Goal: Information Seeking & Learning: Learn about a topic

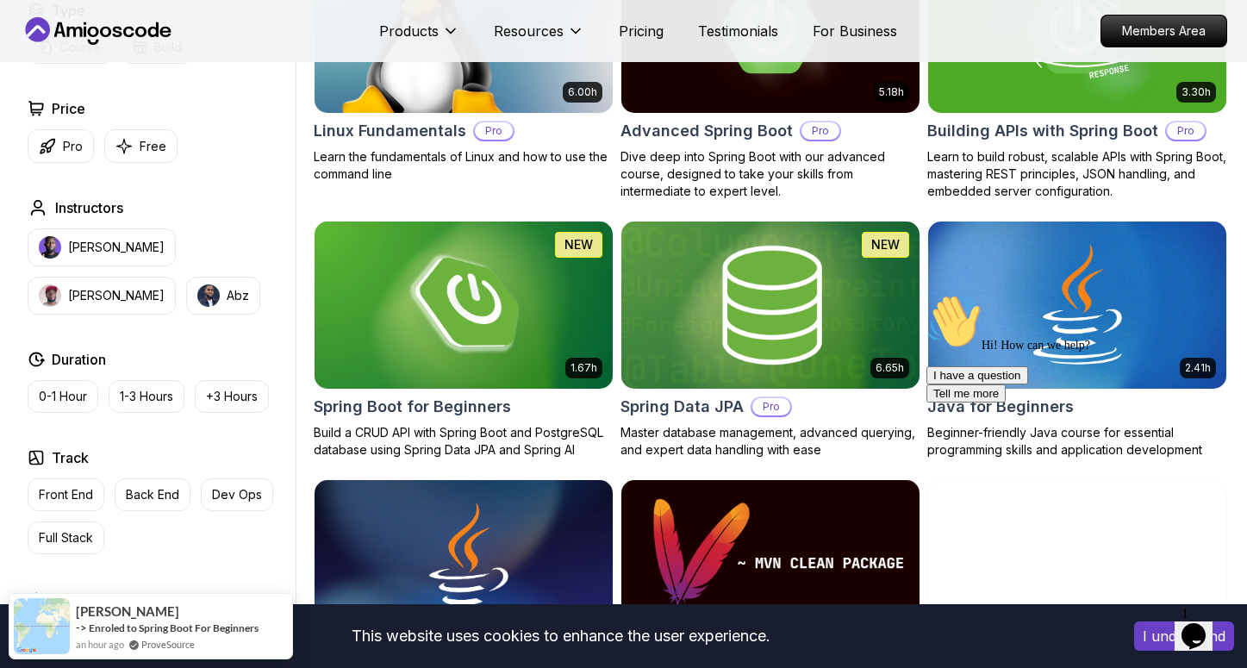
scroll to position [1145, 0]
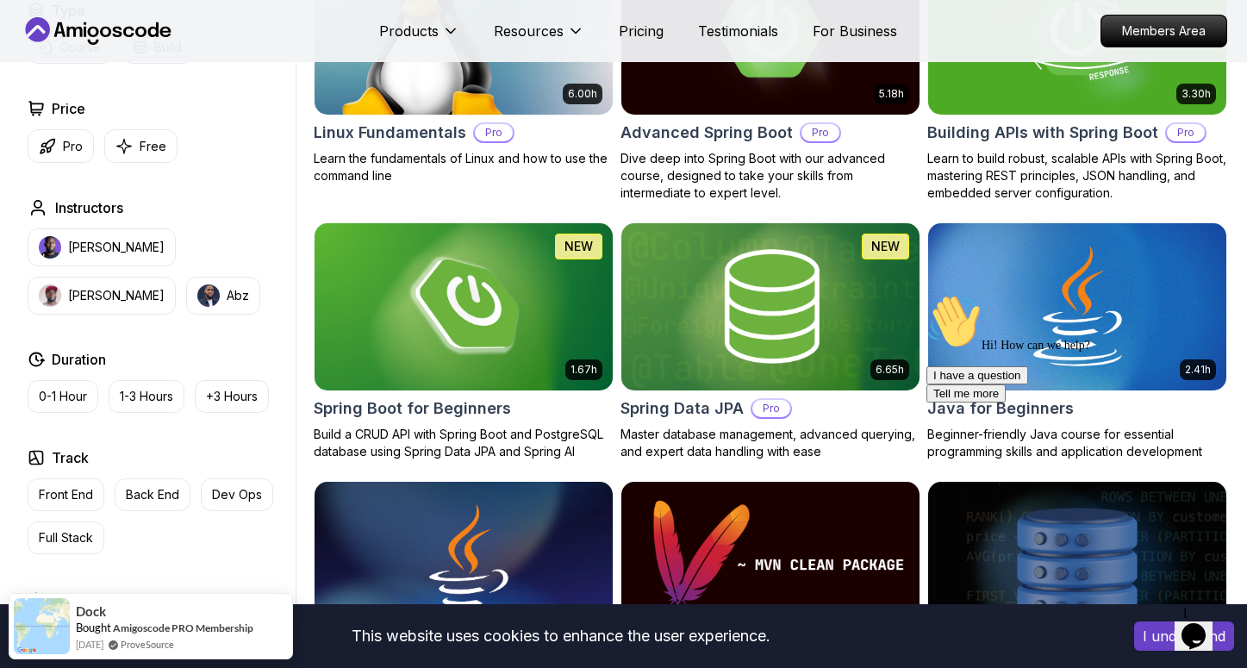
scroll to position [597, 0]
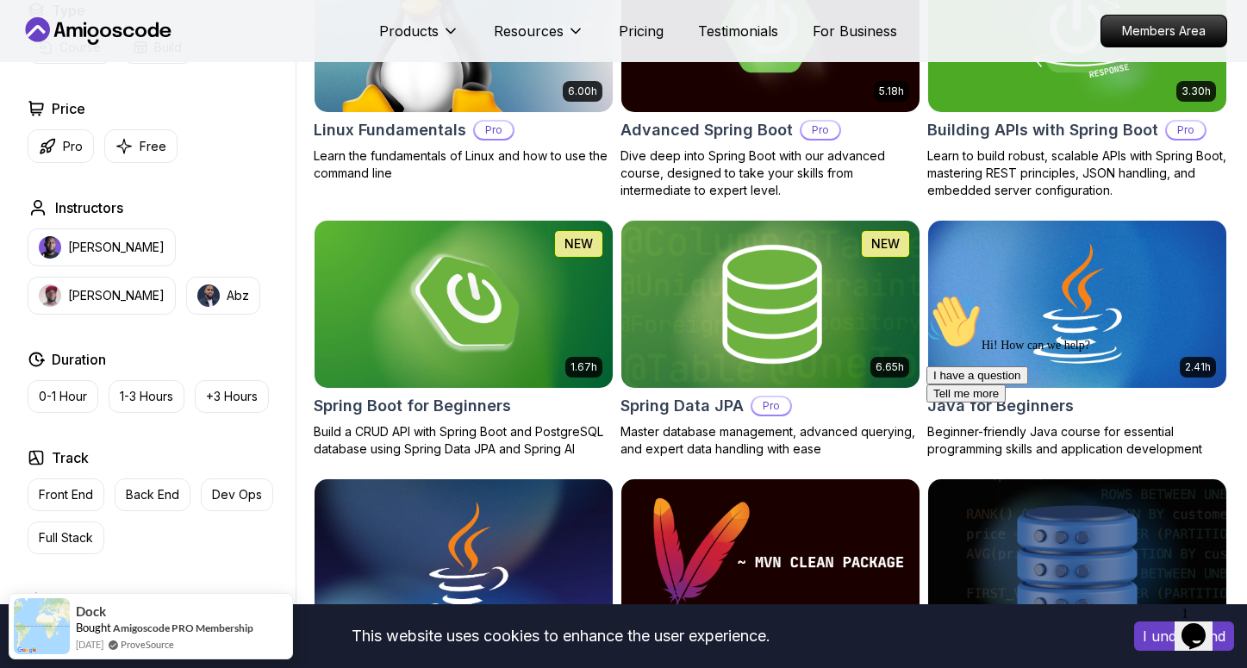
click at [751, 282] on img at bounding box center [769, 303] width 313 height 175
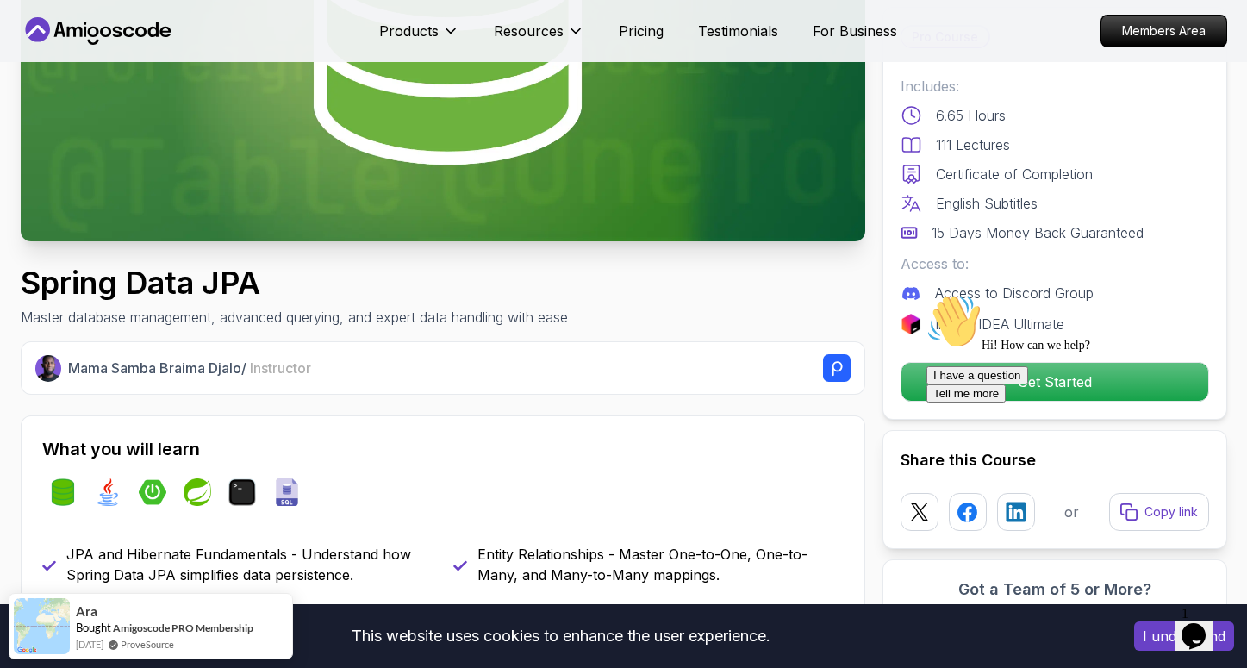
scroll to position [419, 0]
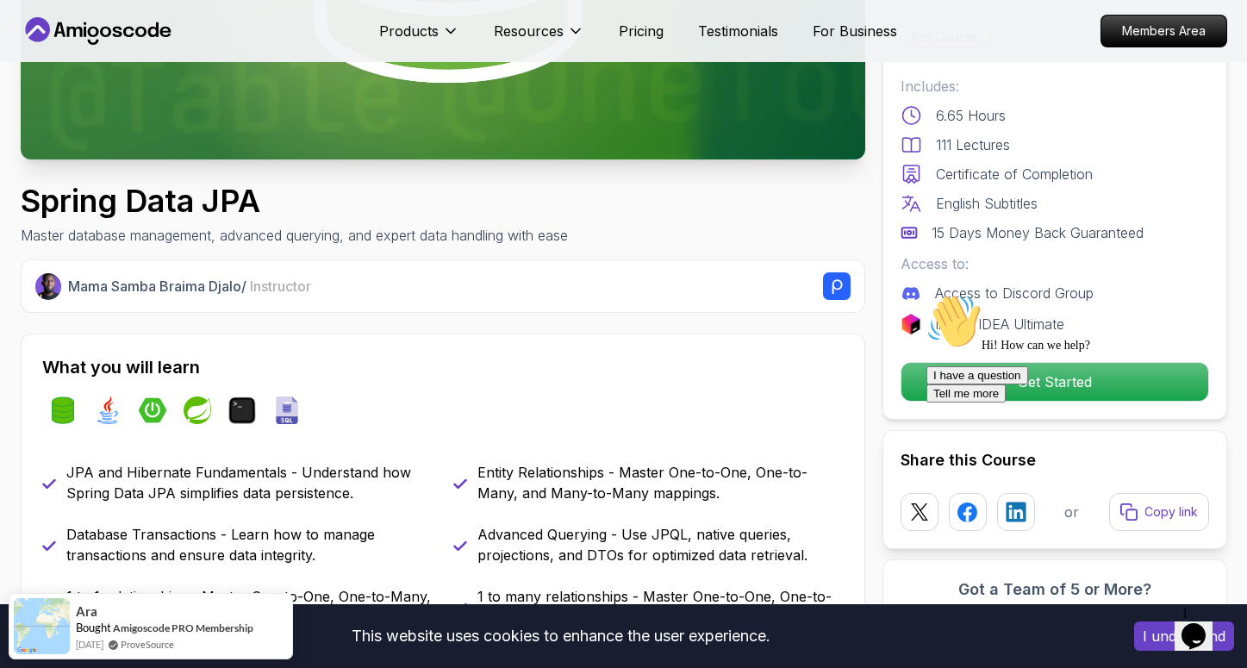
click at [1002, 294] on div at bounding box center [1081, 294] width 310 height 0
click at [1003, 395] on div "Hi! How can we help? I have a question Tell me more" at bounding box center [1081, 348] width 310 height 109
click at [989, 381] on div "Hi! How can we help? I have a question Tell me more" at bounding box center [1081, 348] width 310 height 109
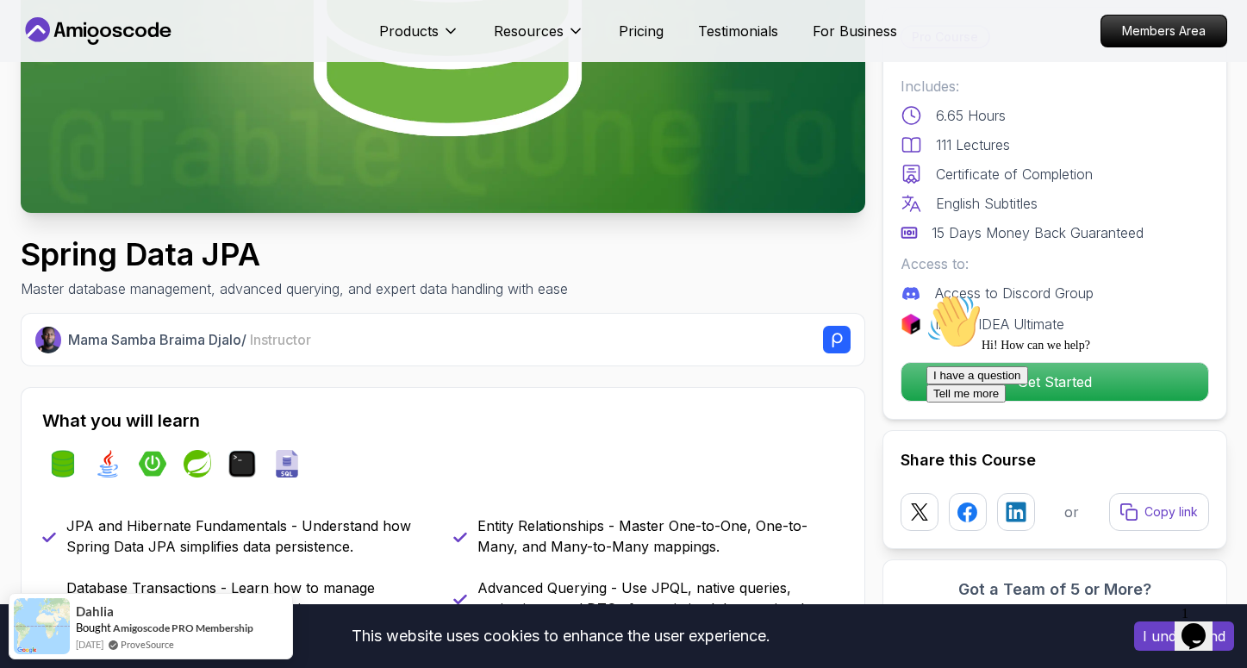
scroll to position [216, 0]
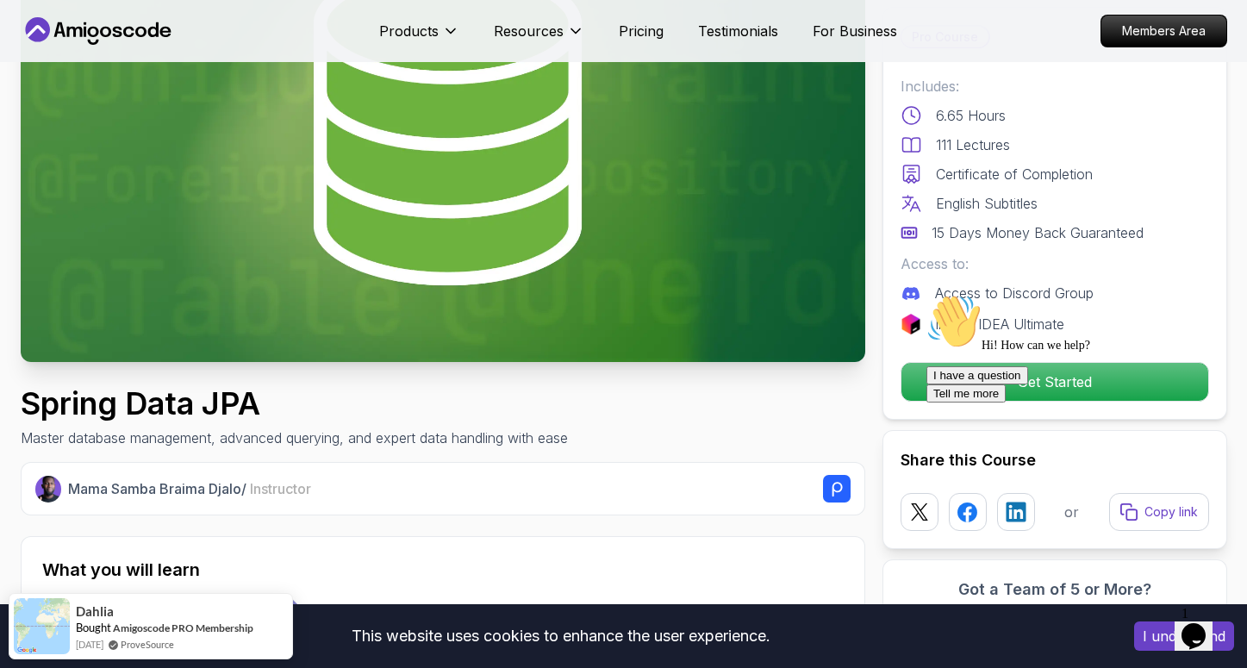
click at [1139, 370] on div "Hi! How can we help? I have a question Tell me more" at bounding box center [1081, 348] width 310 height 109
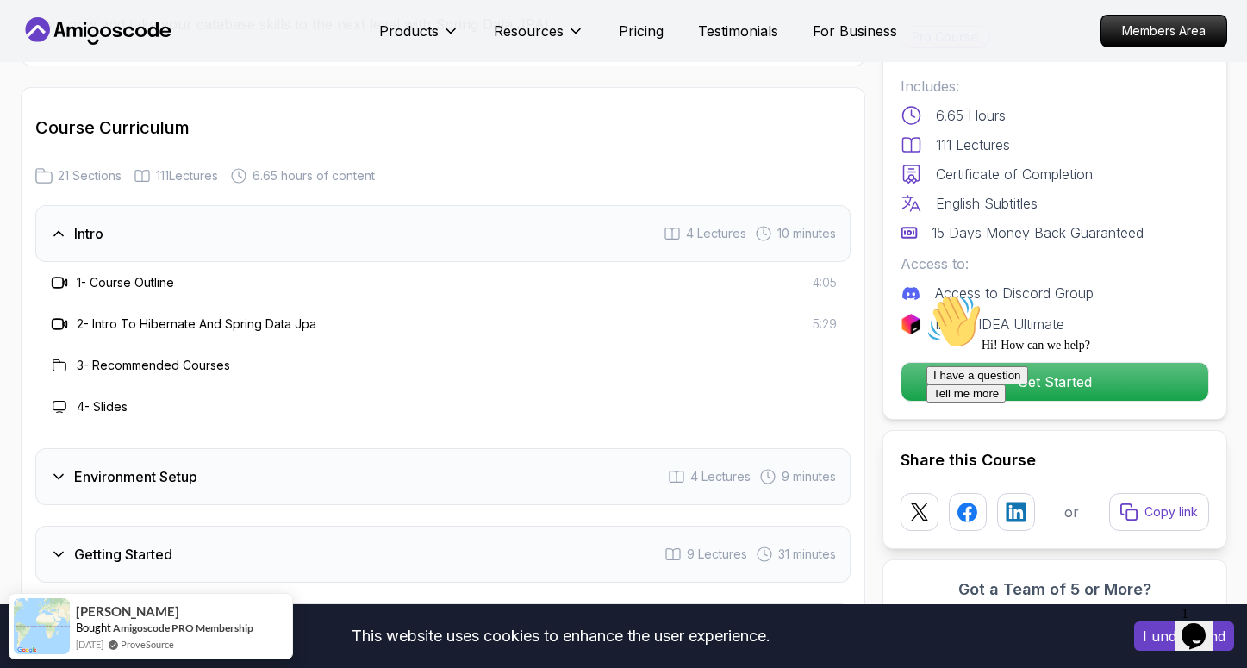
scroll to position [2082, 0]
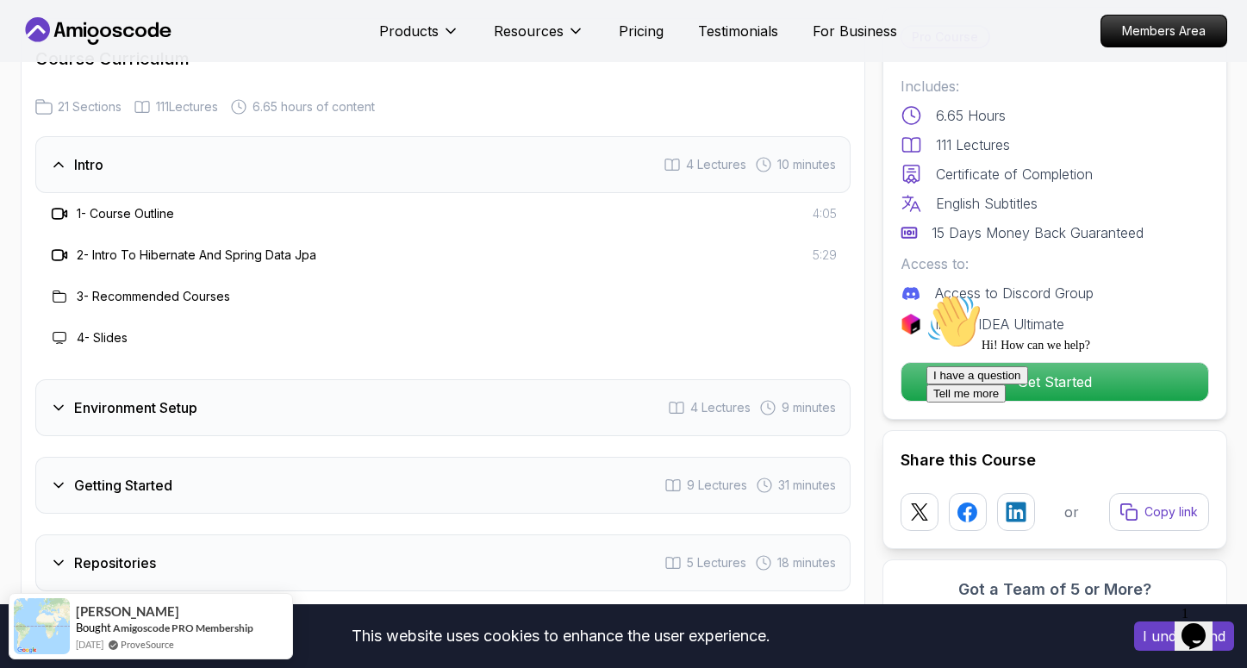
click at [252, 246] on h3 "2 - Intro To Hibernate And Spring Data Jpa" at bounding box center [197, 254] width 240 height 17
click at [145, 288] on h3 "3 - Recommended Courses" at bounding box center [153, 296] width 153 height 17
click at [787, 245] on div "2 - Intro To Hibernate And Spring Data Jpa 5:29" at bounding box center [442, 255] width 787 height 21
click at [770, 156] on div "10 minutes" at bounding box center [795, 164] width 81 height 17
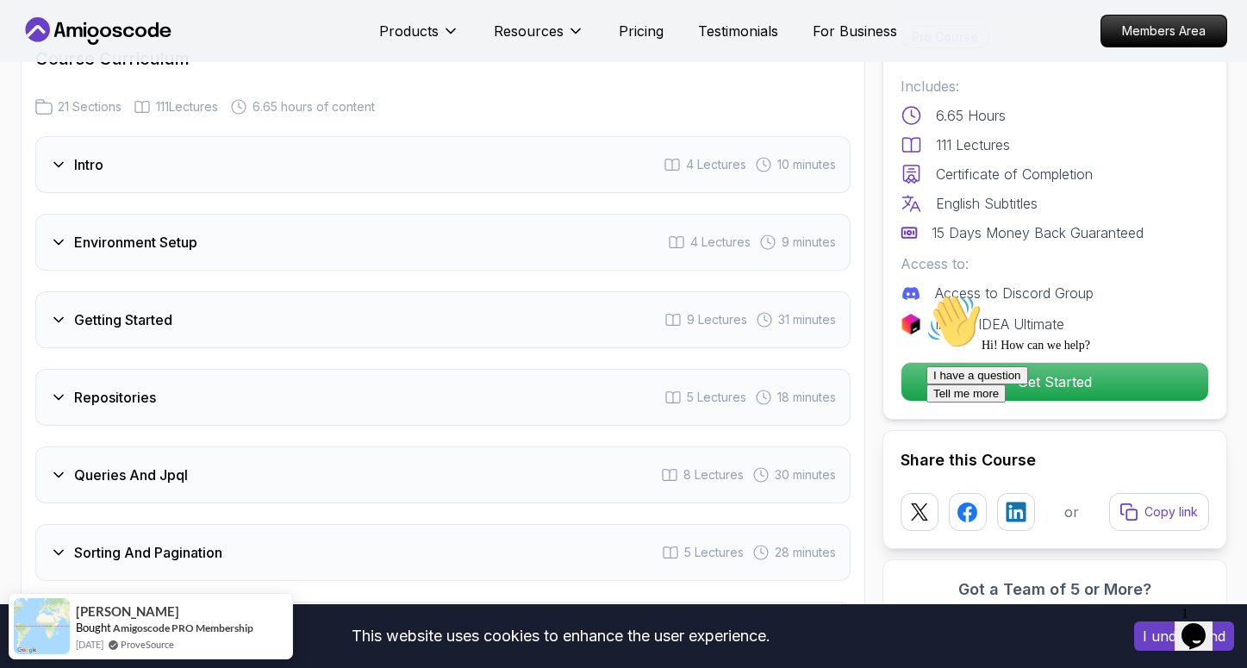
click at [663, 156] on icon at bounding box center [671, 164] width 17 height 17
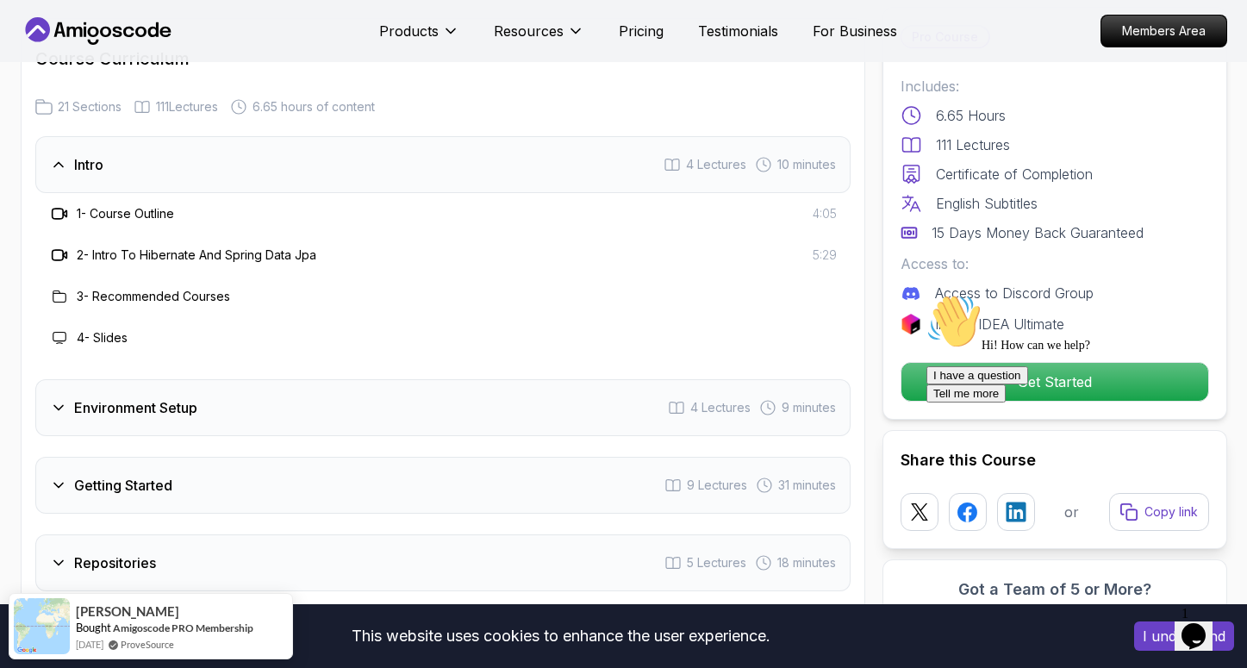
click at [146, 203] on div "1 - Course Outline" at bounding box center [111, 213] width 125 height 21
click at [146, 205] on h3 "1 - Course Outline" at bounding box center [125, 213] width 97 height 17
click at [1041, 373] on div "Hi! How can we help? I have a question Tell me more" at bounding box center [1081, 348] width 310 height 109
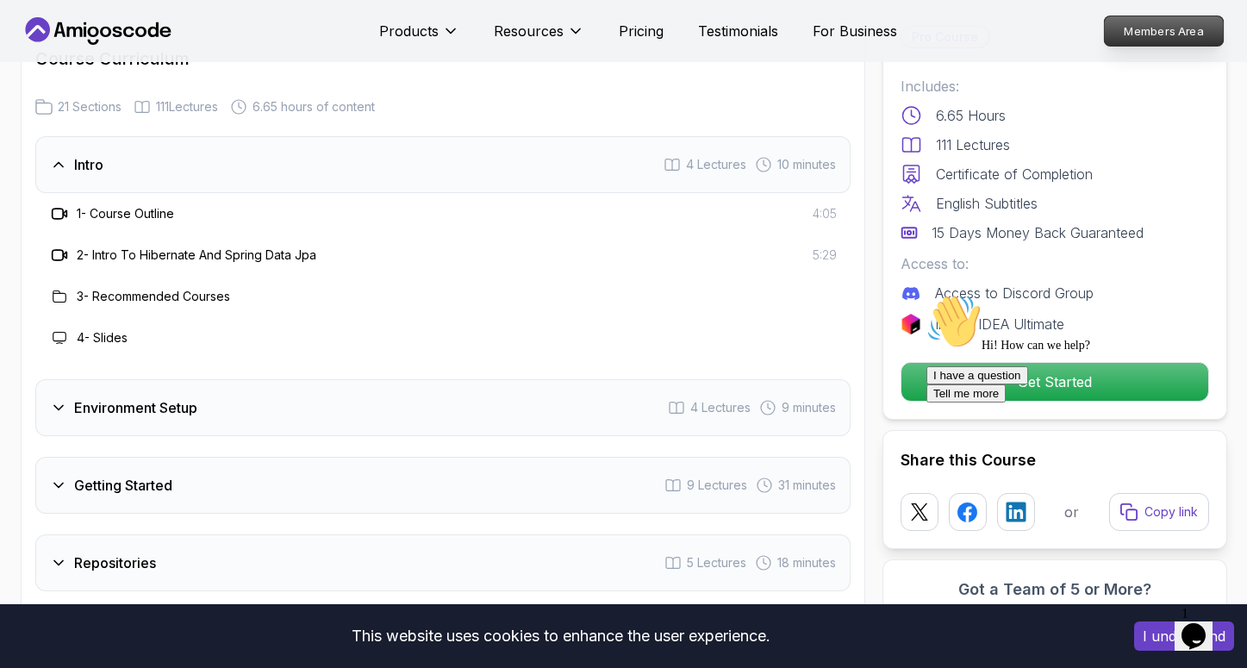
click at [1179, 37] on p "Members Area" at bounding box center [1163, 30] width 119 height 29
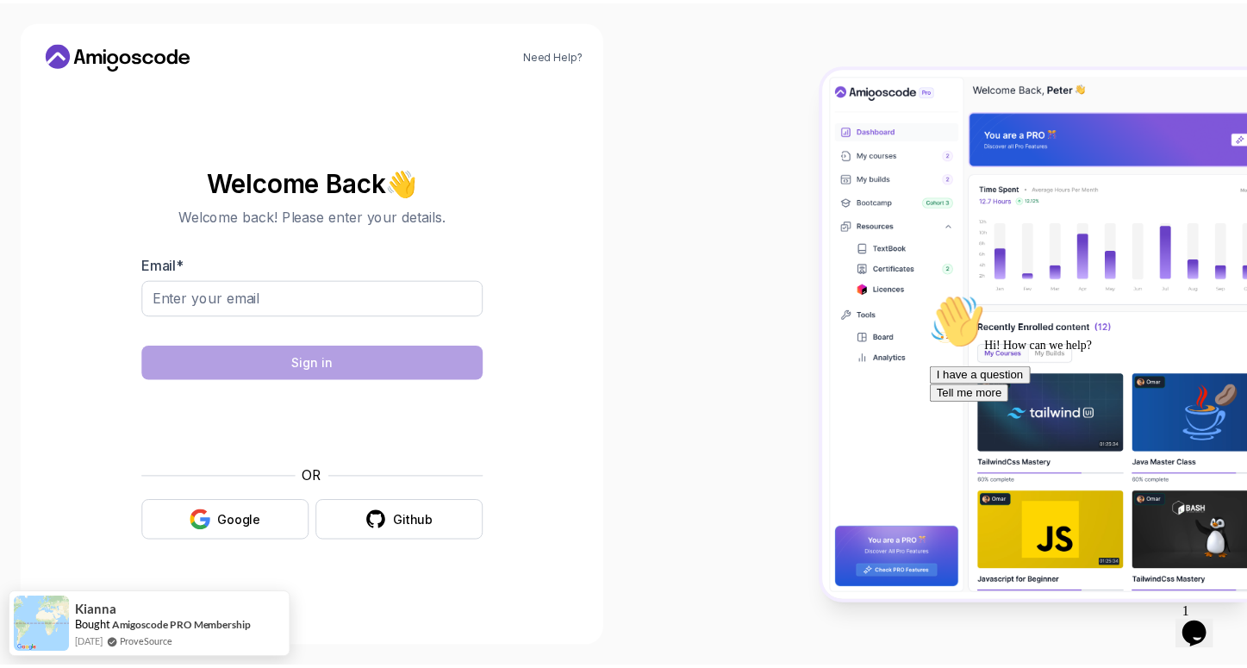
scroll to position [1, 0]
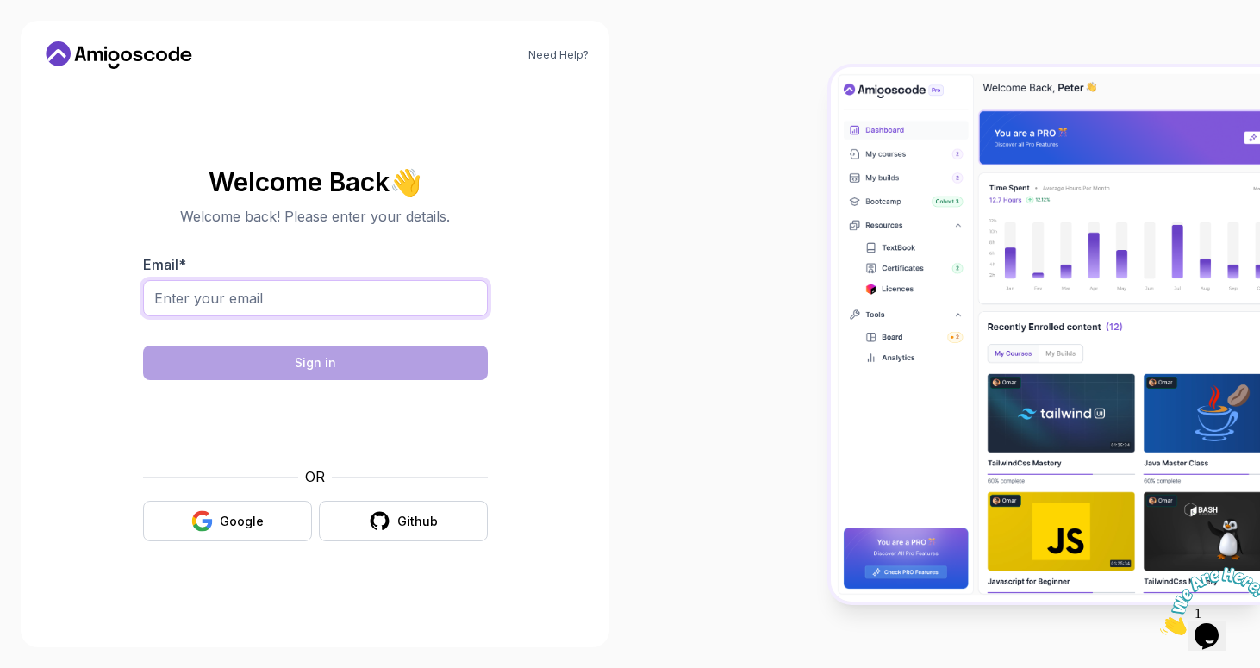
click at [394, 292] on input "Email *" at bounding box center [315, 298] width 345 height 36
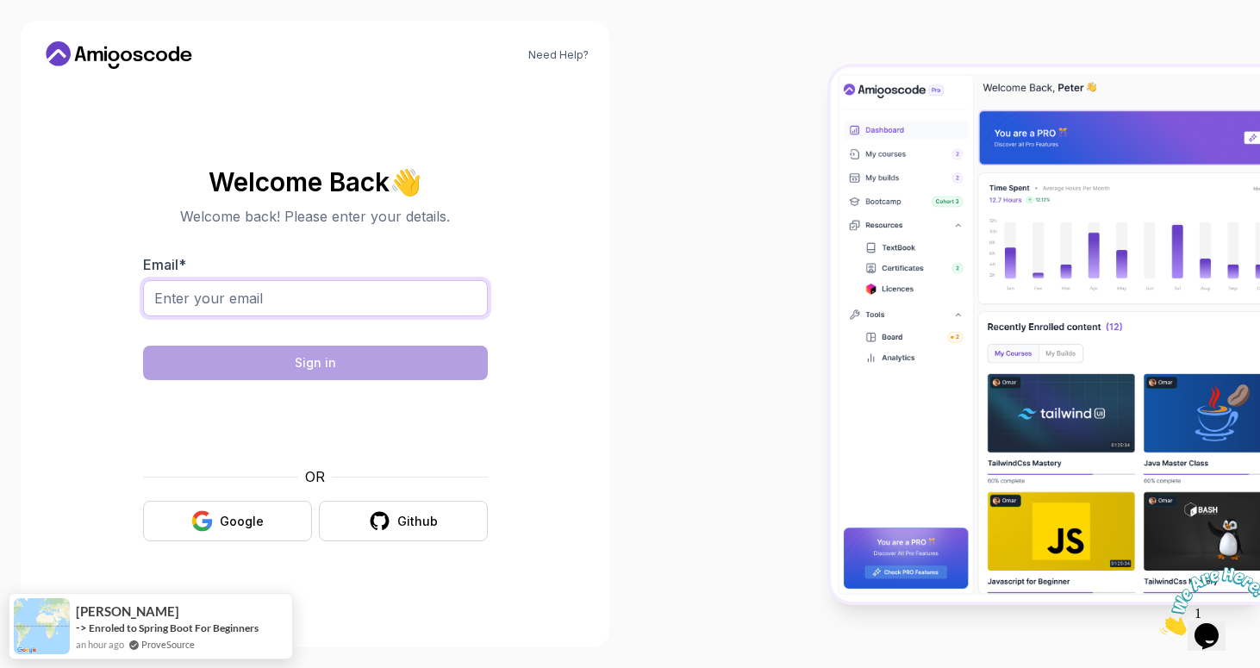
type input "naziknesecindik@gmail.com"
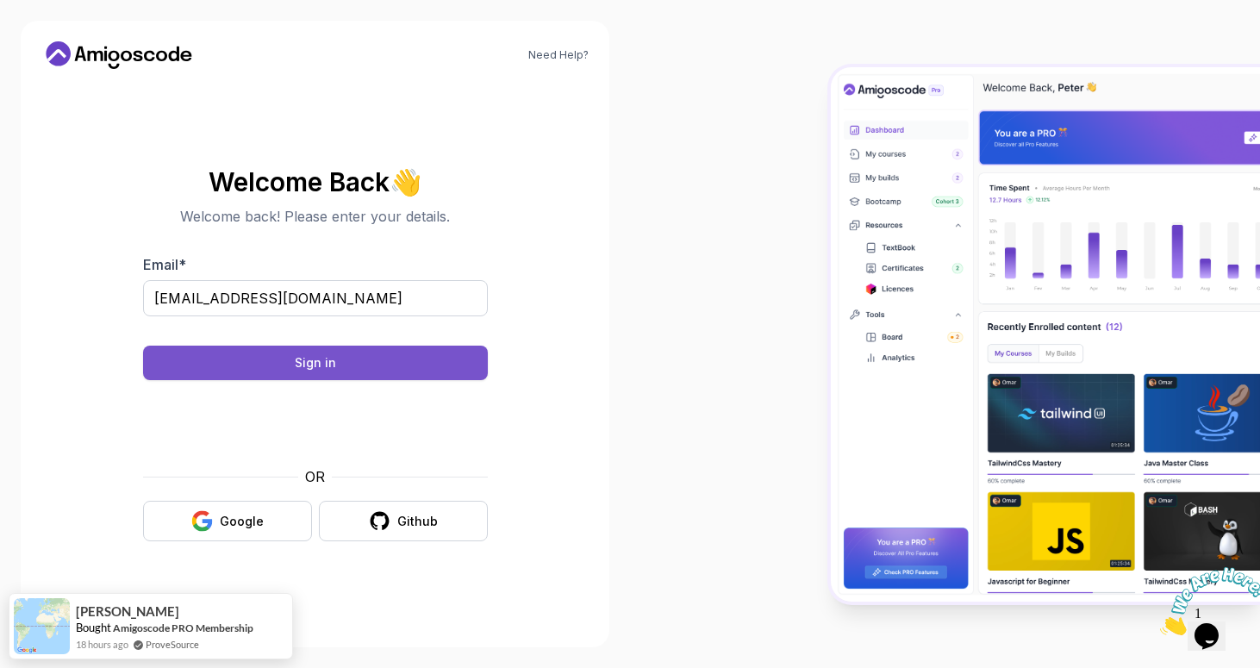
click at [342, 369] on button "Sign in" at bounding box center [315, 362] width 345 height 34
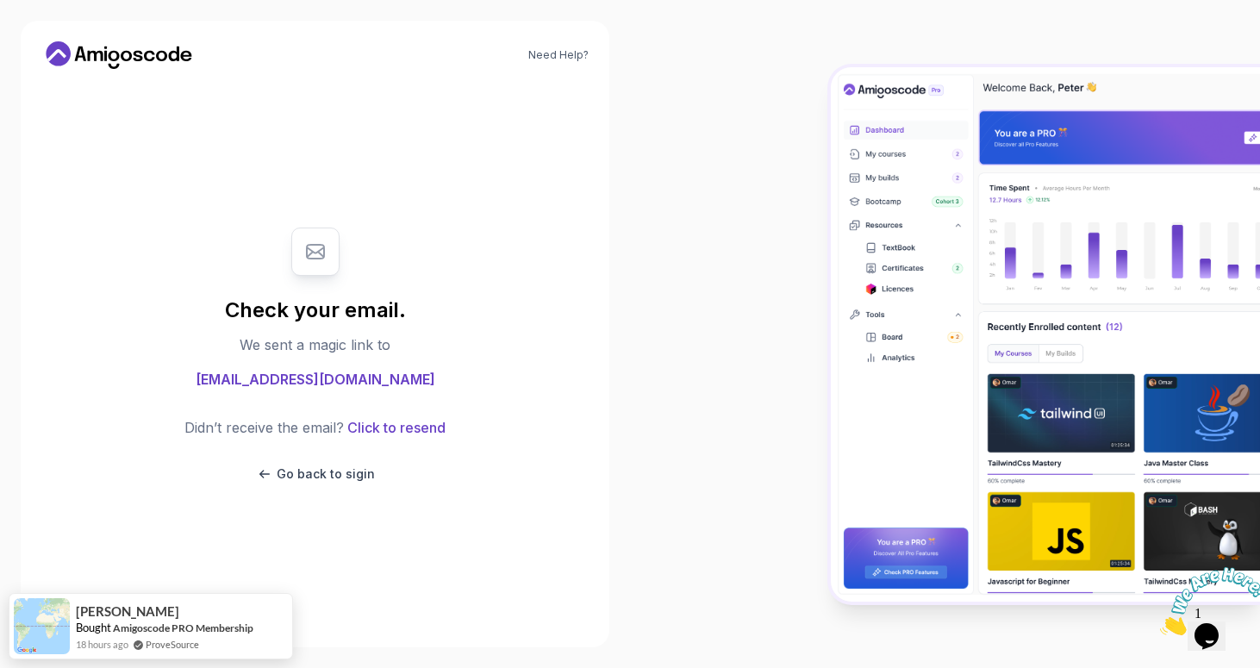
click at [887, 191] on body "Need Help? Check your email. We sent a magic link to naziknesecindik@gmail.com …" at bounding box center [630, 334] width 1260 height 668
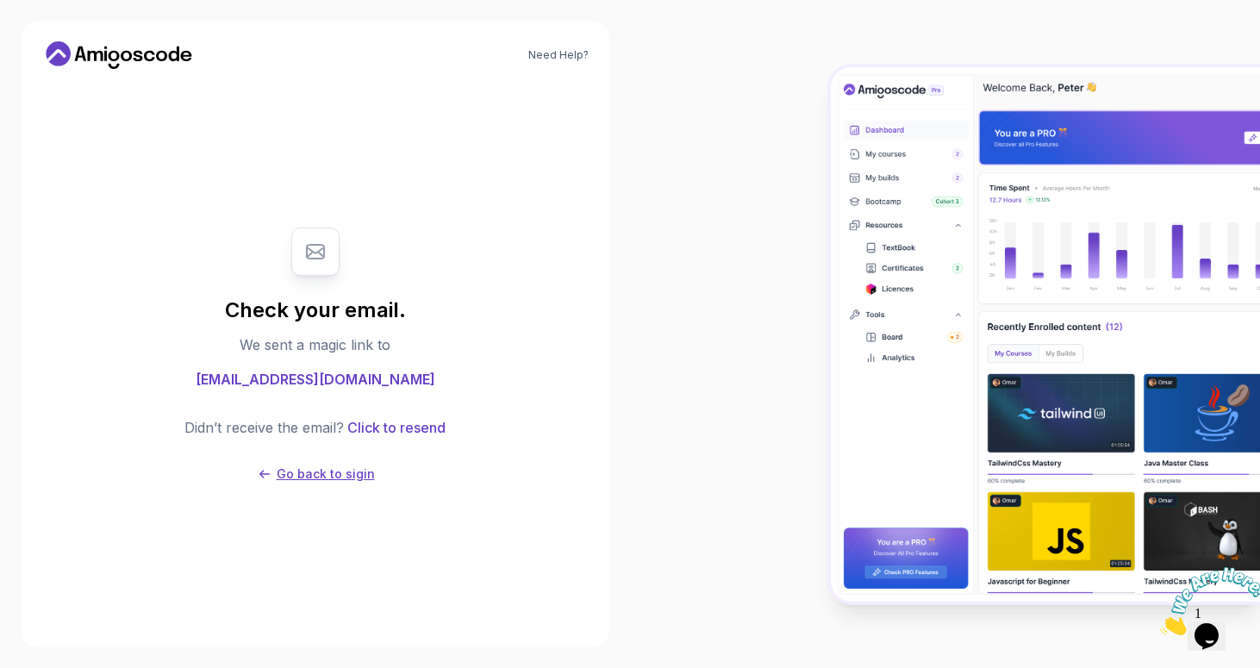
click at [349, 478] on p "Go back to sigin" at bounding box center [326, 473] width 98 height 17
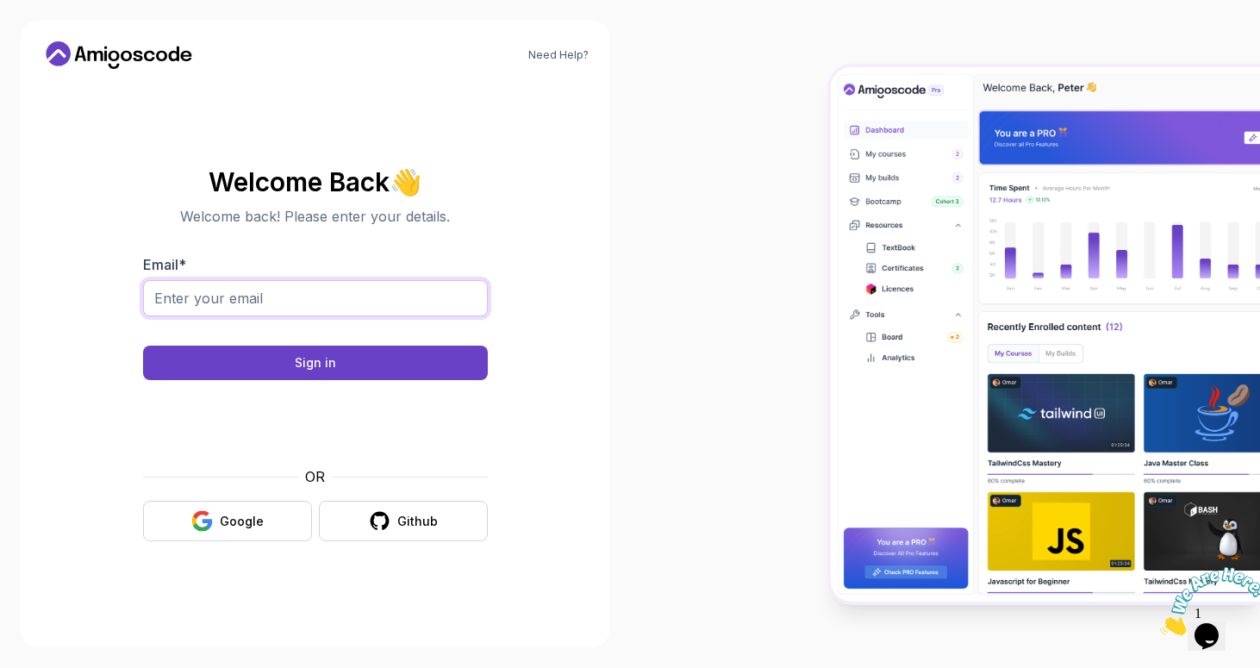
click at [418, 296] on input "Email *" at bounding box center [315, 298] width 345 height 36
type input "naziknesecindik@gmail.com"
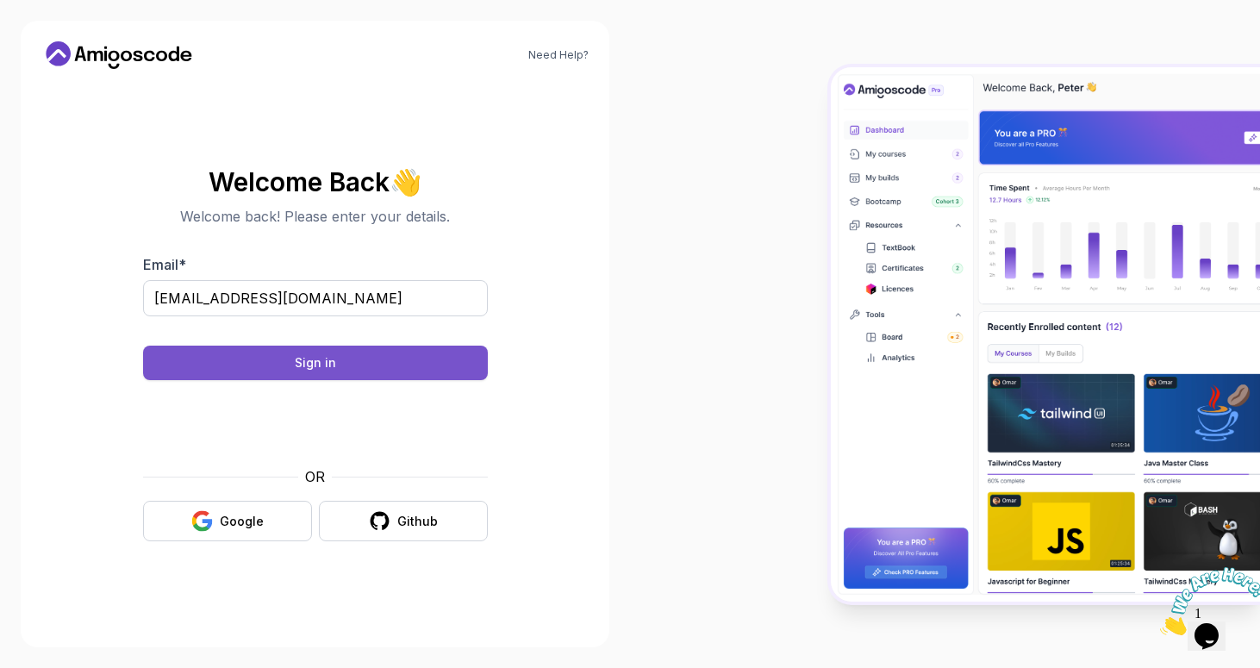
click at [364, 361] on button "Sign in" at bounding box center [315, 362] width 345 height 34
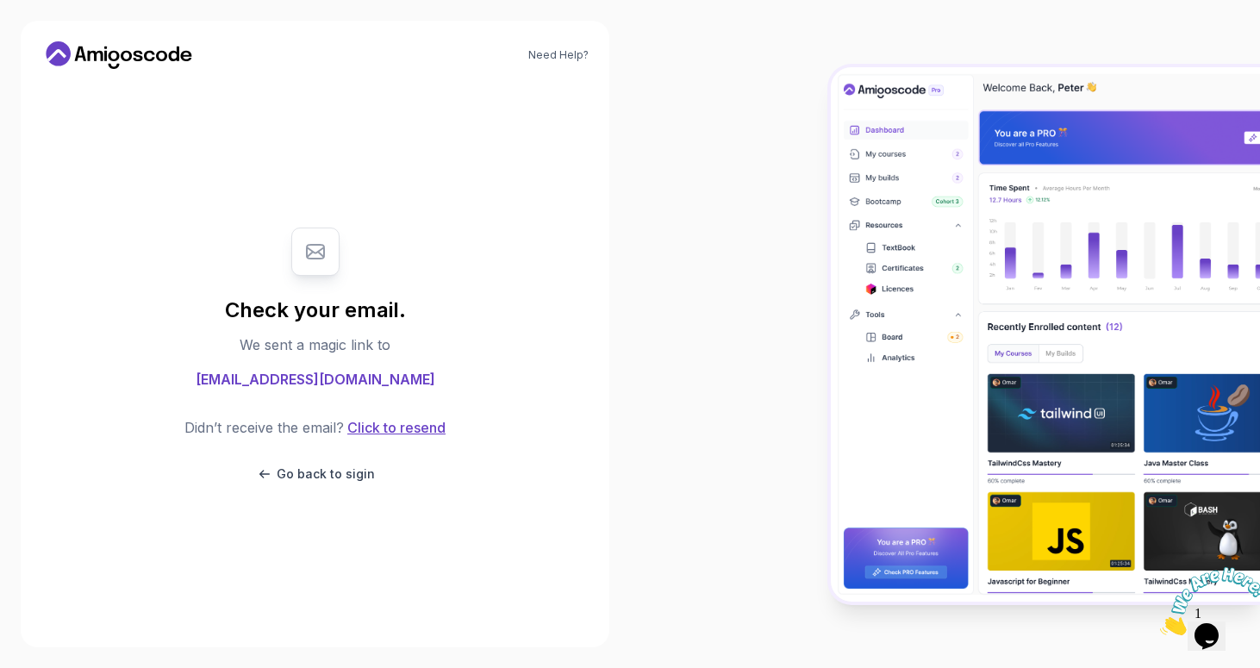
click at [383, 427] on button "Click to resend" at bounding box center [395, 427] width 102 height 21
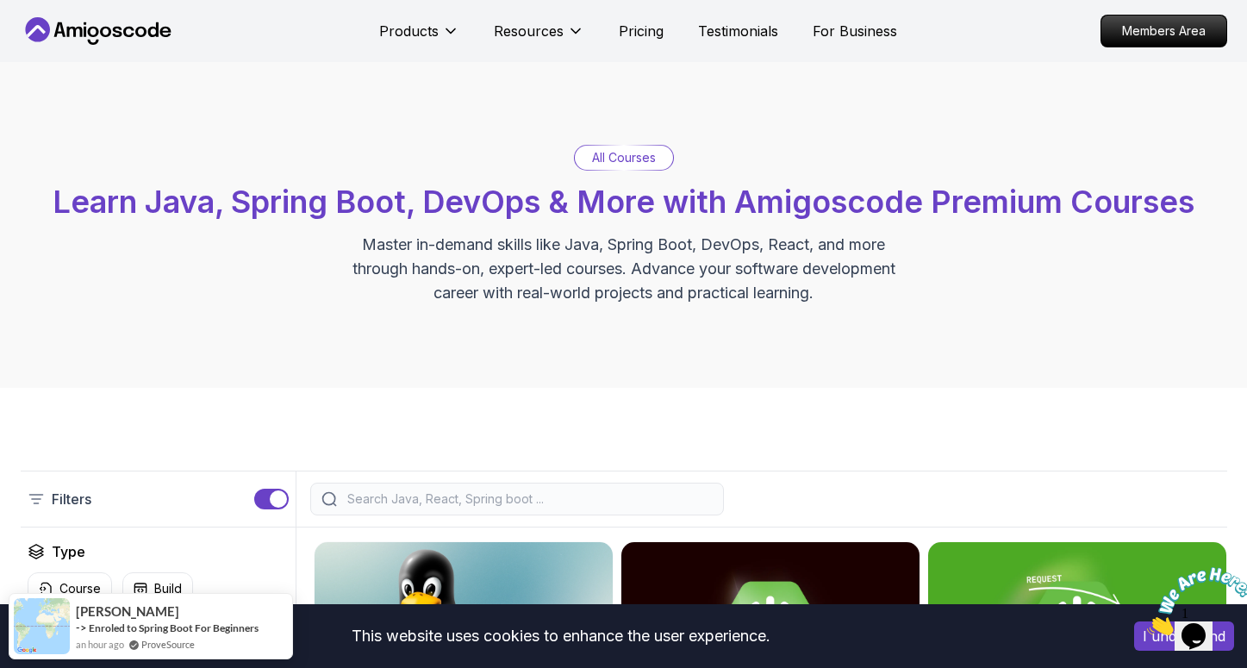
click at [471, 501] on input "search" at bounding box center [528, 498] width 369 height 17
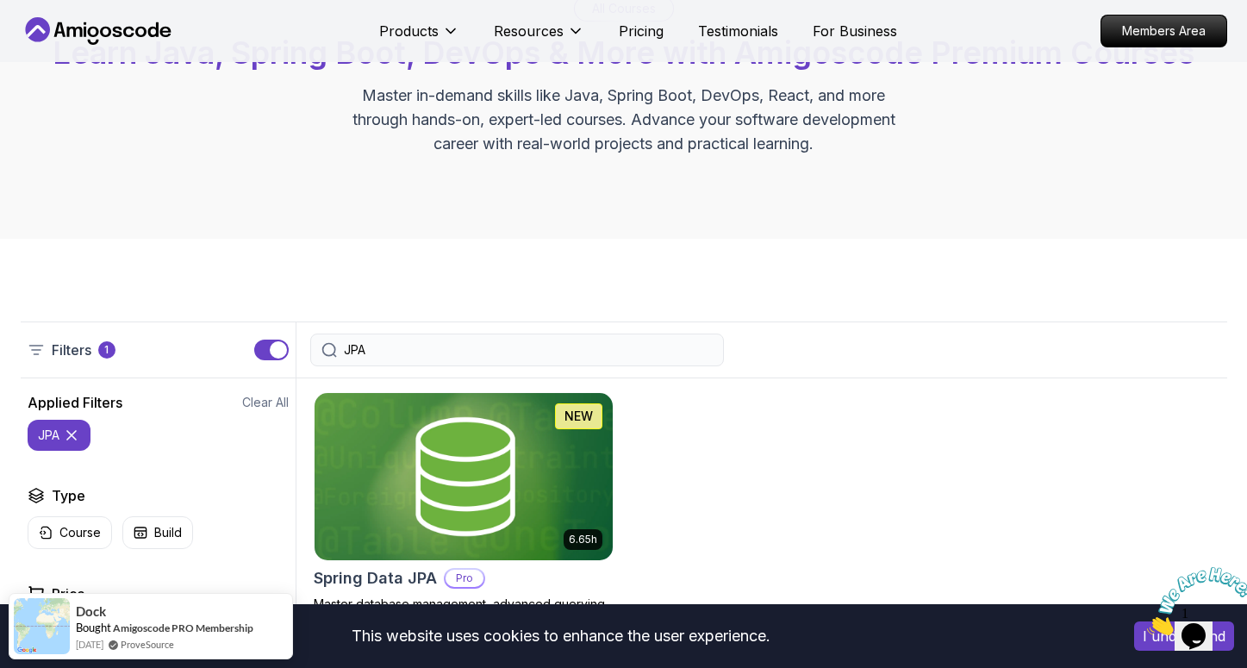
scroll to position [190, 0]
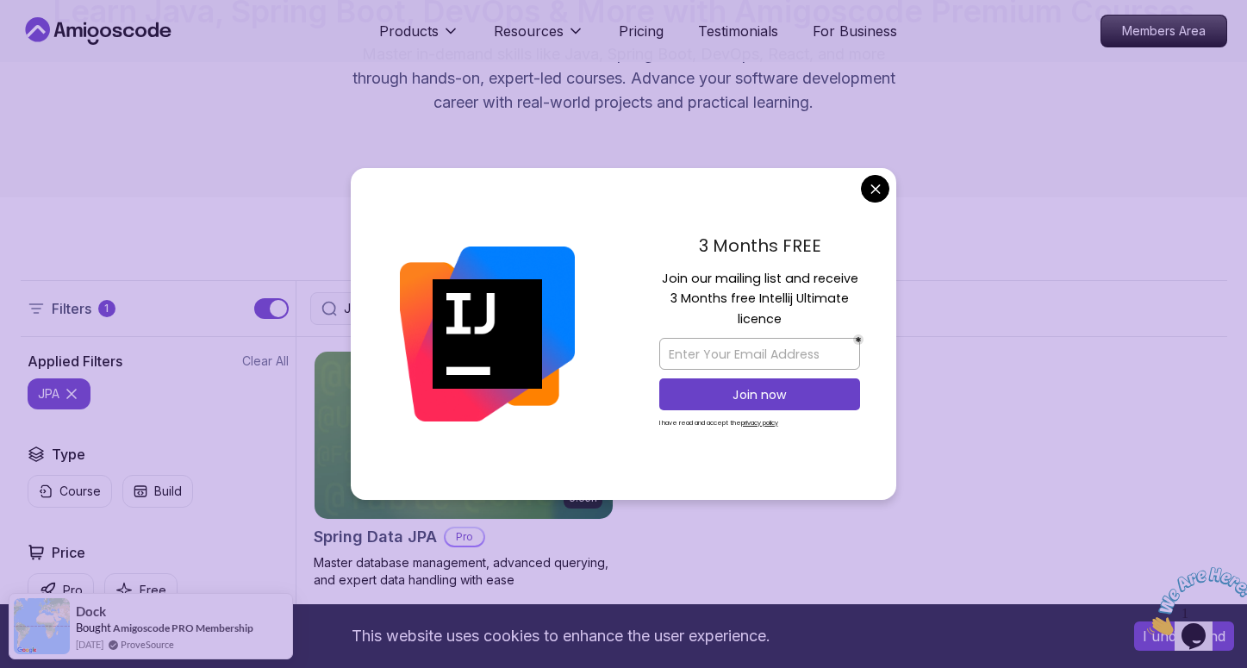
type input "JPA"
click at [515, 440] on div at bounding box center [487, 334] width 273 height 333
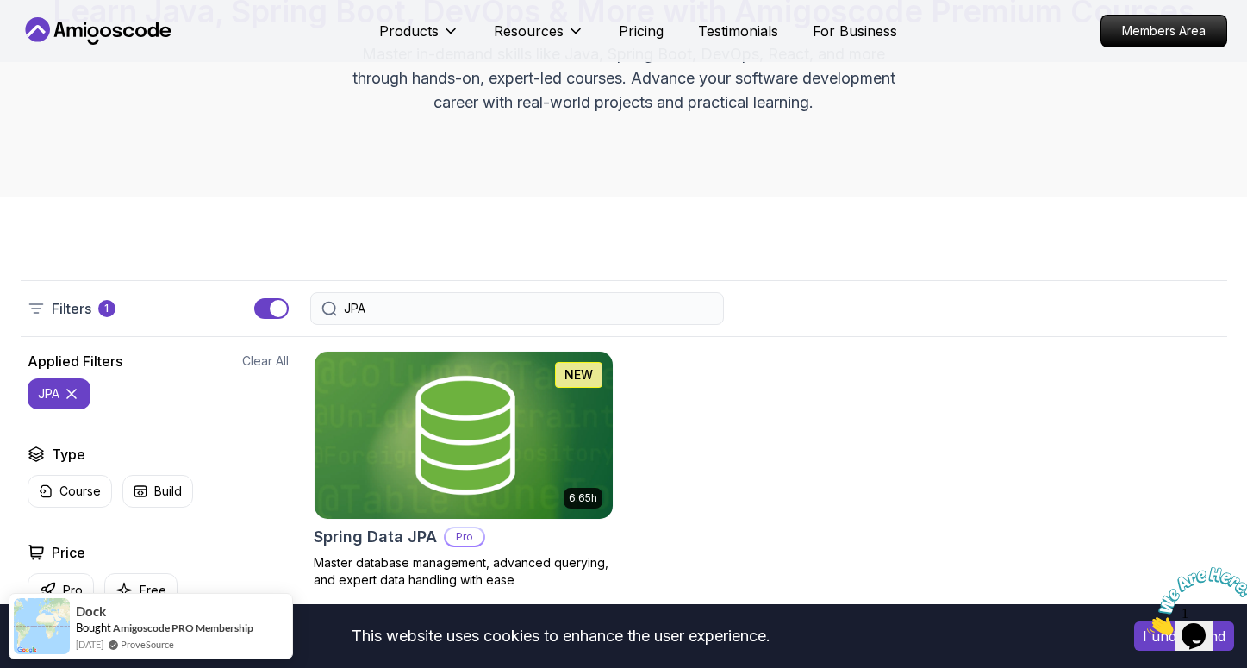
click at [566, 449] on img at bounding box center [463, 434] width 313 height 175
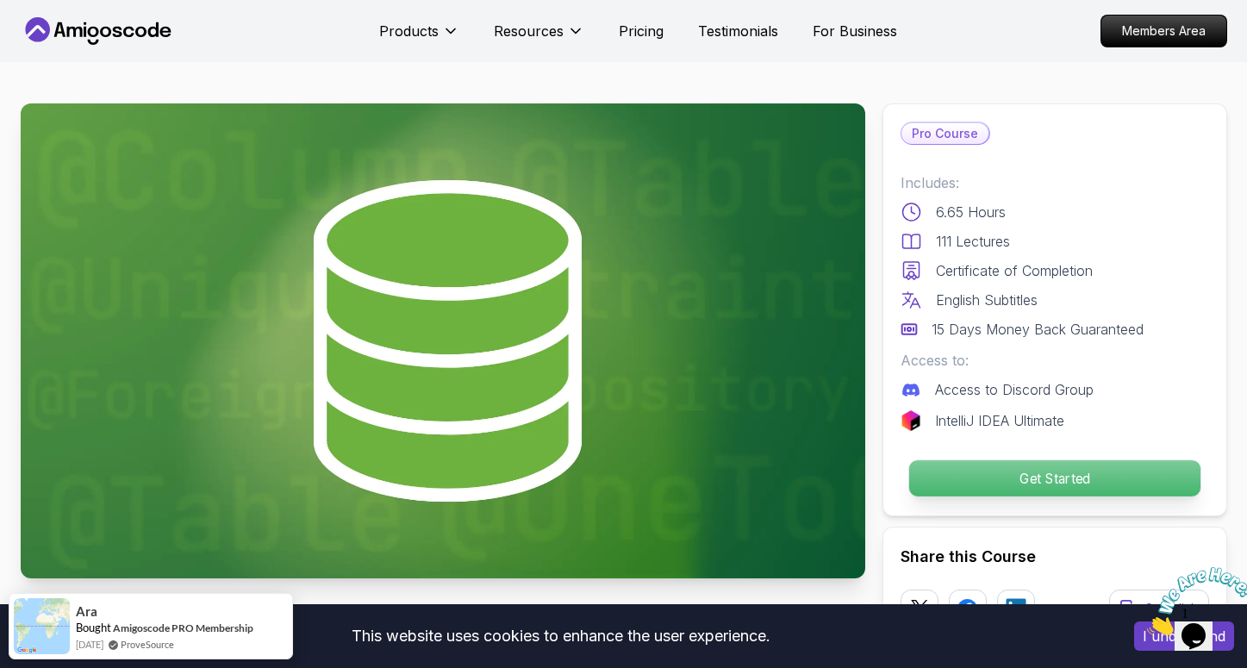
click at [938, 473] on p "Get Started" at bounding box center [1053, 478] width 291 height 36
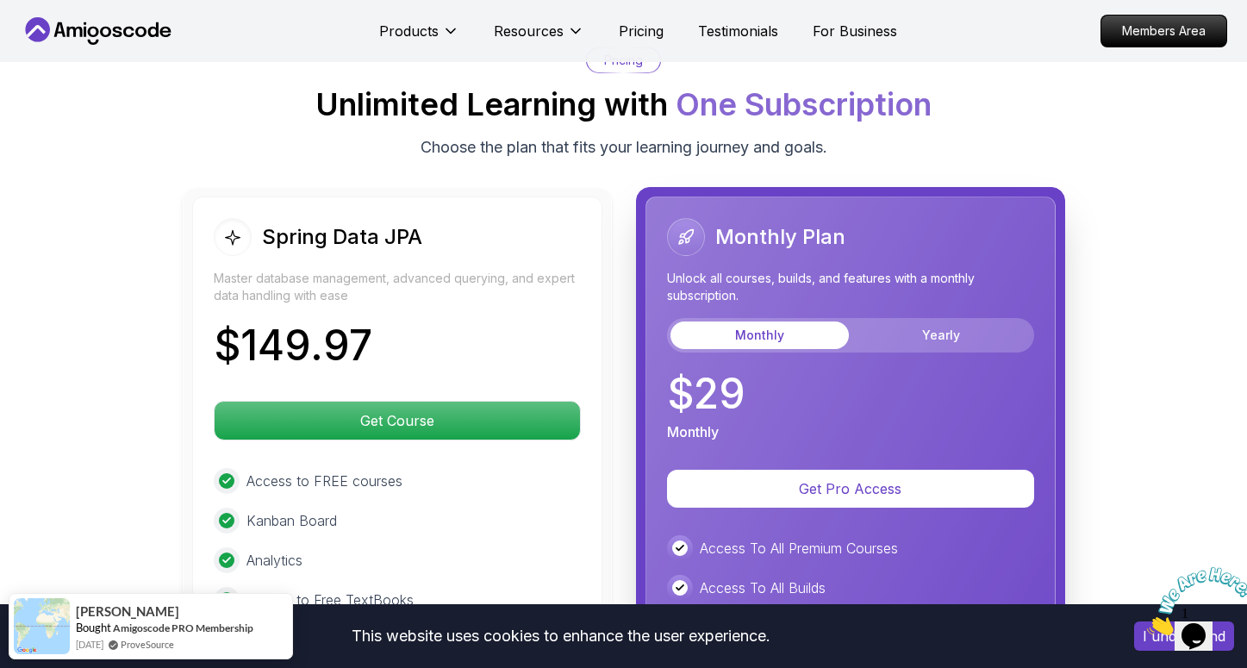
scroll to position [4097, 0]
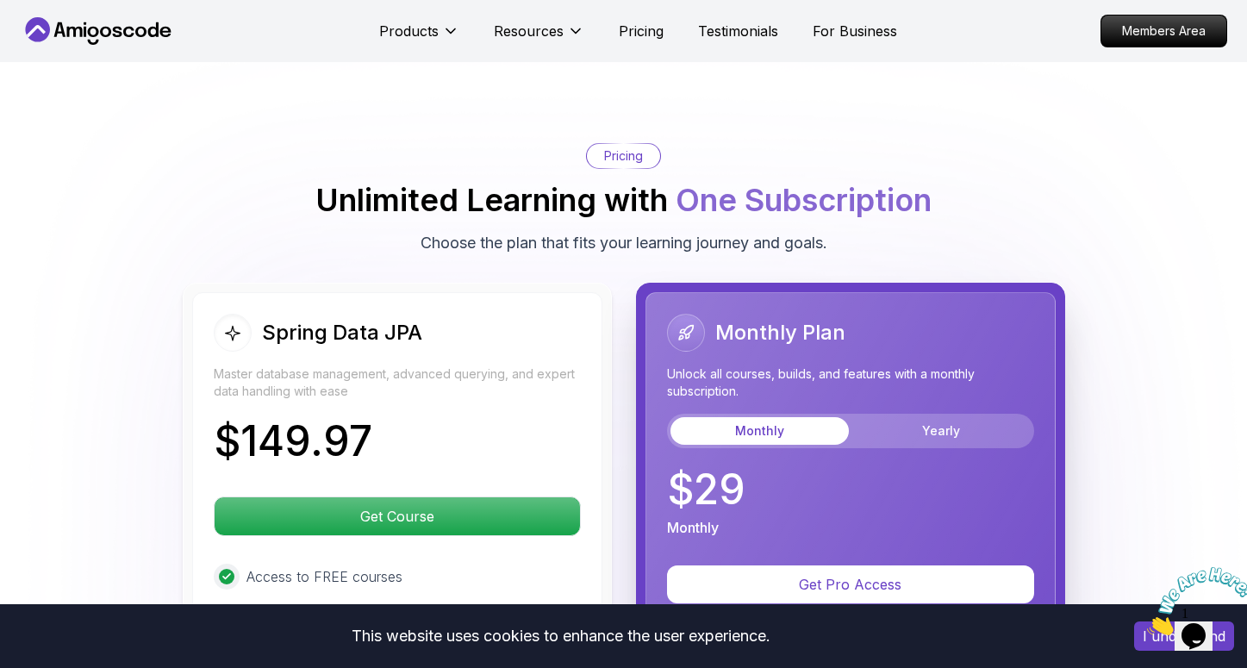
click at [954, 388] on div "Monthly Plan Unlock all courses, builds, and features with a monthly subscripti…" at bounding box center [850, 381] width 367 height 134
click at [955, 417] on button "Yearly" at bounding box center [941, 431] width 178 height 28
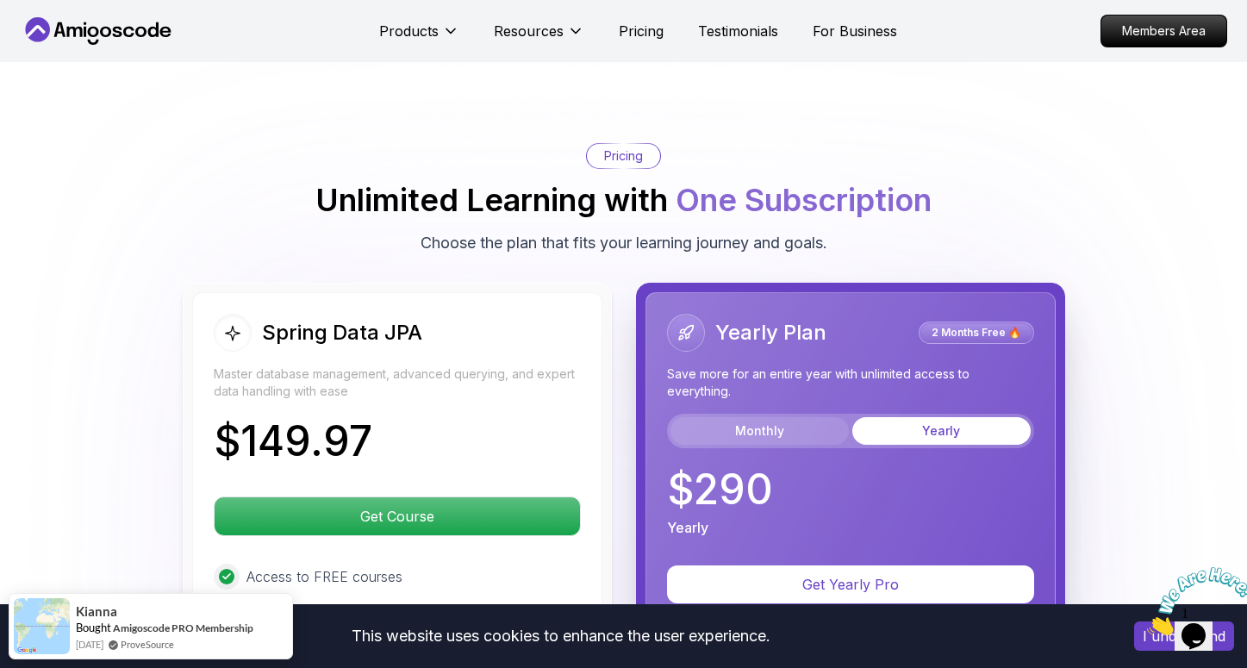
click at [786, 417] on button "Monthly" at bounding box center [759, 431] width 178 height 28
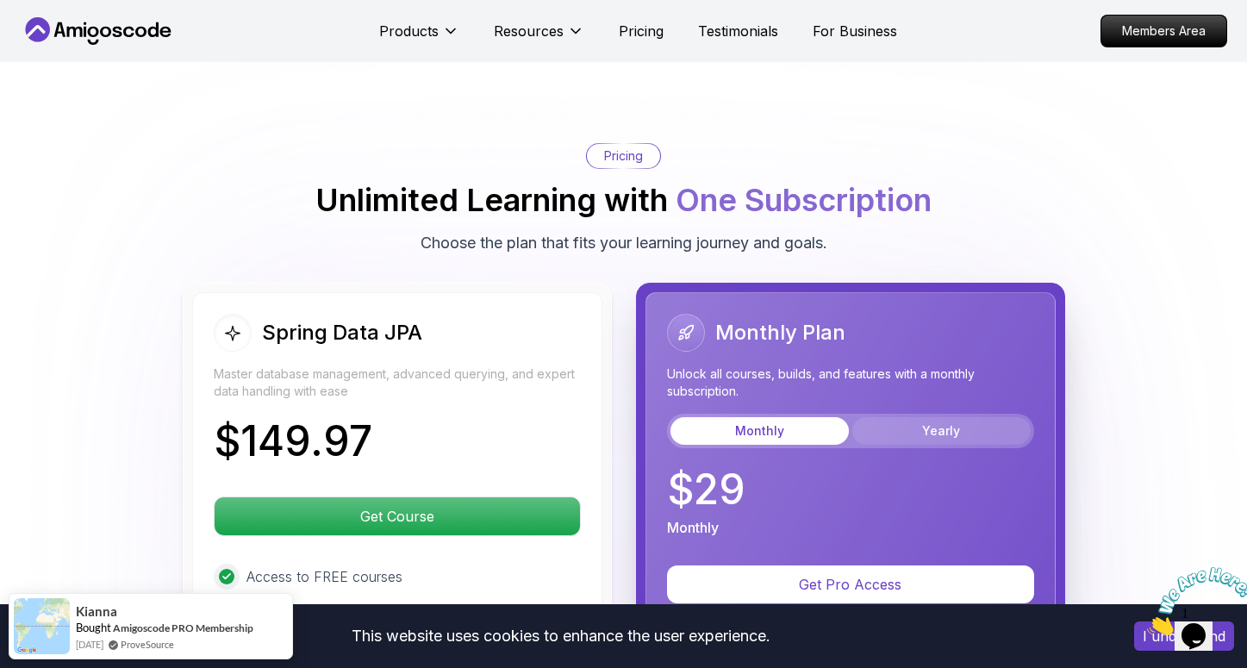
click at [886, 417] on button "Yearly" at bounding box center [941, 431] width 178 height 28
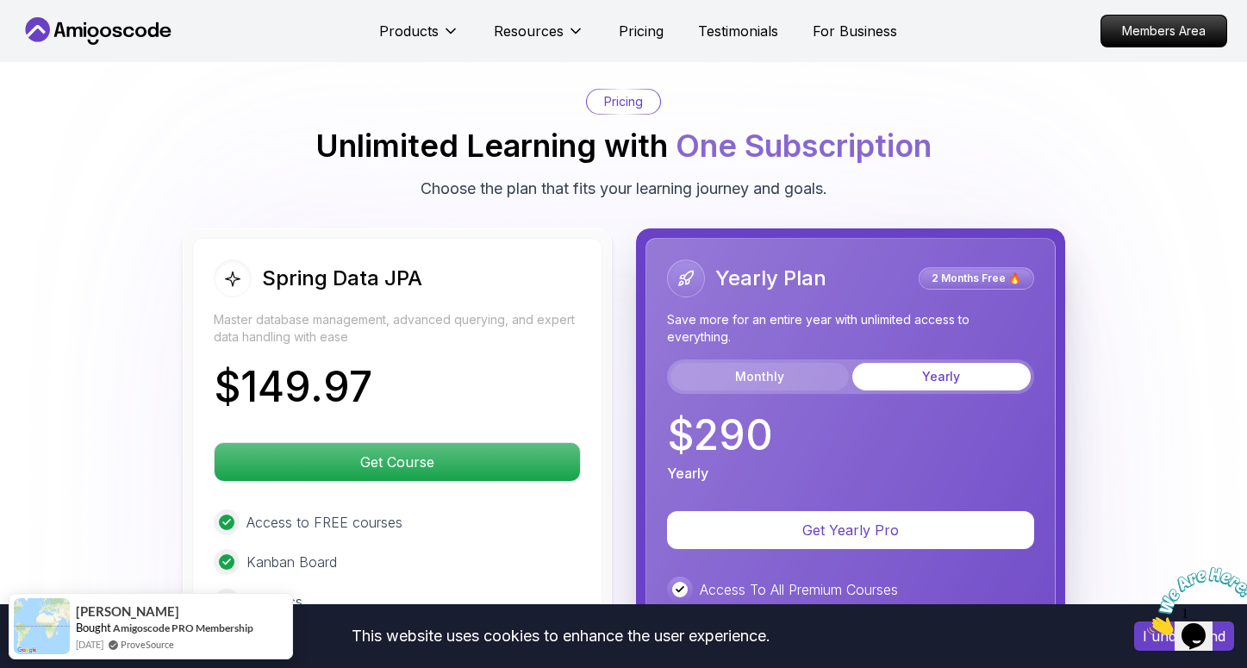
scroll to position [4183, 0]
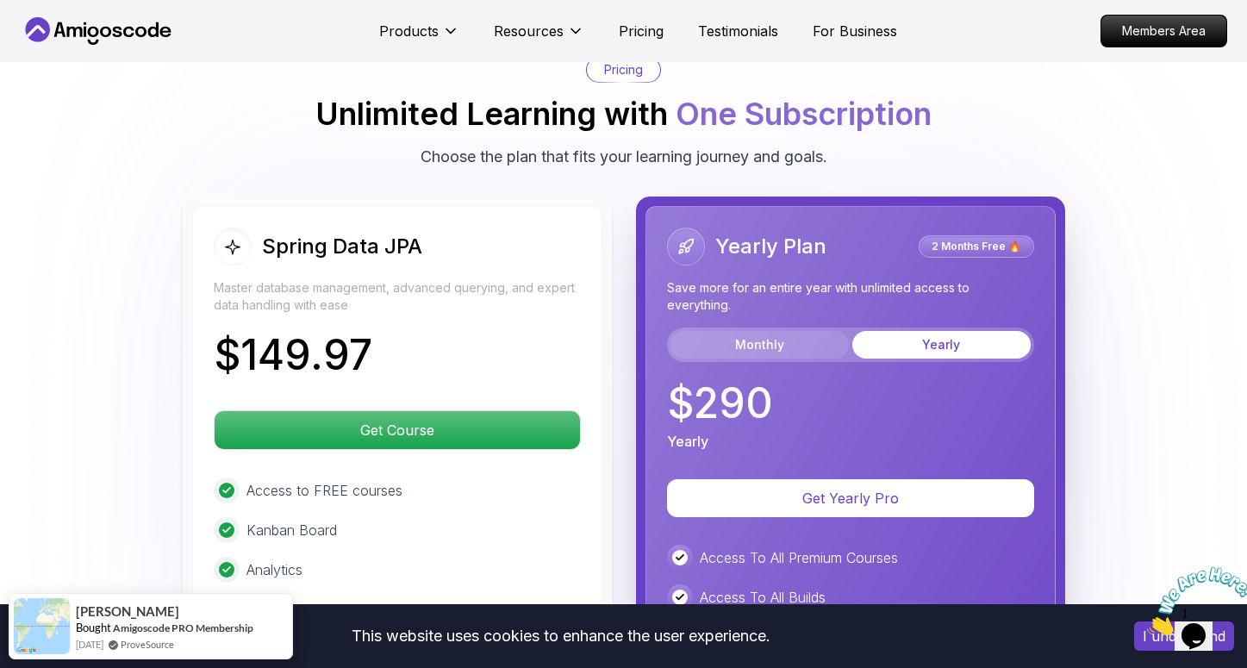
click at [742, 331] on button "Monthly" at bounding box center [759, 345] width 178 height 28
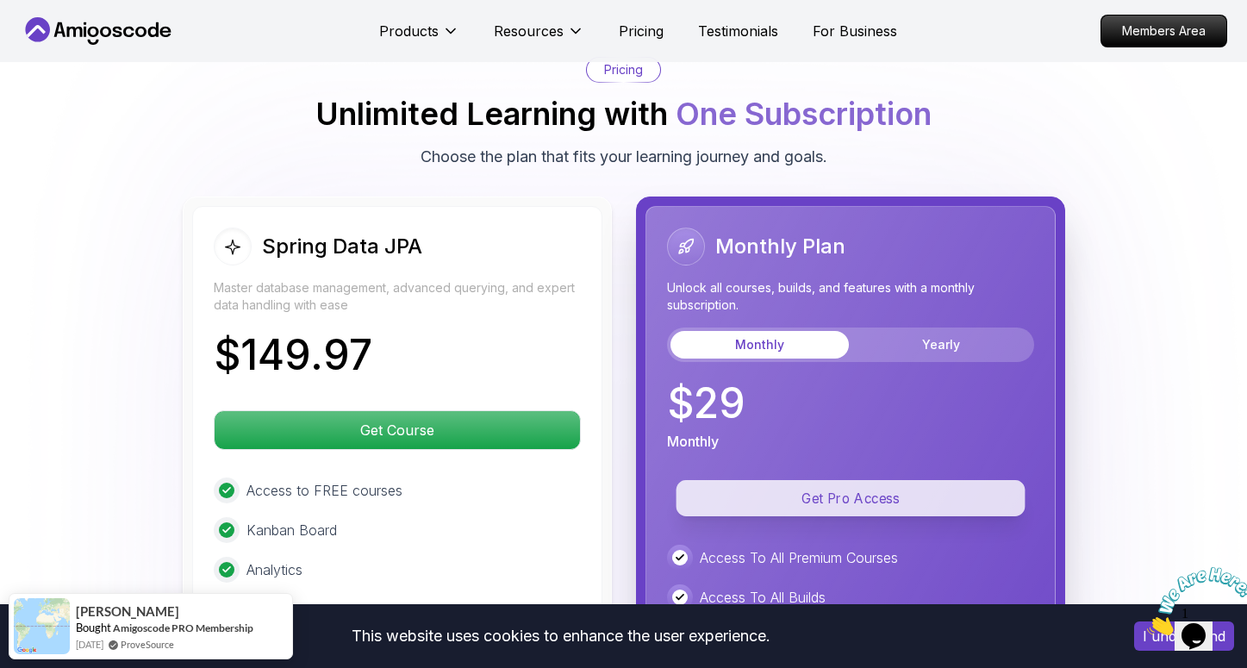
click at [894, 484] on p "Get Pro Access" at bounding box center [849, 498] width 349 height 36
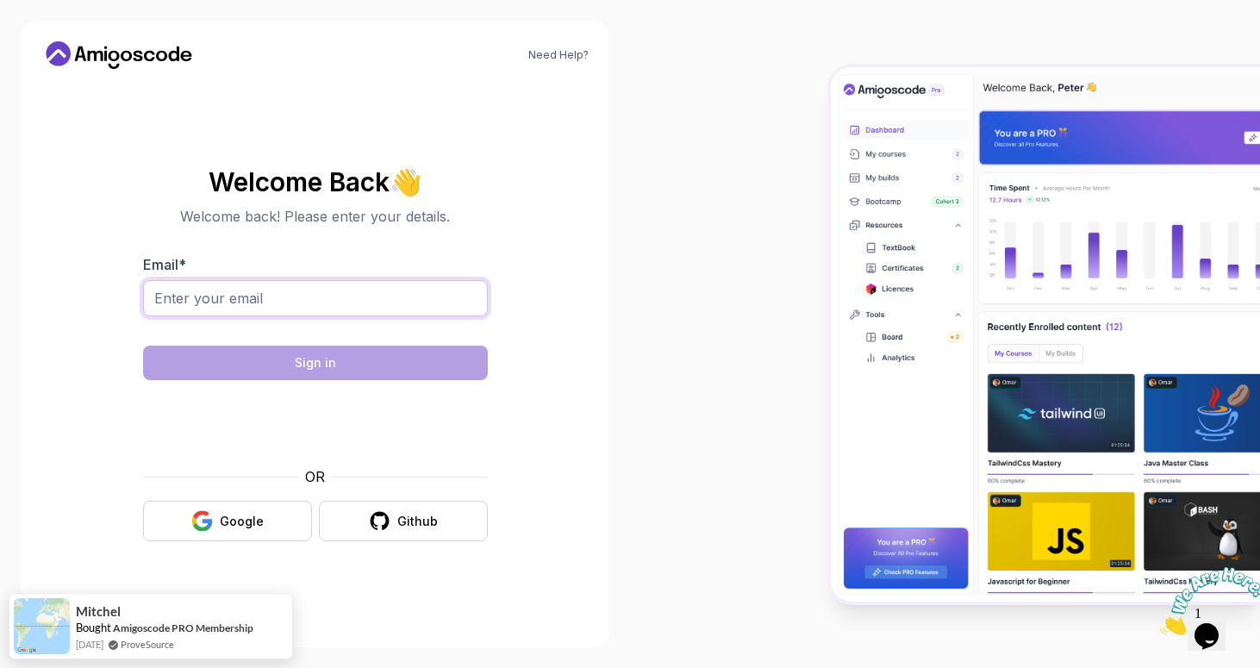
click at [363, 304] on input "Email *" at bounding box center [315, 298] width 345 height 36
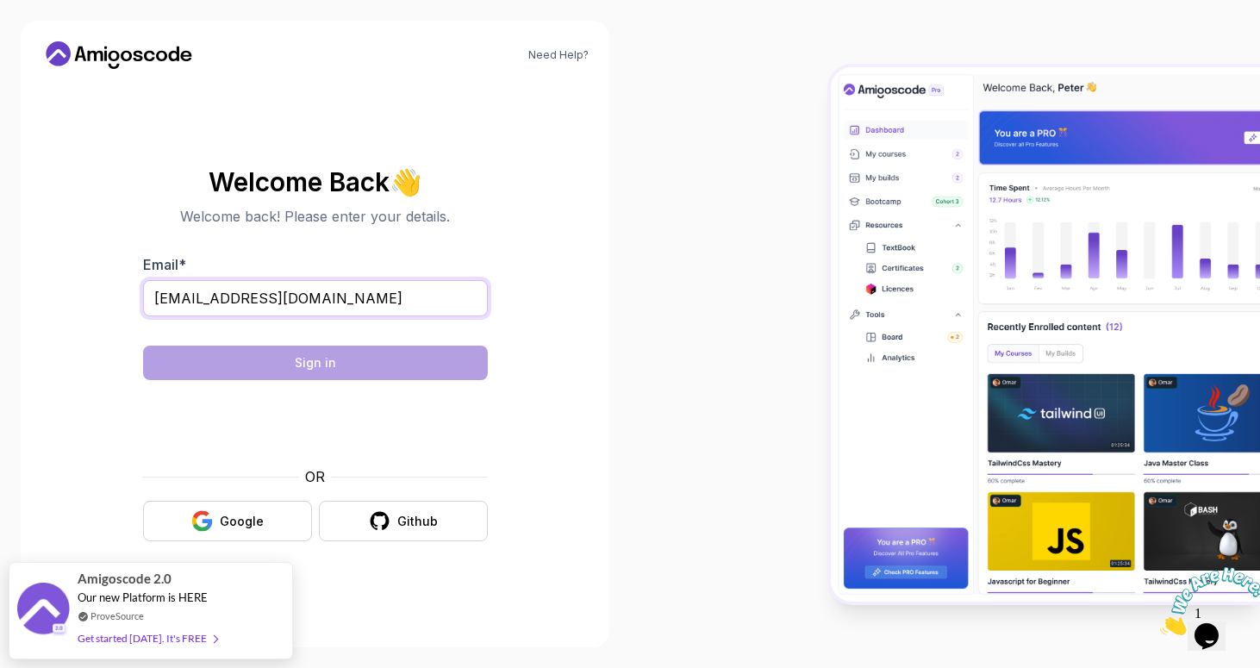
click at [182, 308] on input "naziknesecindik@gmail.com" at bounding box center [315, 298] width 345 height 36
drag, startPoint x: 186, startPoint y: 298, endPoint x: 125, endPoint y: 294, distance: 61.3
click at [125, 294] on section "Welcome Back 👋 Welcome back! Please enter your details. Email * naziknesecindik…" at bounding box center [314, 355] width 547 height 408
type input "nesecindik@gmail.com"
click at [253, 508] on button "Google" at bounding box center [227, 521] width 169 height 40
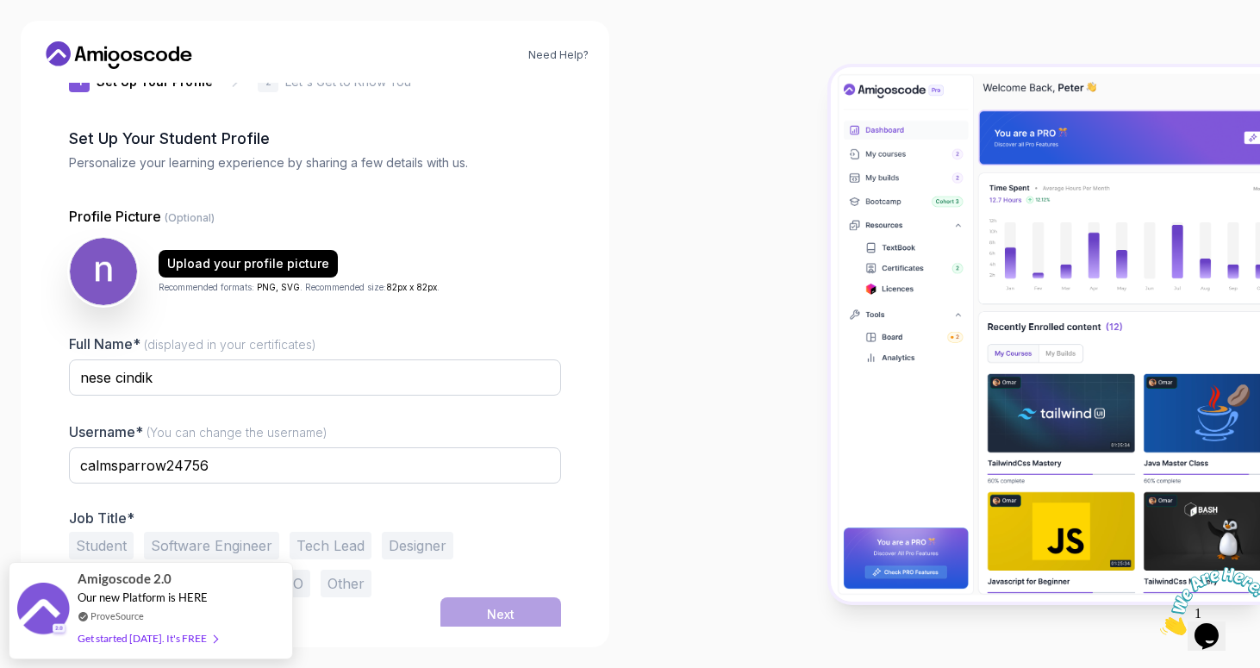
scroll to position [51, 0]
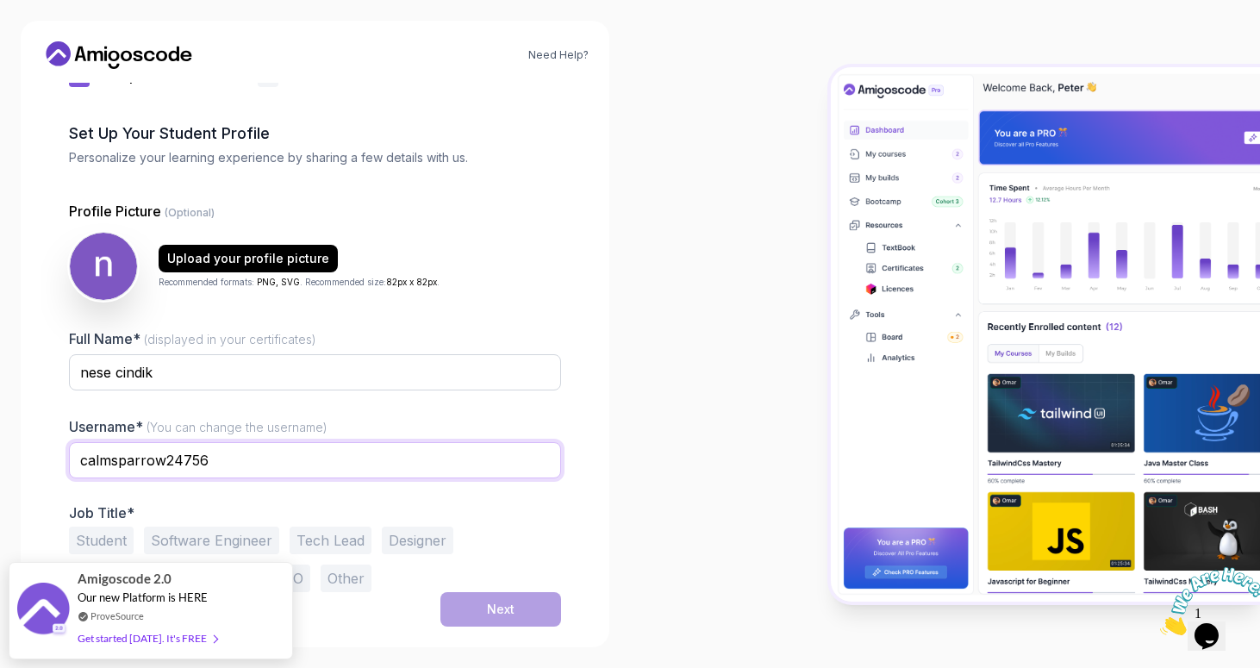
click at [244, 470] on input "calmsparrow24756" at bounding box center [315, 460] width 492 height 36
click at [328, 541] on button "Tech Lead" at bounding box center [330, 540] width 82 height 28
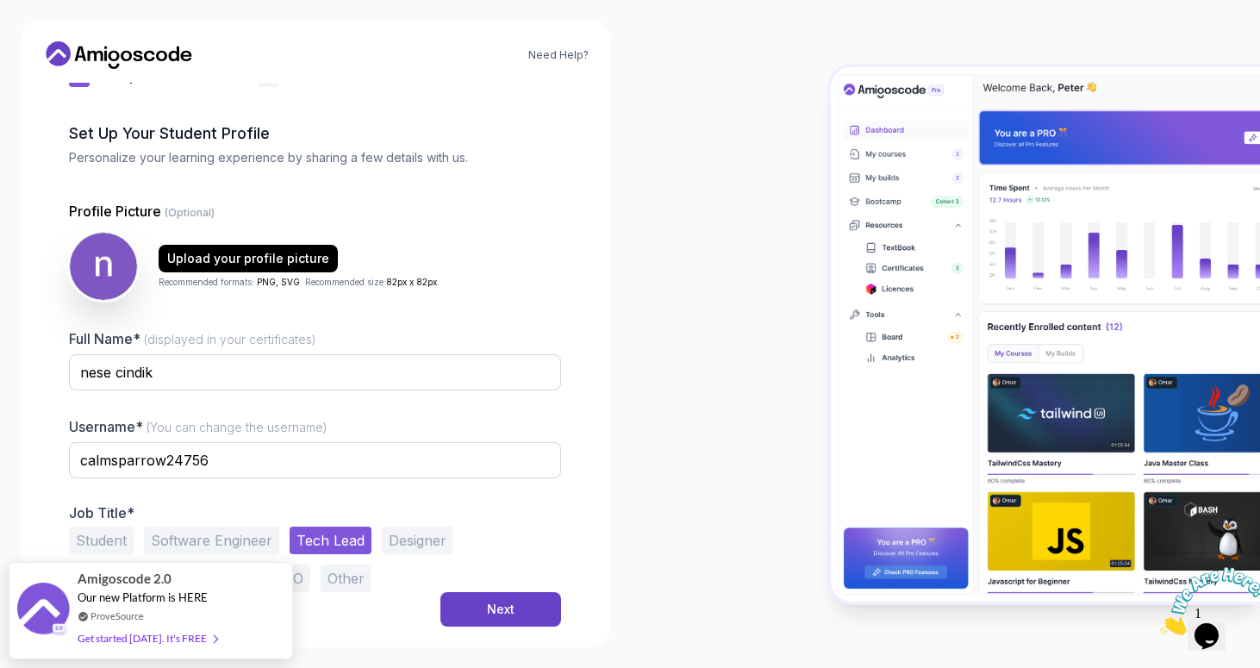
click at [229, 537] on button "Software Engineer" at bounding box center [211, 540] width 135 height 28
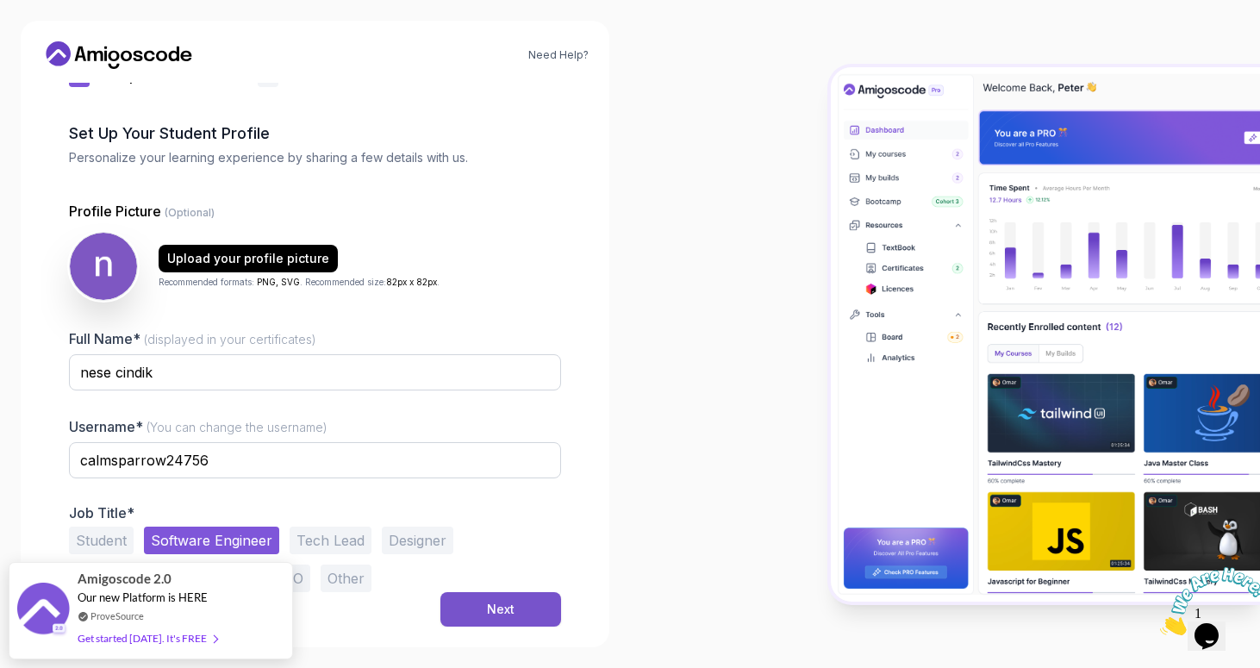
drag, startPoint x: 492, startPoint y: 596, endPoint x: 500, endPoint y: 600, distance: 8.9
click at [492, 596] on button "Next" at bounding box center [500, 609] width 121 height 34
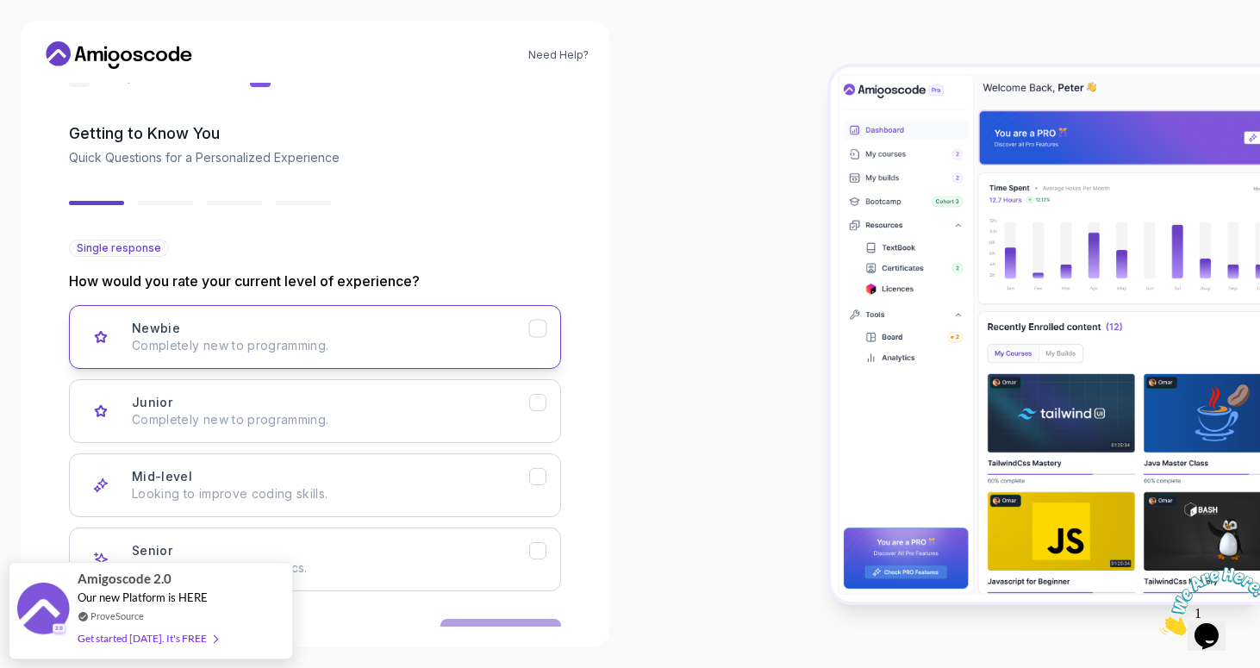
click at [428, 348] on p "Completely new to programming." at bounding box center [330, 345] width 397 height 17
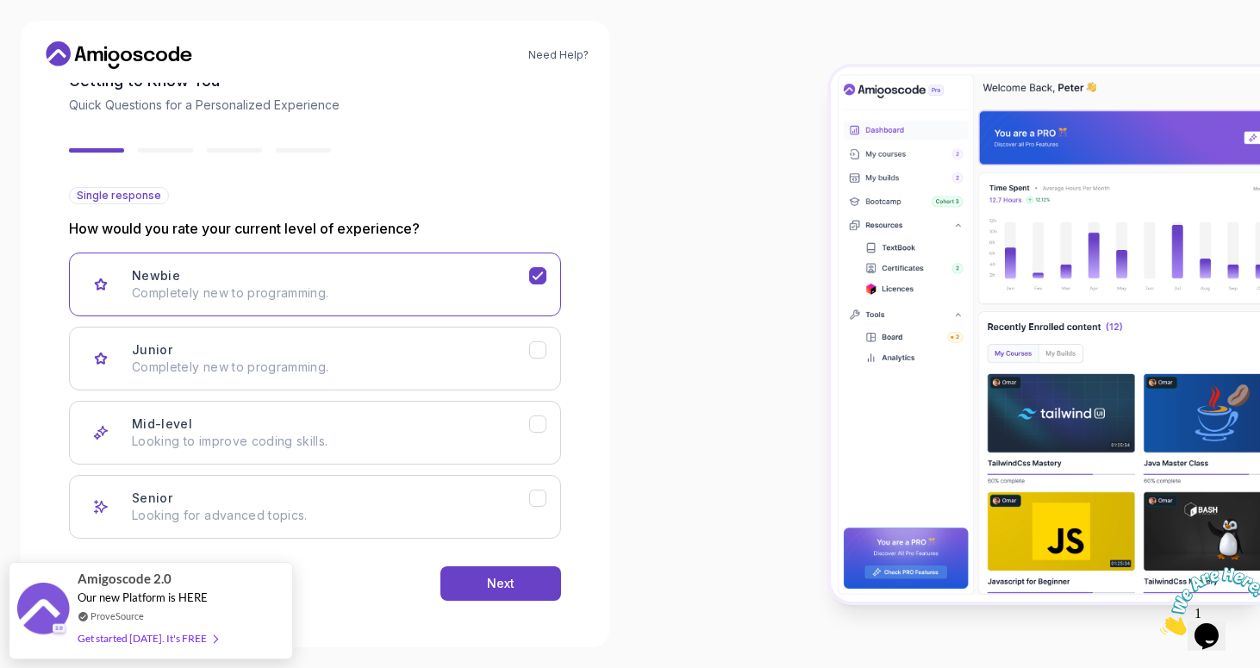
scroll to position [105, 0]
click at [527, 588] on button "Next" at bounding box center [500, 581] width 121 height 34
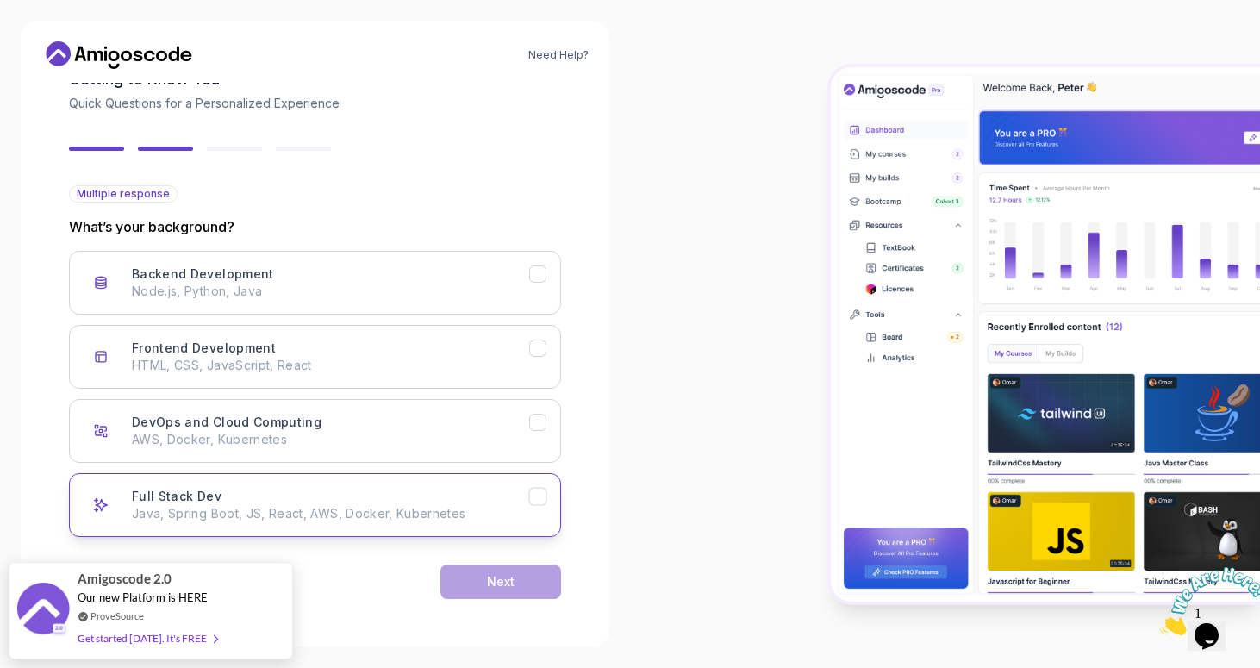
click at [240, 503] on div "Full Stack Dev Java, Spring Boot, JS, React, AWS, Docker, Kubernetes" at bounding box center [330, 505] width 397 height 34
click at [503, 576] on div "Next" at bounding box center [501, 581] width 28 height 17
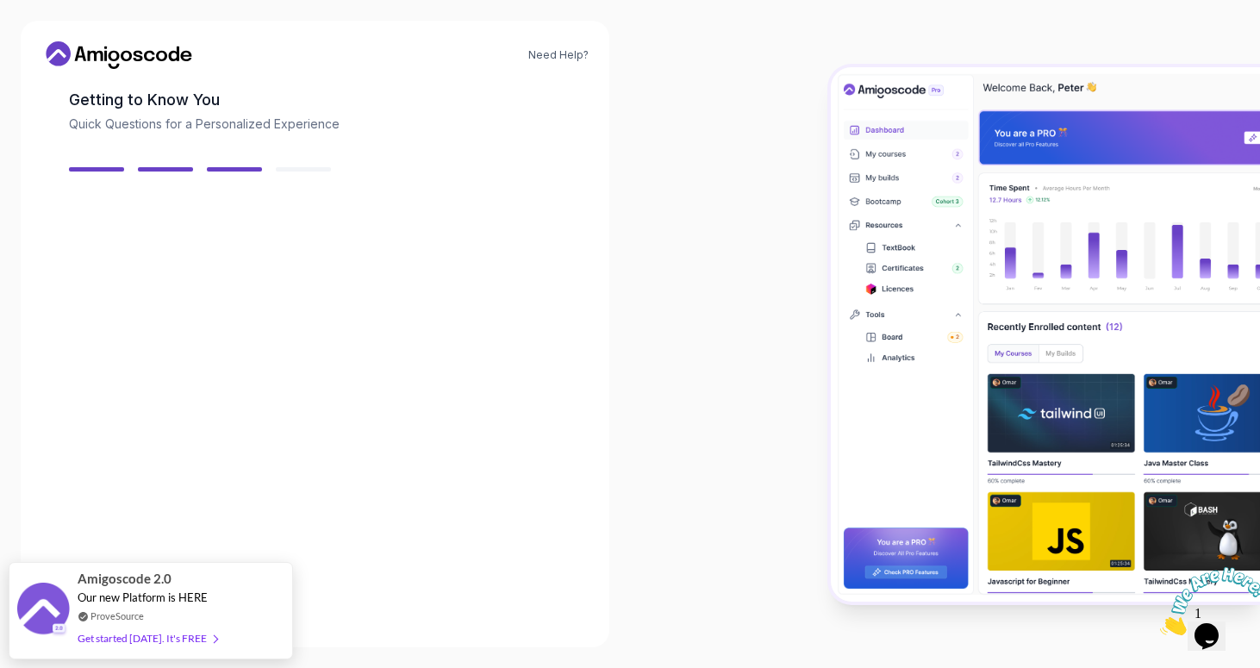
scroll to position [84, 0]
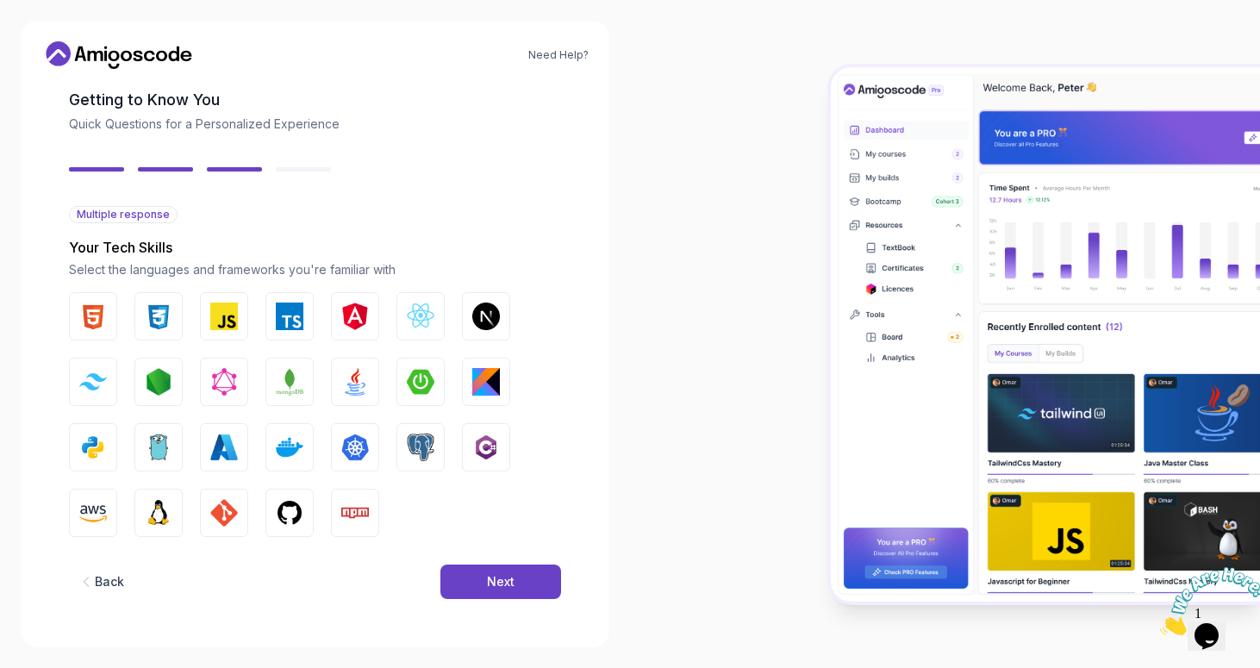
click at [109, 578] on div "Back" at bounding box center [109, 581] width 29 height 17
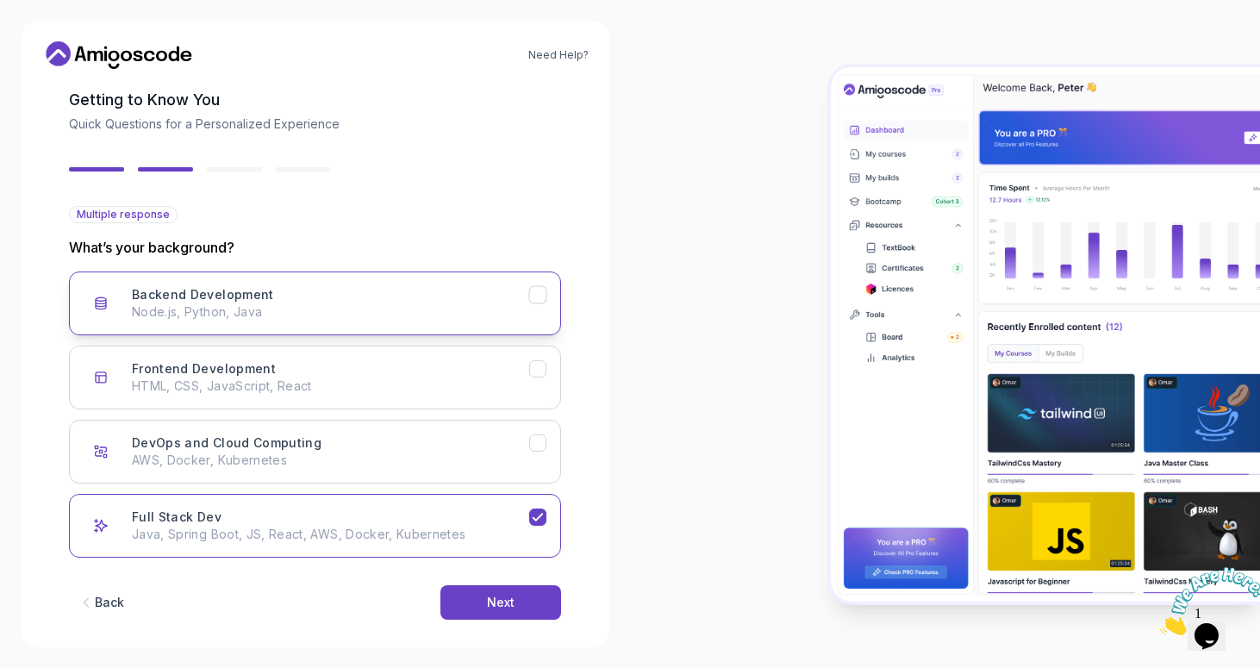
click at [213, 308] on p "Node.js, Python, Java" at bounding box center [330, 311] width 397 height 17
click at [495, 584] on div "Back Next" at bounding box center [315, 602] width 492 height 90
click at [487, 595] on div "Next" at bounding box center [501, 602] width 28 height 17
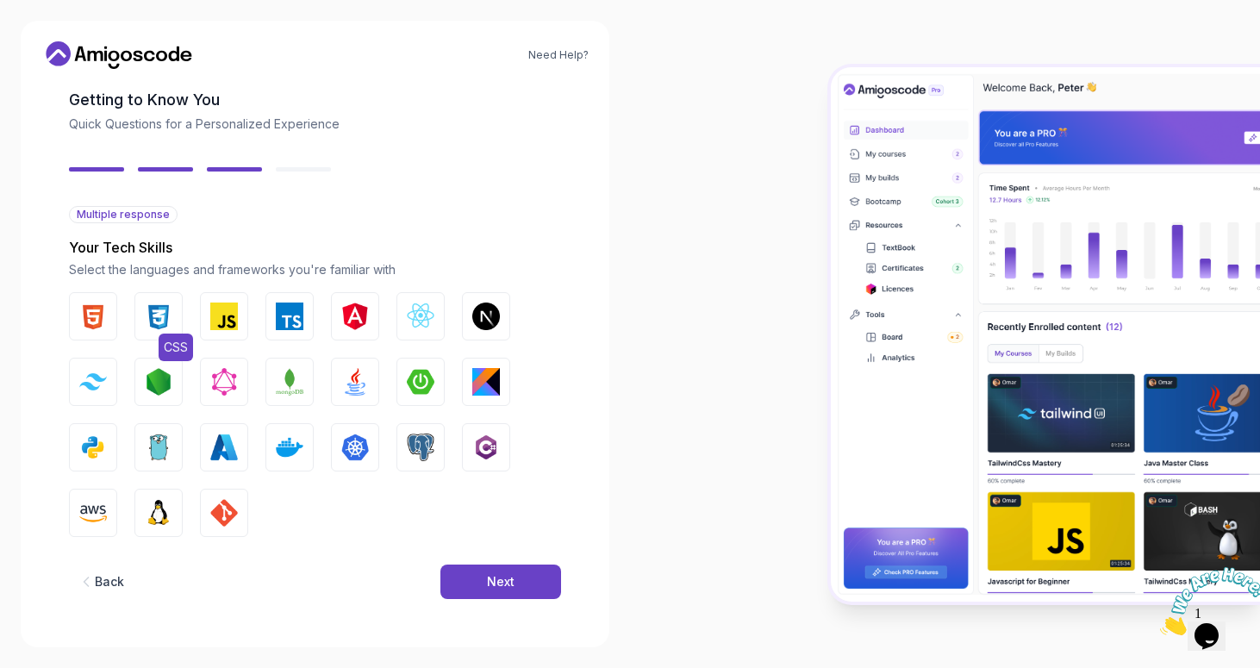
drag, startPoint x: 98, startPoint y: 322, endPoint x: 140, endPoint y: 320, distance: 42.3
click at [99, 322] on img "button" at bounding box center [93, 316] width 28 height 28
click at [180, 318] on button "CSS" at bounding box center [158, 316] width 48 height 48
click at [213, 316] on img "button" at bounding box center [224, 316] width 28 height 28
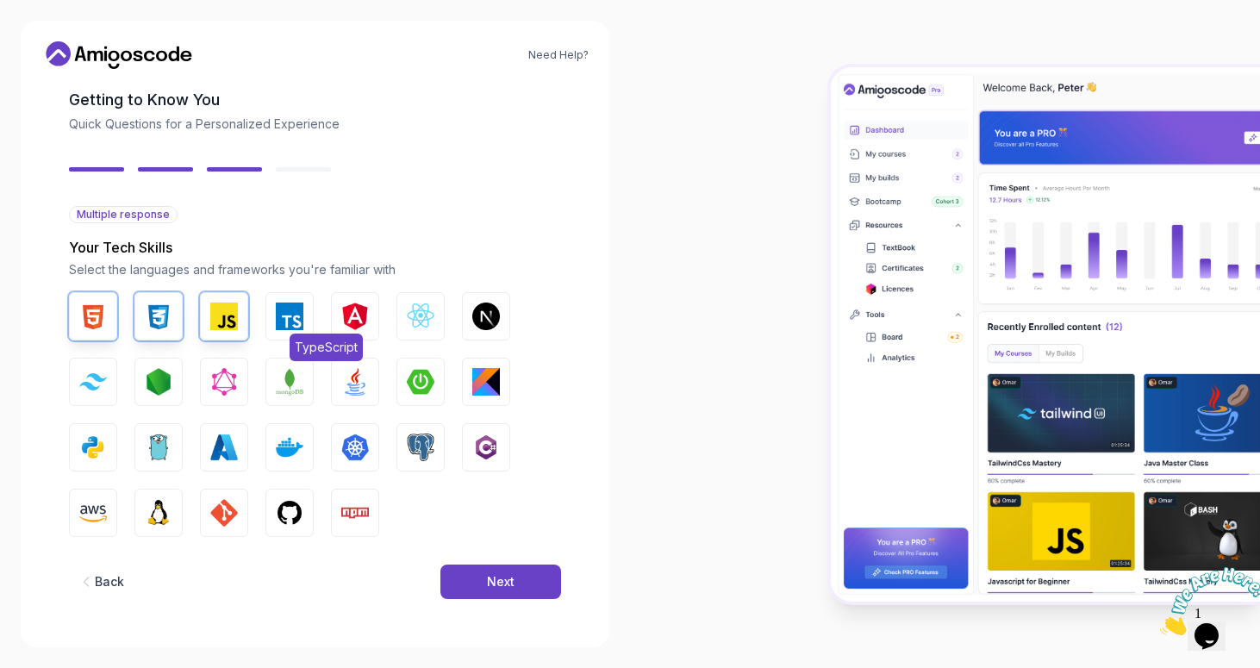
click at [272, 319] on button "TypeScript" at bounding box center [289, 316] width 48 height 48
click at [415, 315] on img "button" at bounding box center [421, 316] width 28 height 28
click at [345, 314] on img "button" at bounding box center [355, 316] width 28 height 28
click at [302, 378] on img "button" at bounding box center [290, 382] width 28 height 28
click at [358, 380] on img "button" at bounding box center [355, 382] width 28 height 28
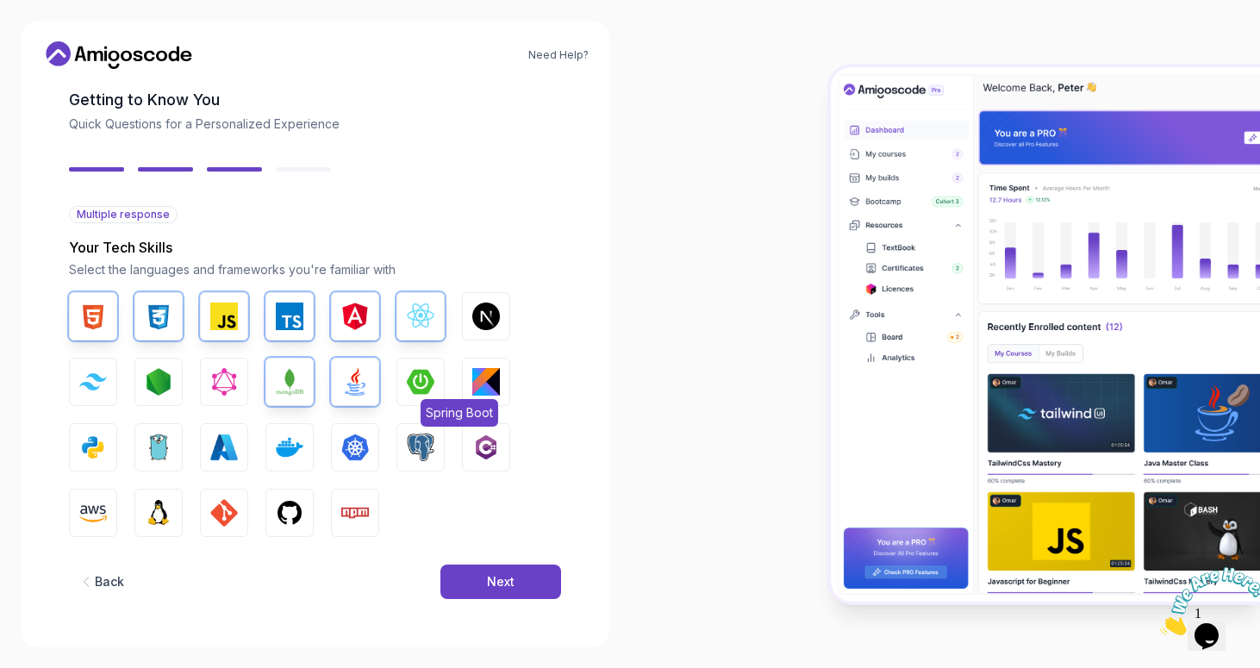
click at [417, 384] on img "button" at bounding box center [421, 382] width 28 height 28
click at [90, 446] on img "button" at bounding box center [93, 447] width 28 height 28
click at [289, 451] on img "button" at bounding box center [290, 447] width 28 height 28
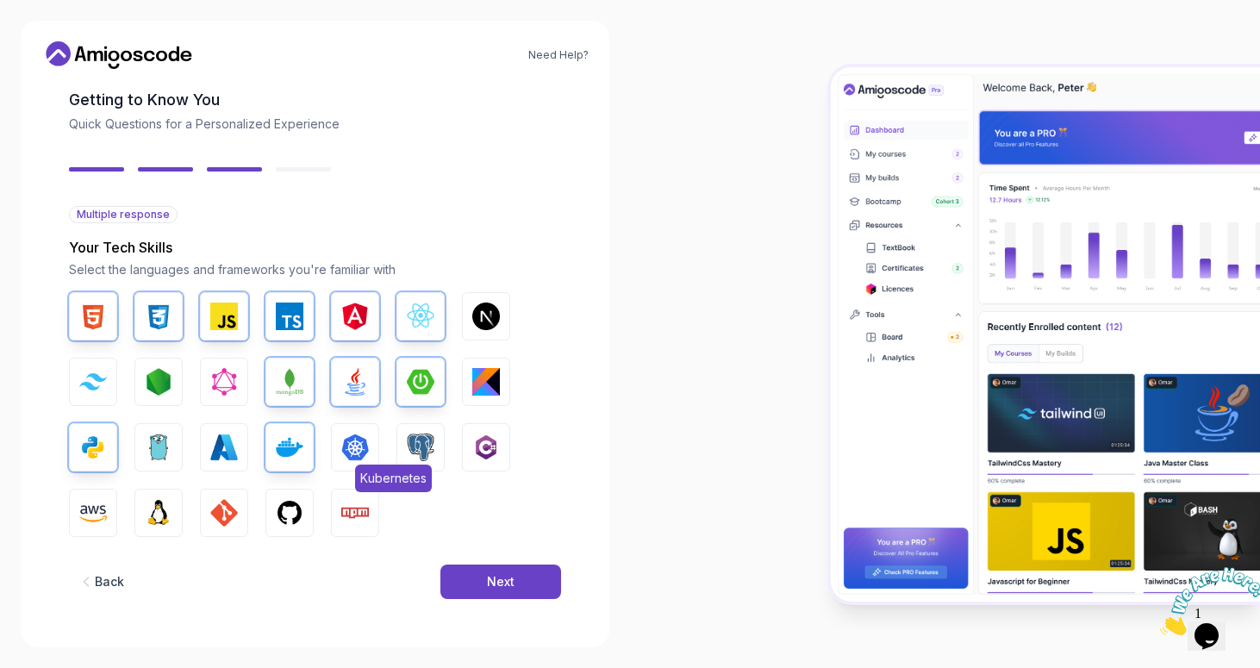
click at [360, 452] on img "button" at bounding box center [355, 447] width 28 height 28
click at [422, 452] on img "button" at bounding box center [421, 447] width 28 height 28
click at [96, 507] on img "button" at bounding box center [93, 513] width 28 height 28
click at [102, 507] on img "button" at bounding box center [93, 513] width 28 height 28
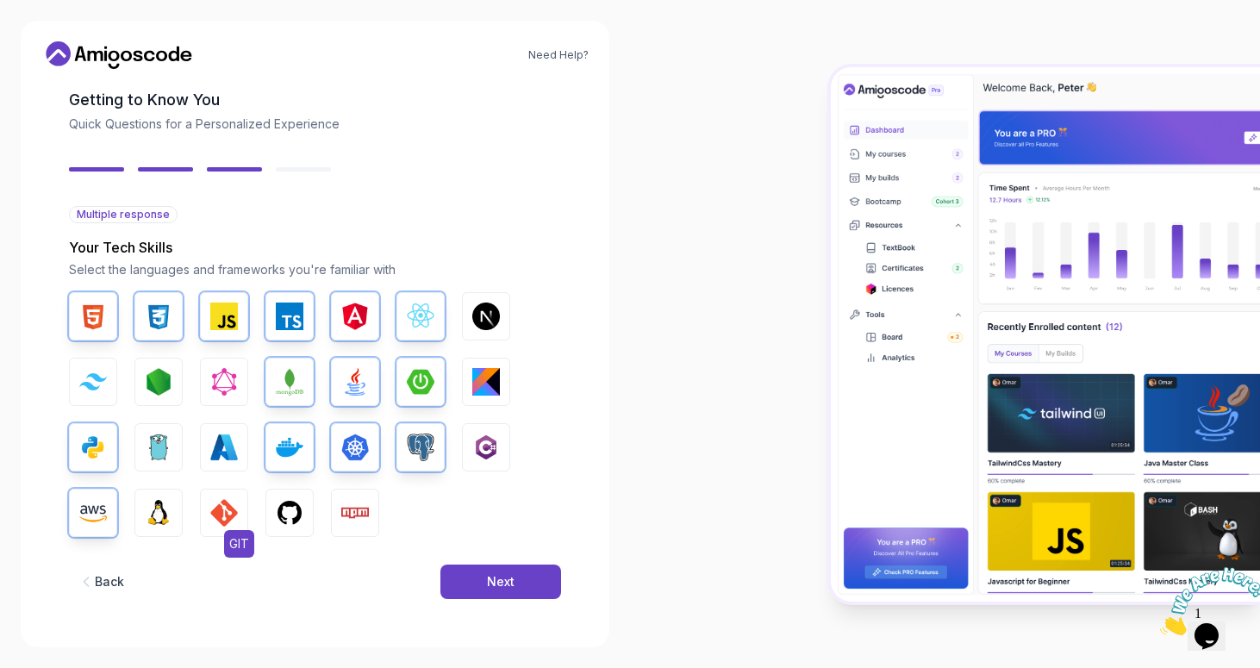
click at [222, 518] on img "button" at bounding box center [224, 513] width 28 height 28
click at [277, 509] on img "button" at bounding box center [290, 513] width 28 height 28
click at [346, 507] on img "button" at bounding box center [355, 513] width 28 height 28
click at [471, 576] on button "Next" at bounding box center [500, 581] width 121 height 34
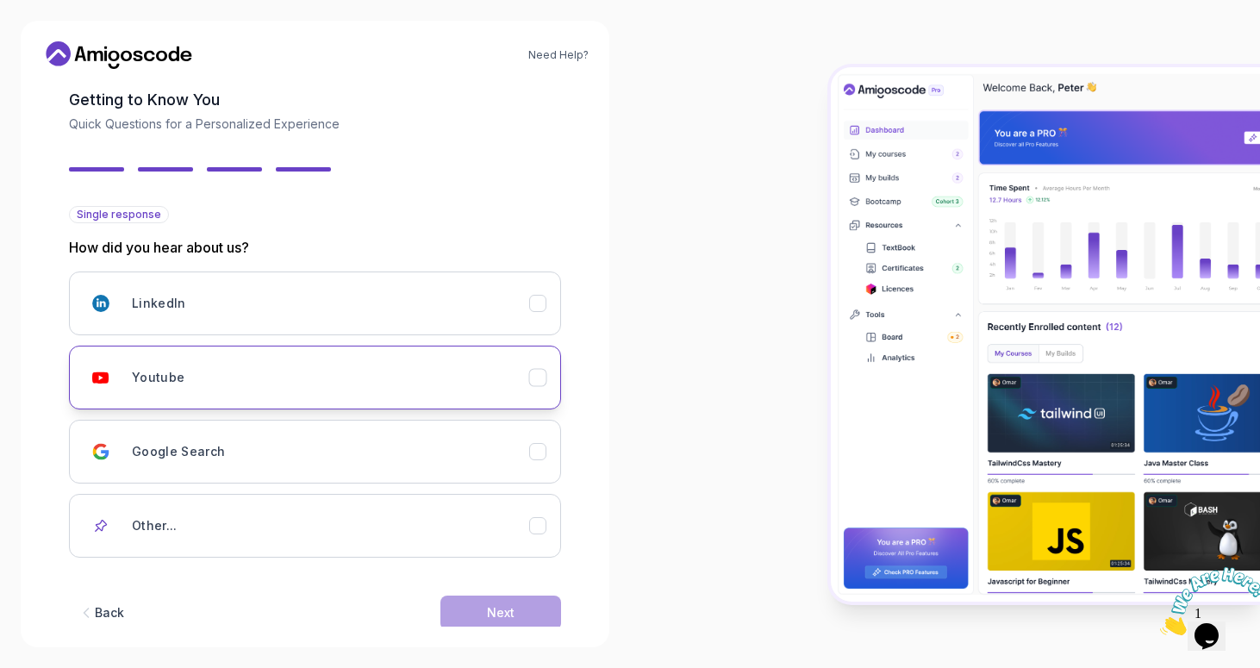
click at [199, 380] on div "Youtube" at bounding box center [330, 377] width 397 height 34
click at [507, 611] on div "Next" at bounding box center [501, 612] width 28 height 17
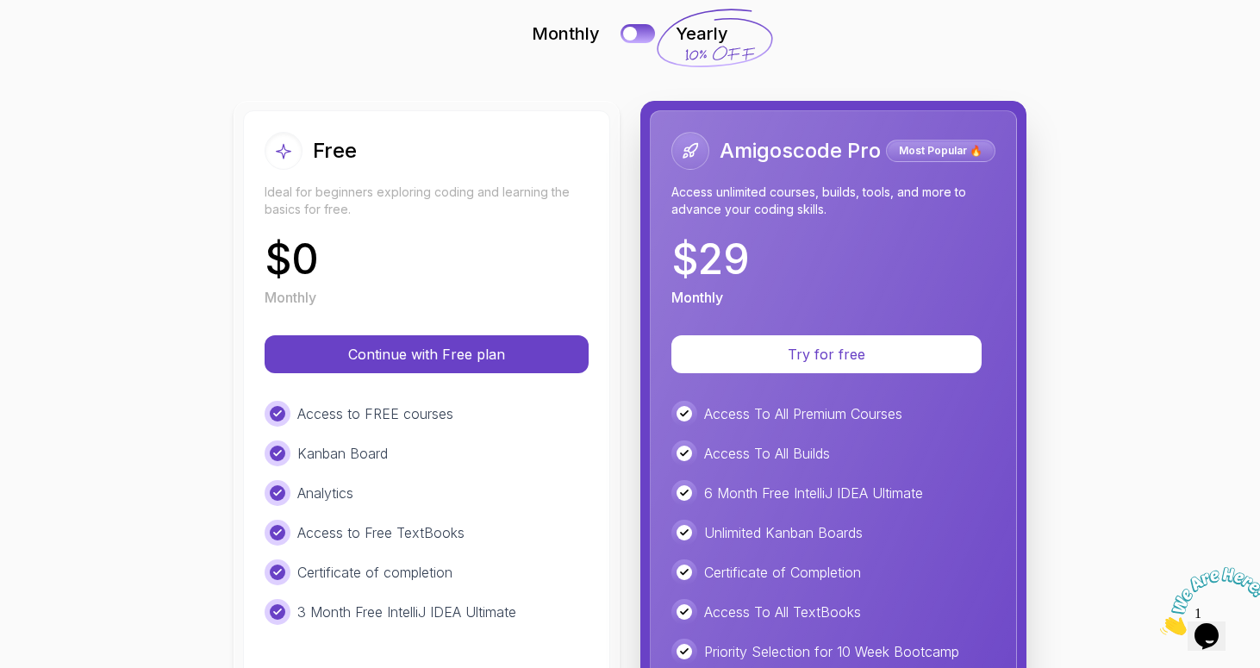
scroll to position [0, 0]
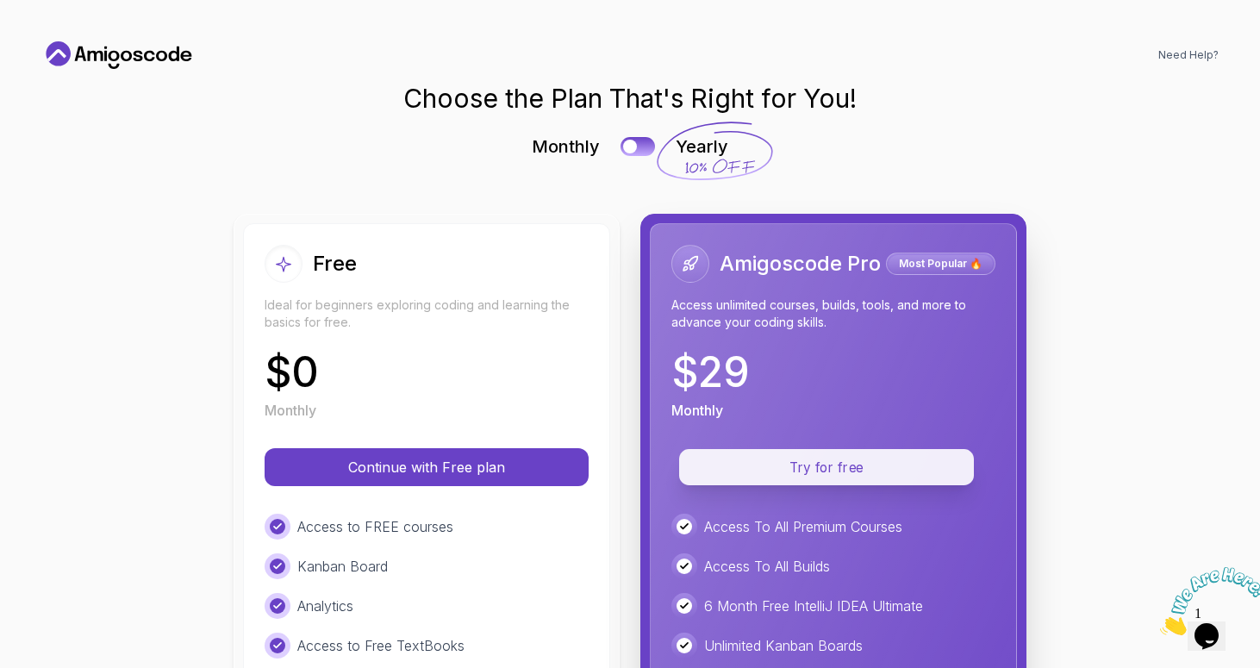
click at [805, 460] on p "Try for free" at bounding box center [826, 467] width 255 height 20
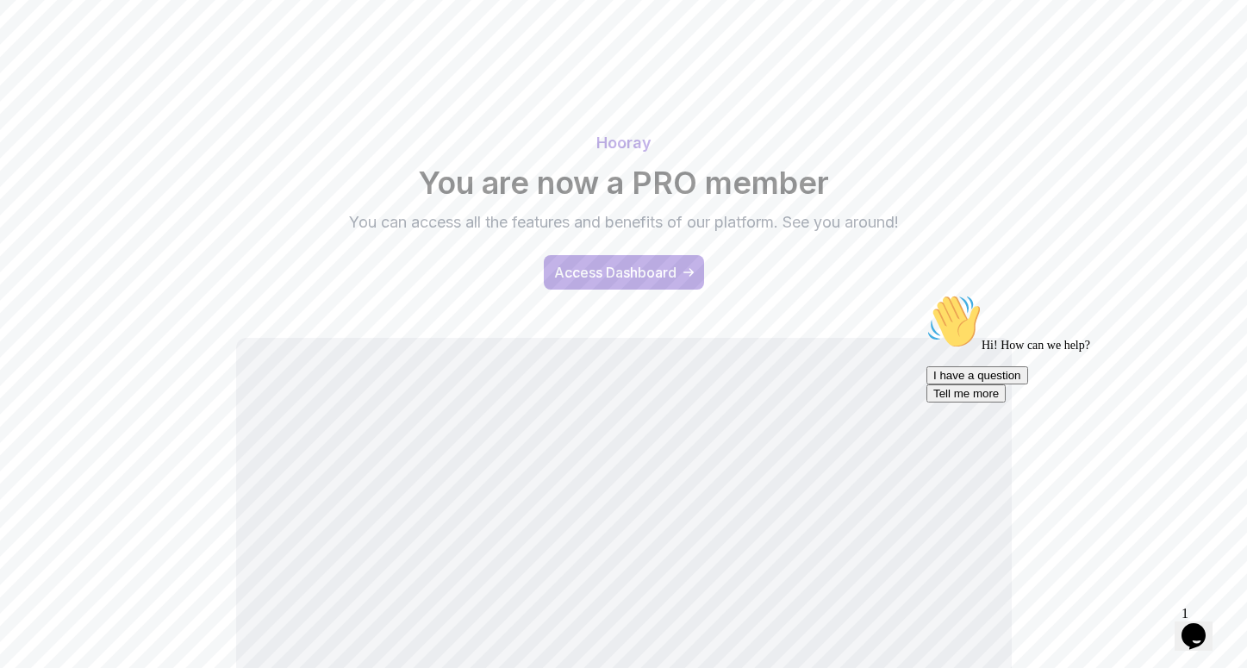
click at [1087, 295] on div "Hi! How can we help? I have a question Tell me more" at bounding box center [1081, 348] width 310 height 109
click at [926, 294] on icon "Chat attention grabber" at bounding box center [926, 294] width 0 height 0
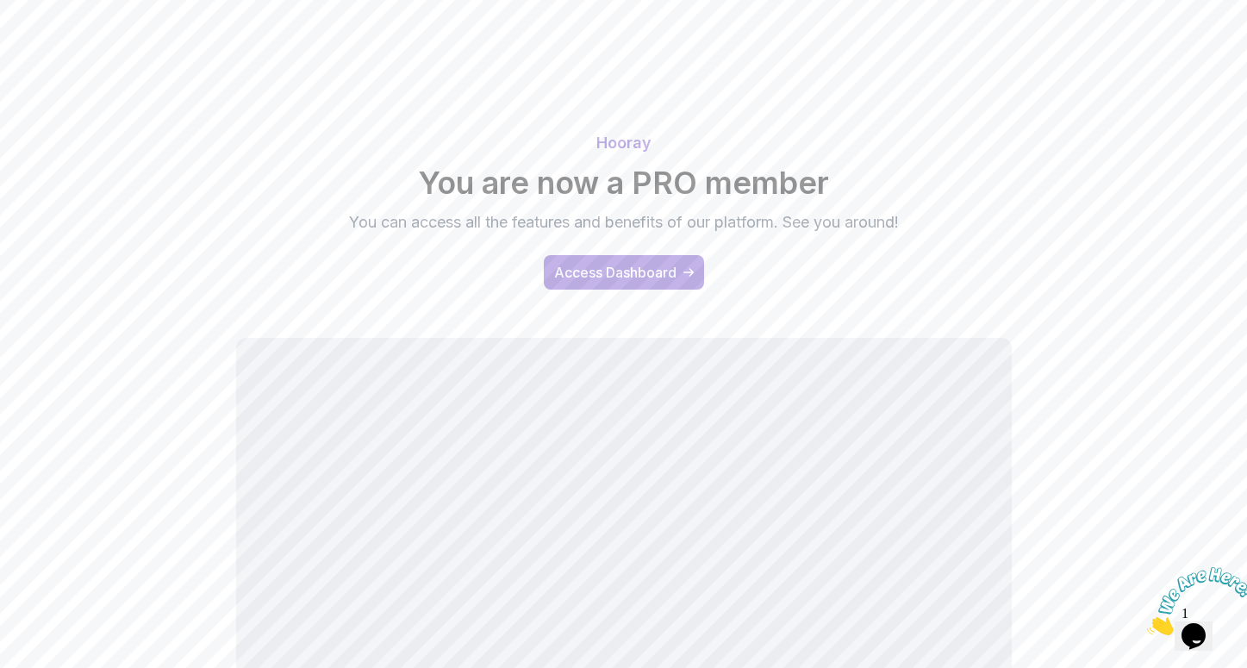
click at [1081, 343] on div "Hooray You are now a PRO member You can access all the features and benefits of…" at bounding box center [624, 455] width 1206 height 691
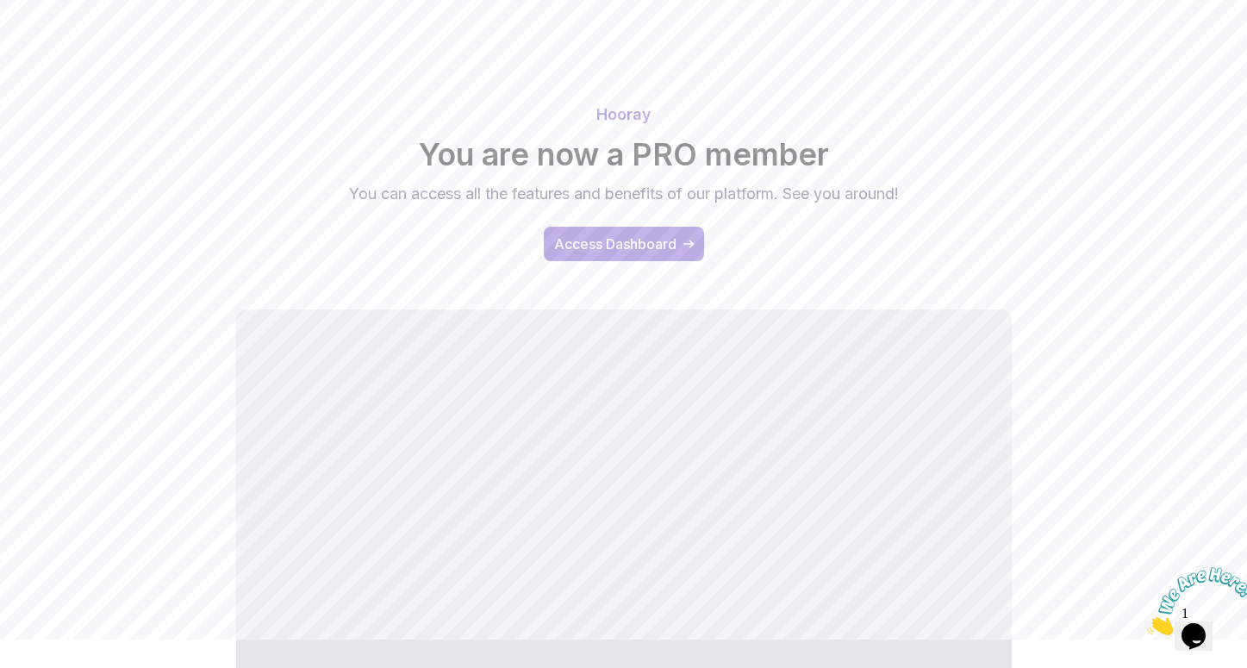
scroll to position [140, 0]
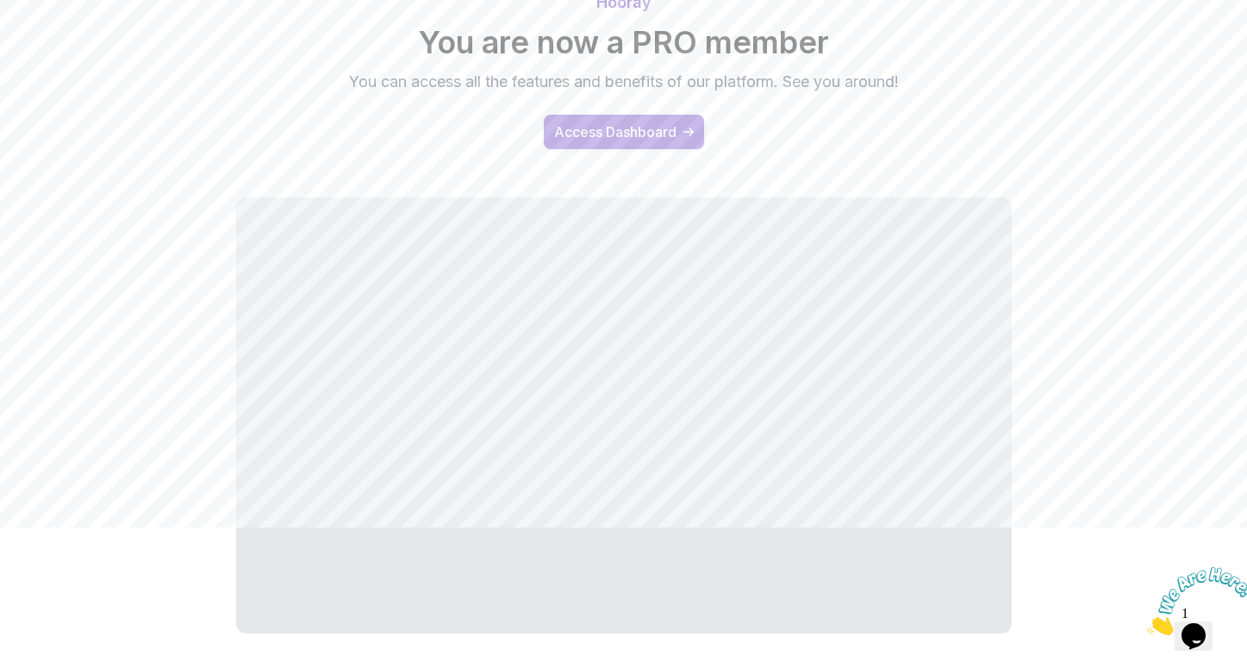
click at [651, 128] on div "Access Dashboard" at bounding box center [615, 131] width 122 height 21
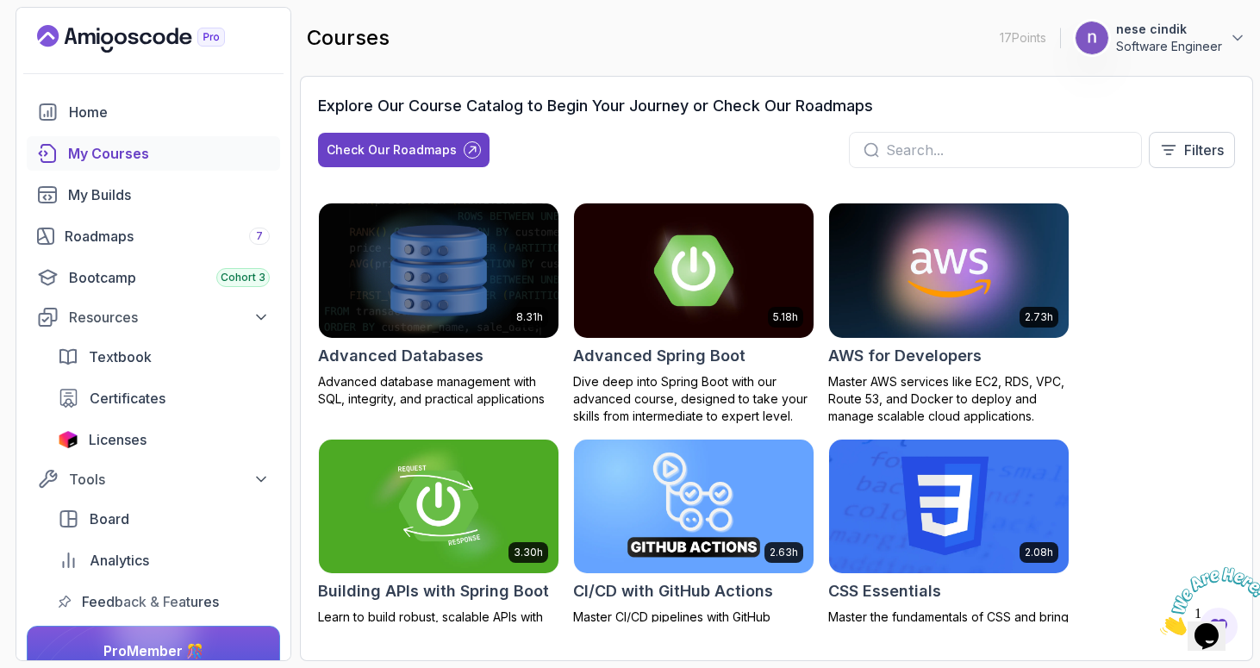
click at [1050, 148] on input "text" at bounding box center [1006, 150] width 241 height 21
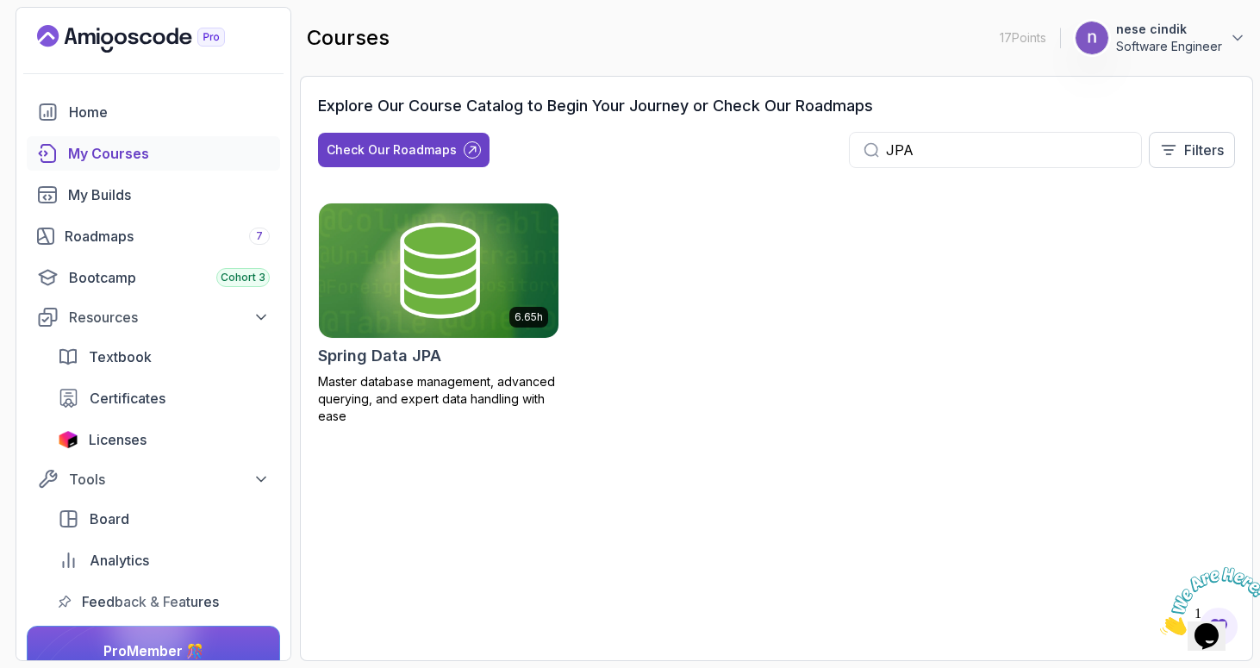
type input "JPA"
click at [372, 280] on img at bounding box center [439, 270] width 252 height 140
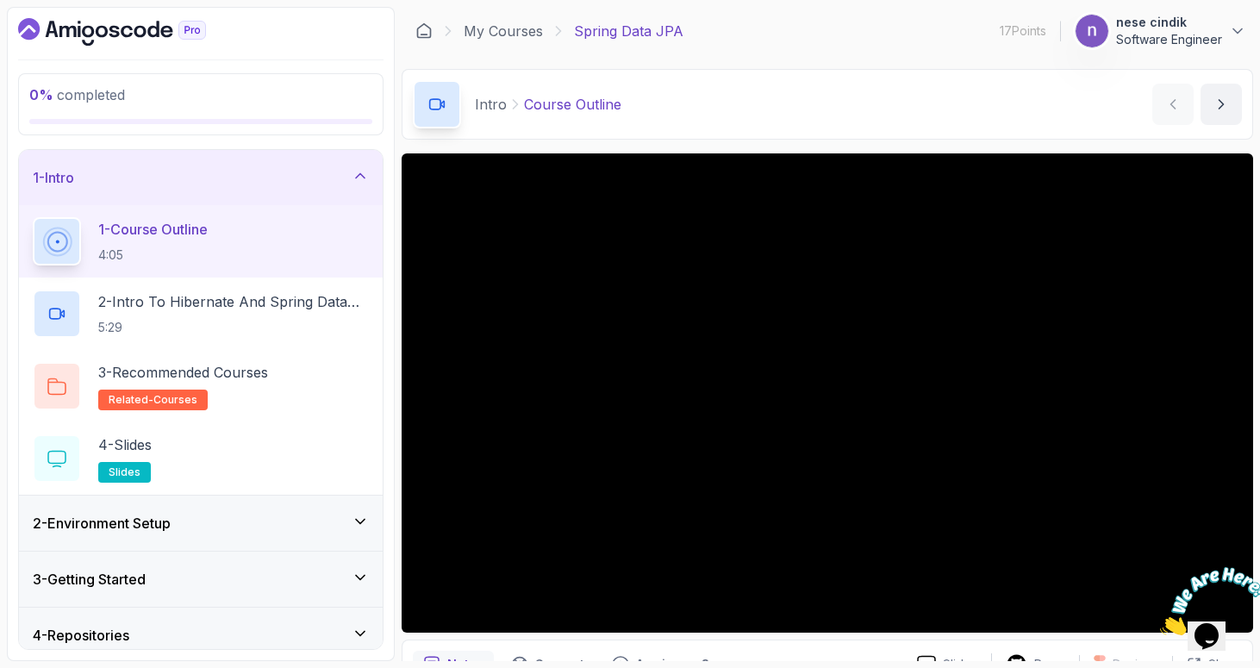
drag, startPoint x: 1247, startPoint y: 566, endPoint x: 2399, endPoint y: 1126, distance: 1281.6
click at [1160, 623] on icon "Close" at bounding box center [1160, 630] width 0 height 15
click at [169, 306] on p "2 - Intro To Hibernate And Spring Data Jpa" at bounding box center [233, 301] width 271 height 21
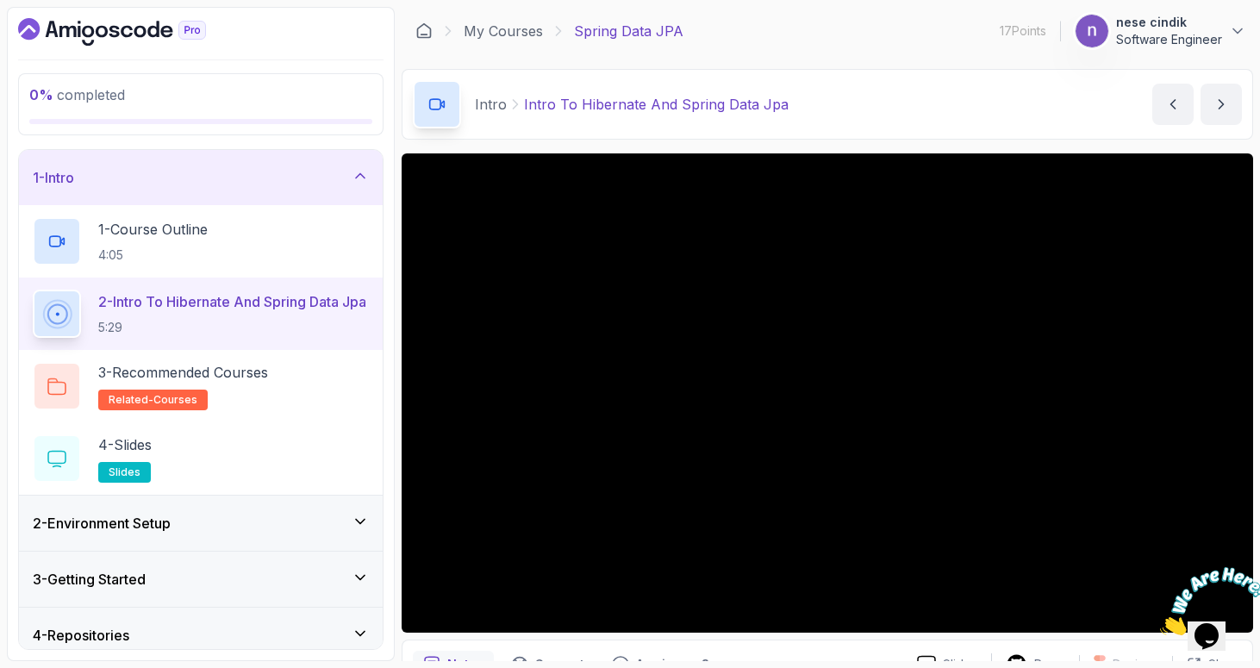
click at [1220, 624] on img at bounding box center [1213, 601] width 107 height 68
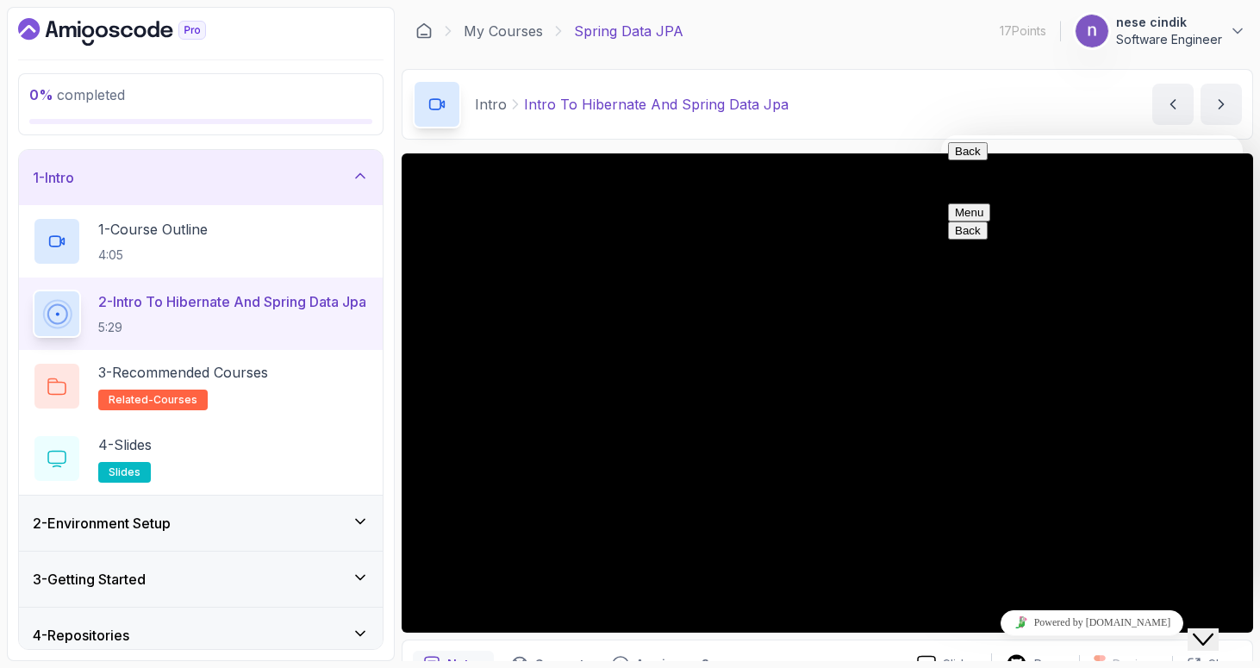
click at [964, 154] on button "Back" at bounding box center [968, 151] width 40 height 18
click at [1235, 606] on div "Close Chat This icon closes the chat window." at bounding box center [1214, 606] width 41 height 0
click at [1213, 629] on icon "Close Chat This icon closes the chat window." at bounding box center [1202, 639] width 21 height 21
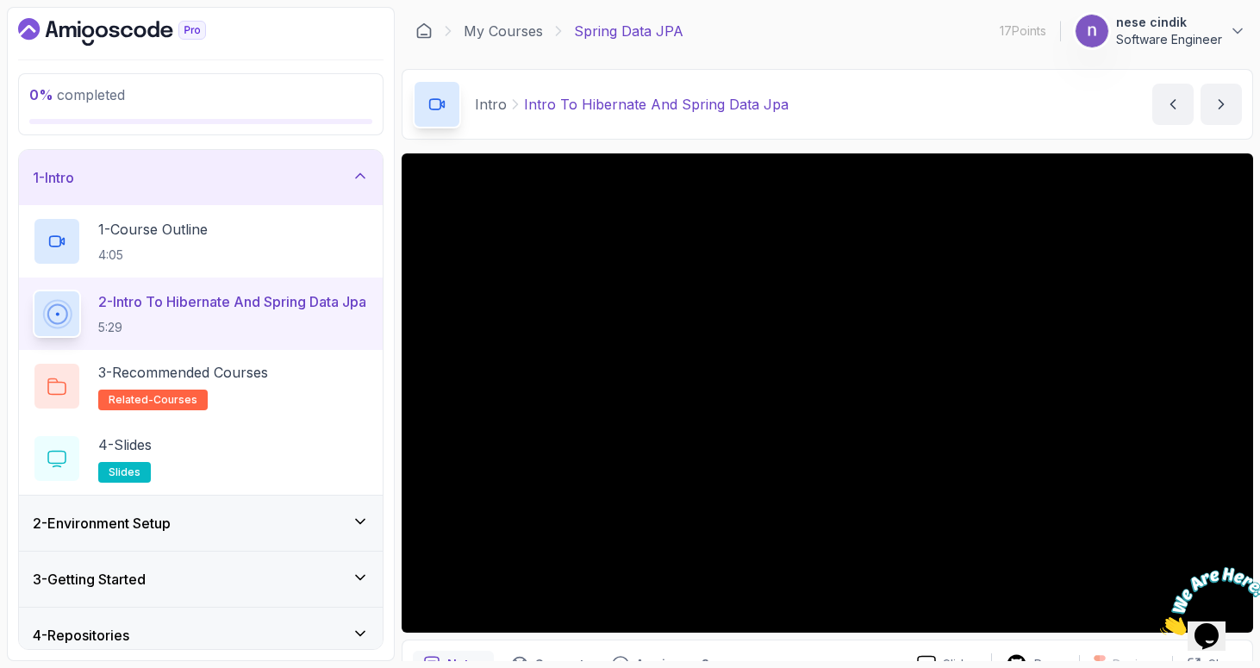
click at [1244, 619] on img at bounding box center [1213, 601] width 107 height 68
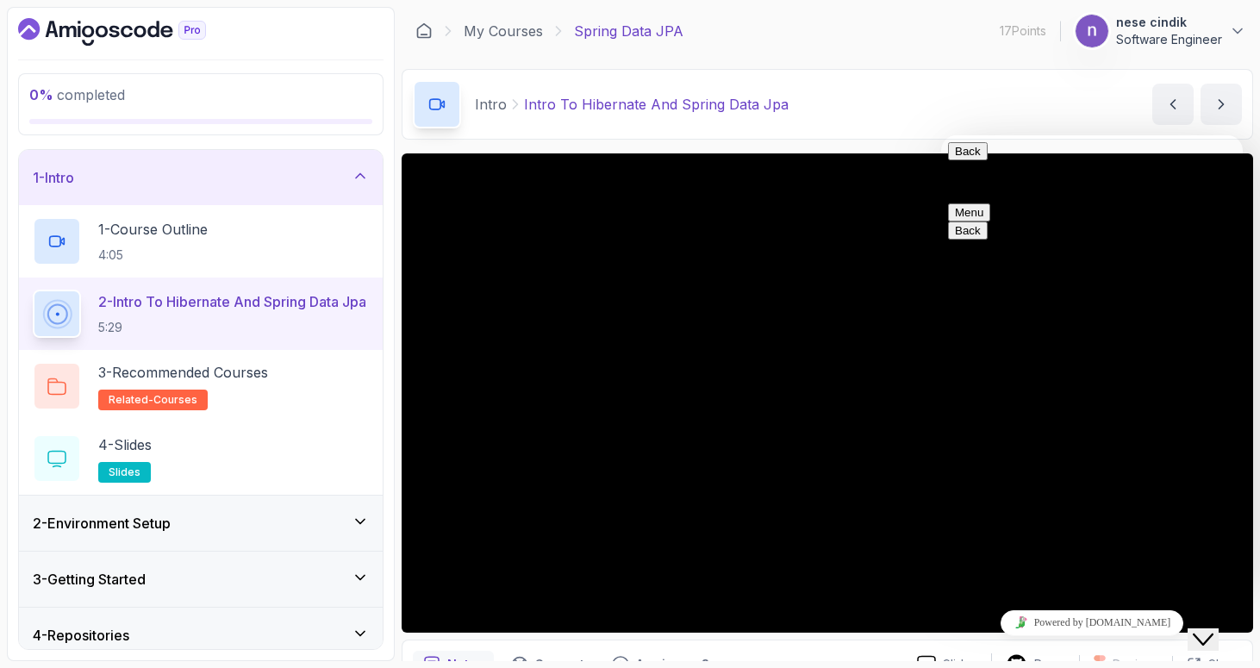
click at [1235, 606] on div "Close Chat This icon closes the chat window." at bounding box center [1214, 606] width 41 height 0
click at [974, 160] on button "Back" at bounding box center [968, 151] width 40 height 18
click at [1213, 633] on div "Close Chat This icon closes the chat window." at bounding box center [1202, 639] width 21 height 21
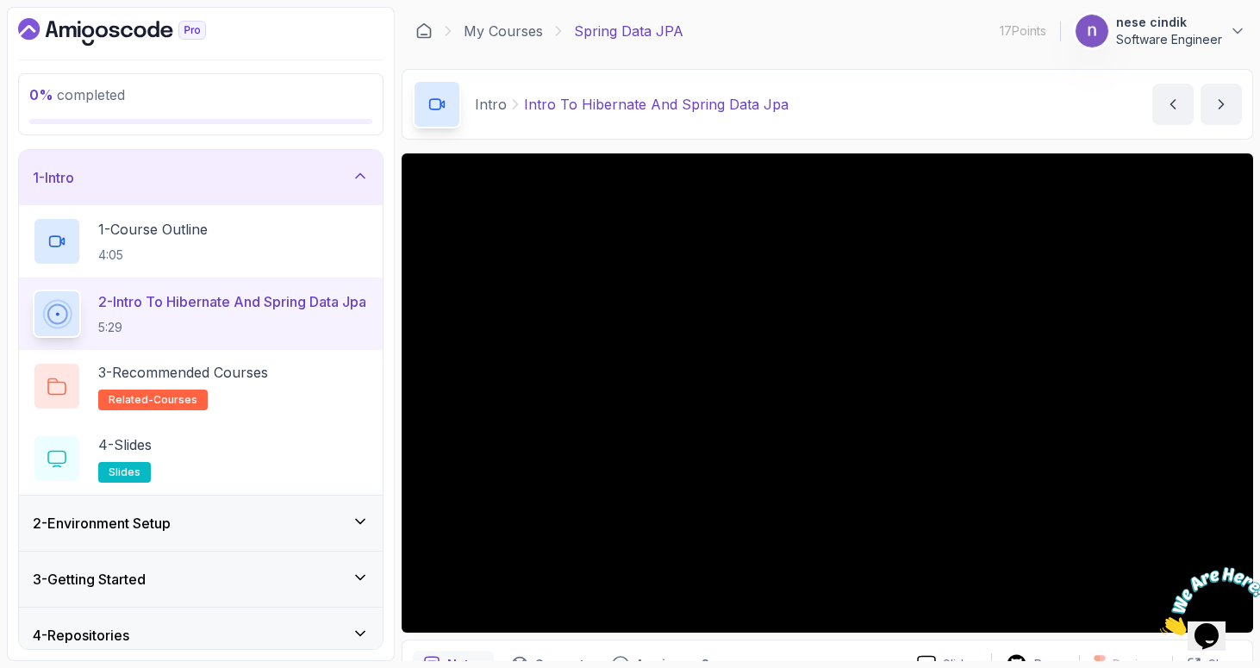
click at [1160, 623] on icon "Close" at bounding box center [1160, 630] width 0 height 15
click at [1235, 606] on div "Opens Chat This icon Opens the chat window." at bounding box center [1214, 606] width 41 height 0
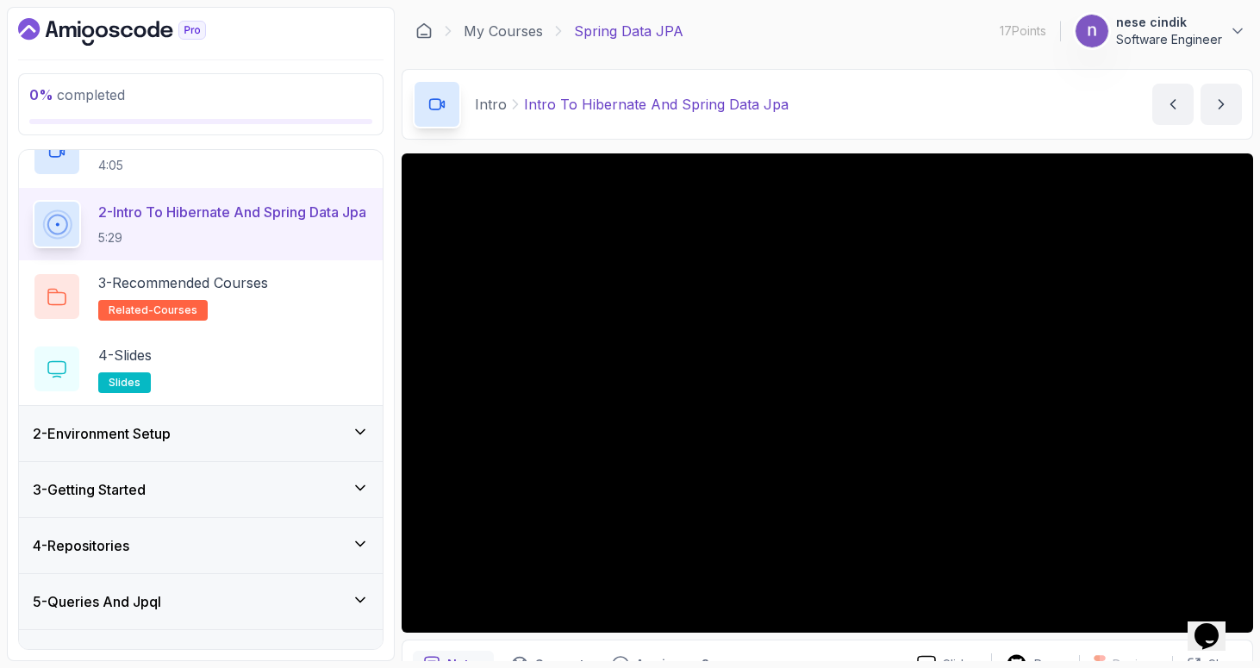
scroll to position [258, 0]
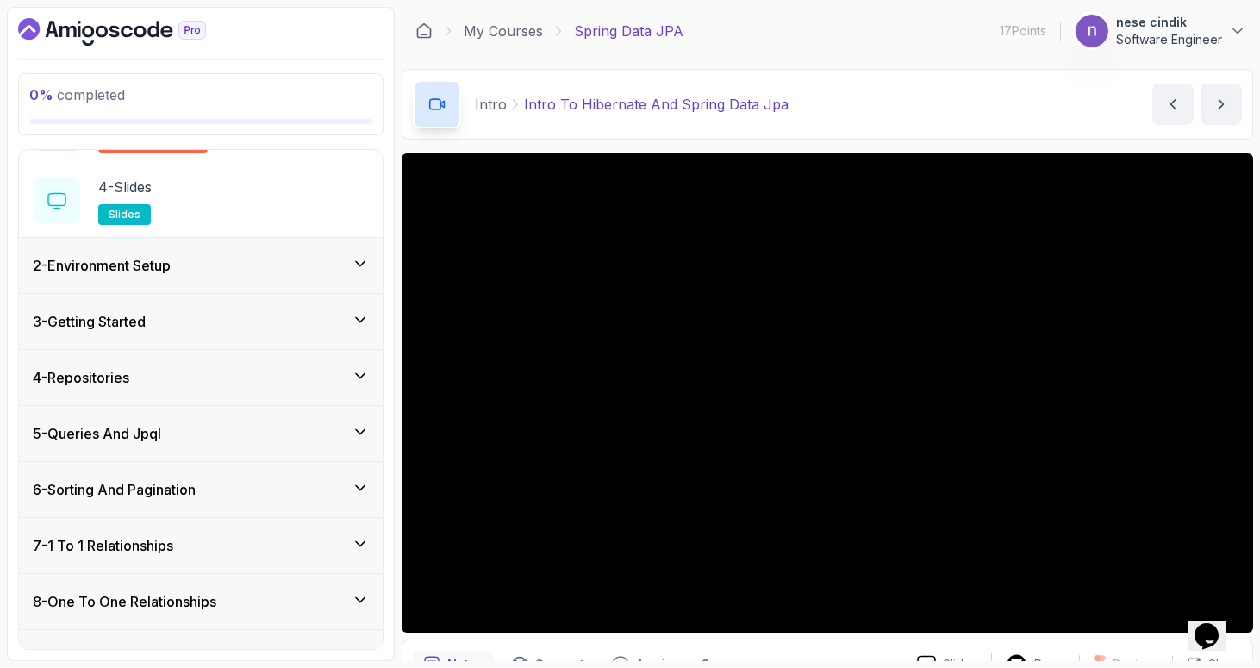
click at [253, 277] on div "2 - Environment Setup" at bounding box center [201, 265] width 364 height 55
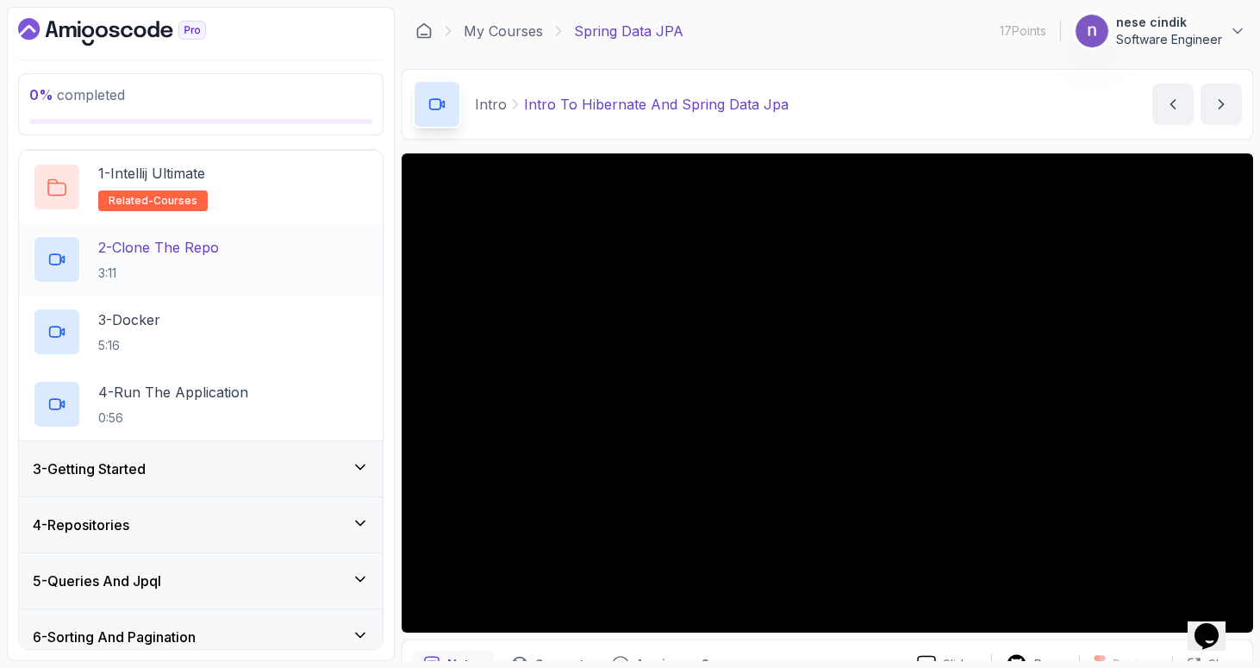
scroll to position [82, 0]
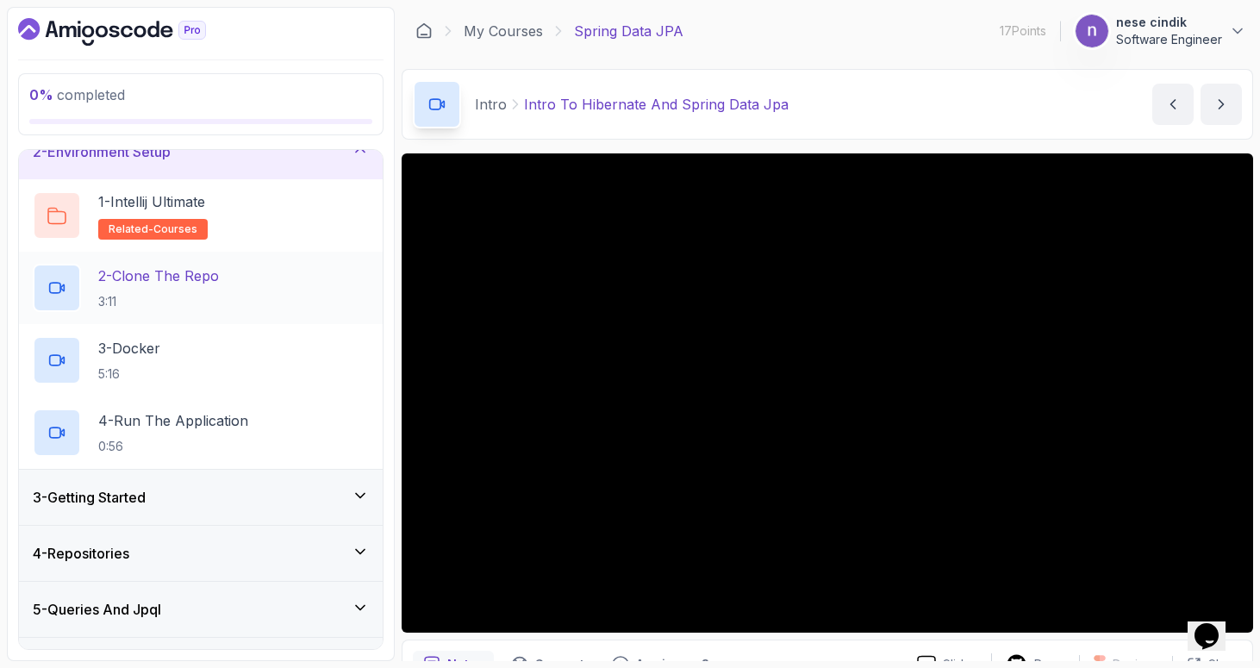
click at [226, 271] on div "2 - Clone The Repo 3:11" at bounding box center [201, 288] width 336 height 48
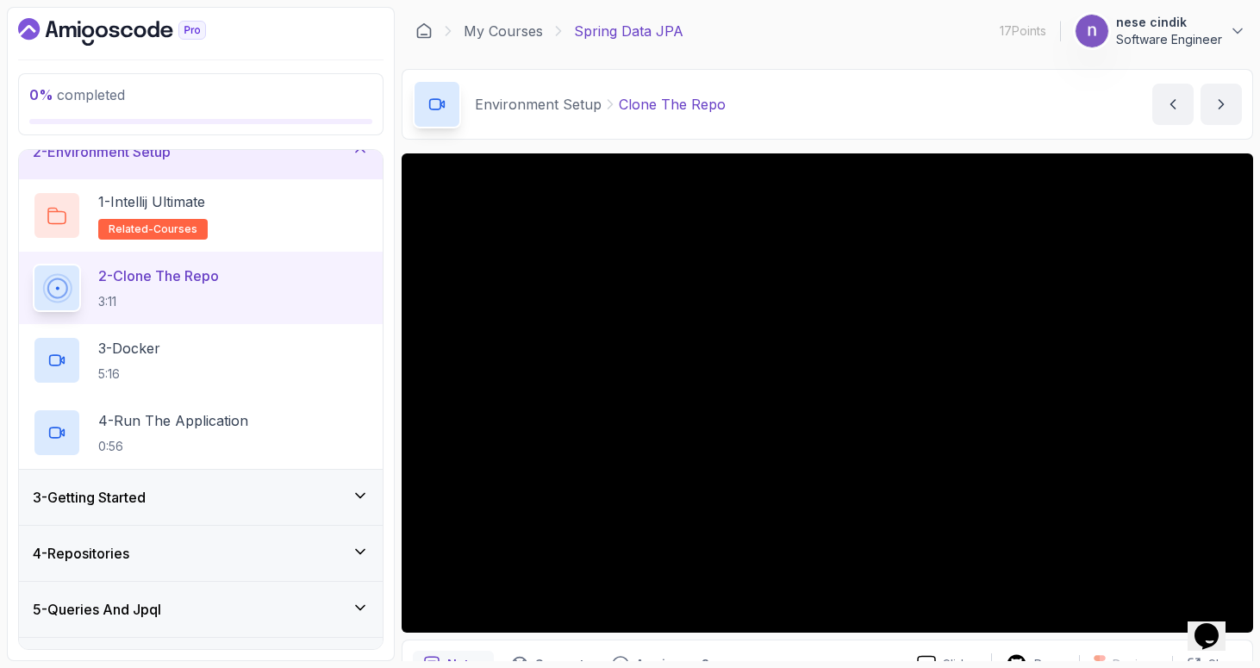
click at [1235, 606] on div "Opens Chat This icon Opens the chat window." at bounding box center [1214, 606] width 41 height 0
drag, startPoint x: 1239, startPoint y: 606, endPoint x: 2410, endPoint y: 1192, distance: 1309.6
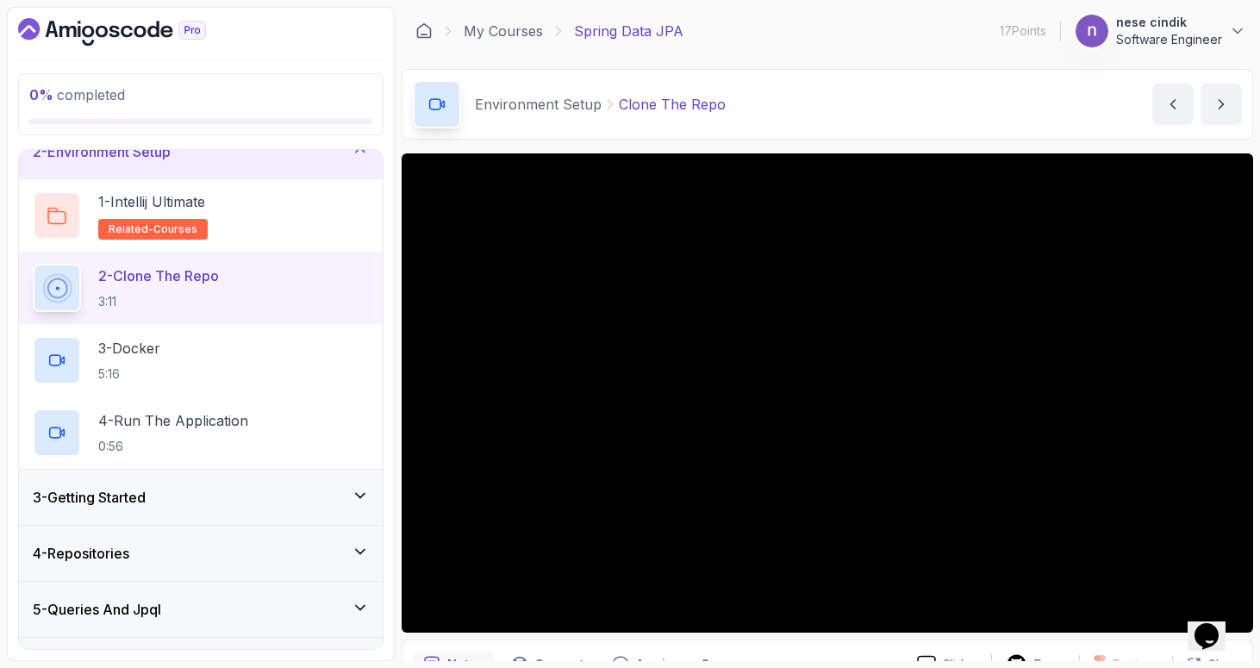
click at [1235, 606] on div "Opens Chat This icon Opens the chat window." at bounding box center [1214, 606] width 41 height 0
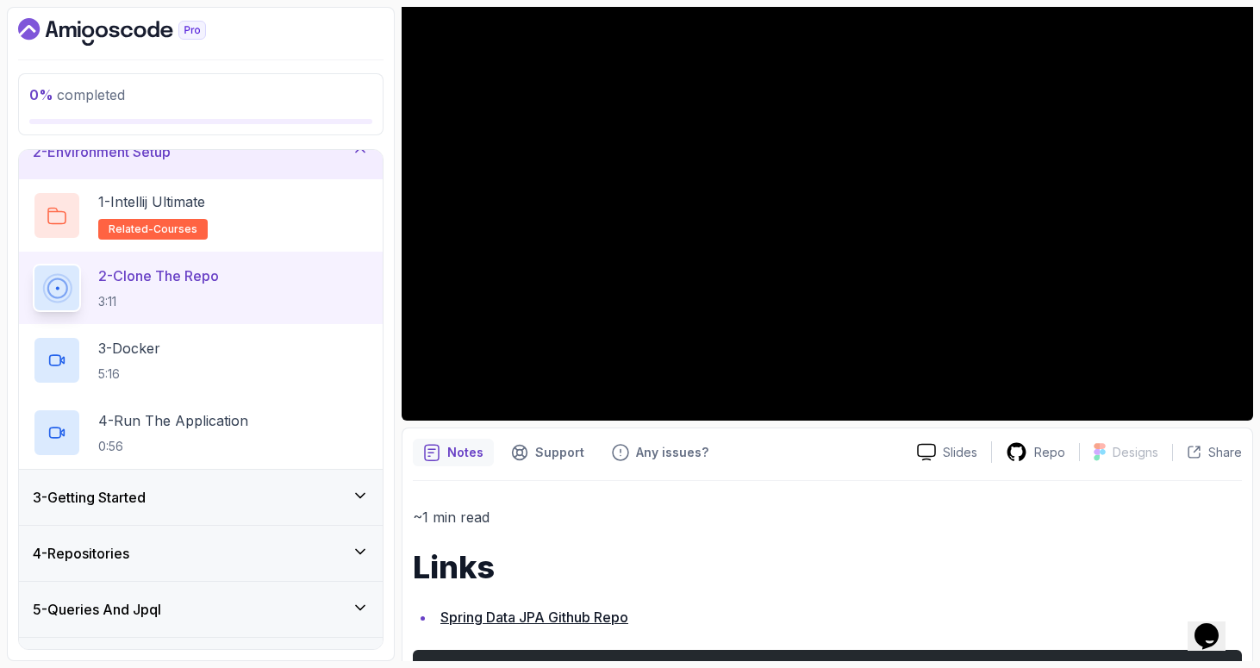
scroll to position [198, 0]
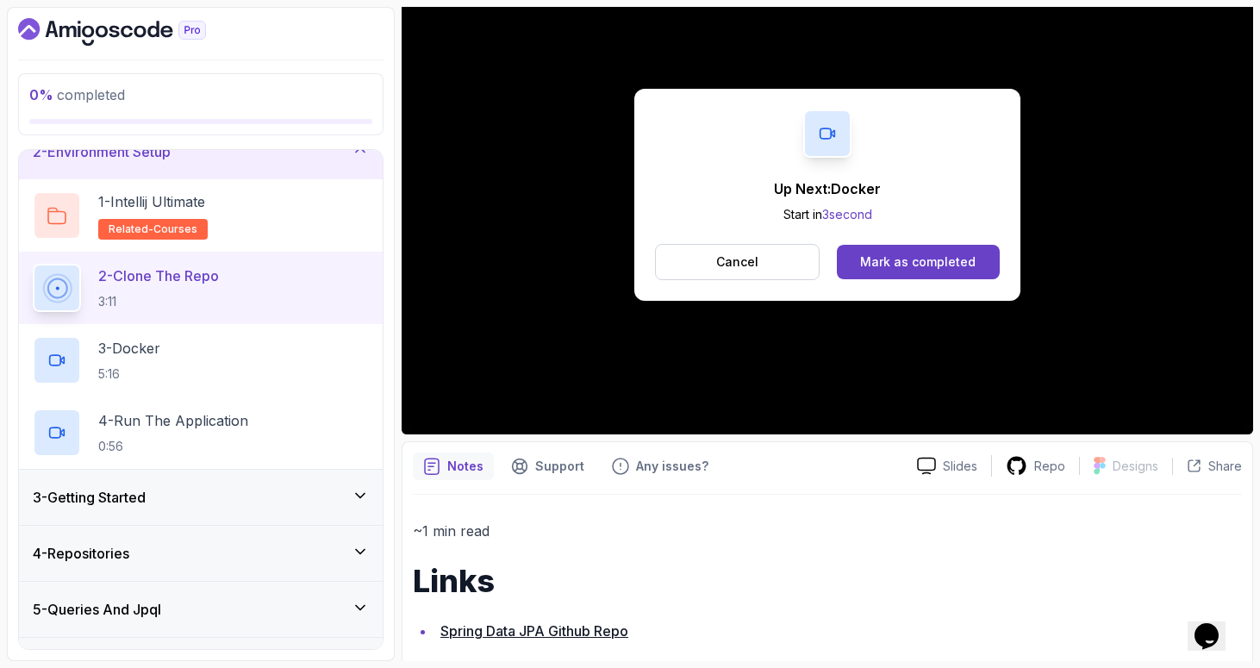
click at [891, 280] on div "Up Next: Docker Start in 3 second Cancel Mark as completed" at bounding box center [827, 195] width 386 height 212
click at [894, 269] on div "Mark as completed" at bounding box center [917, 261] width 115 height 17
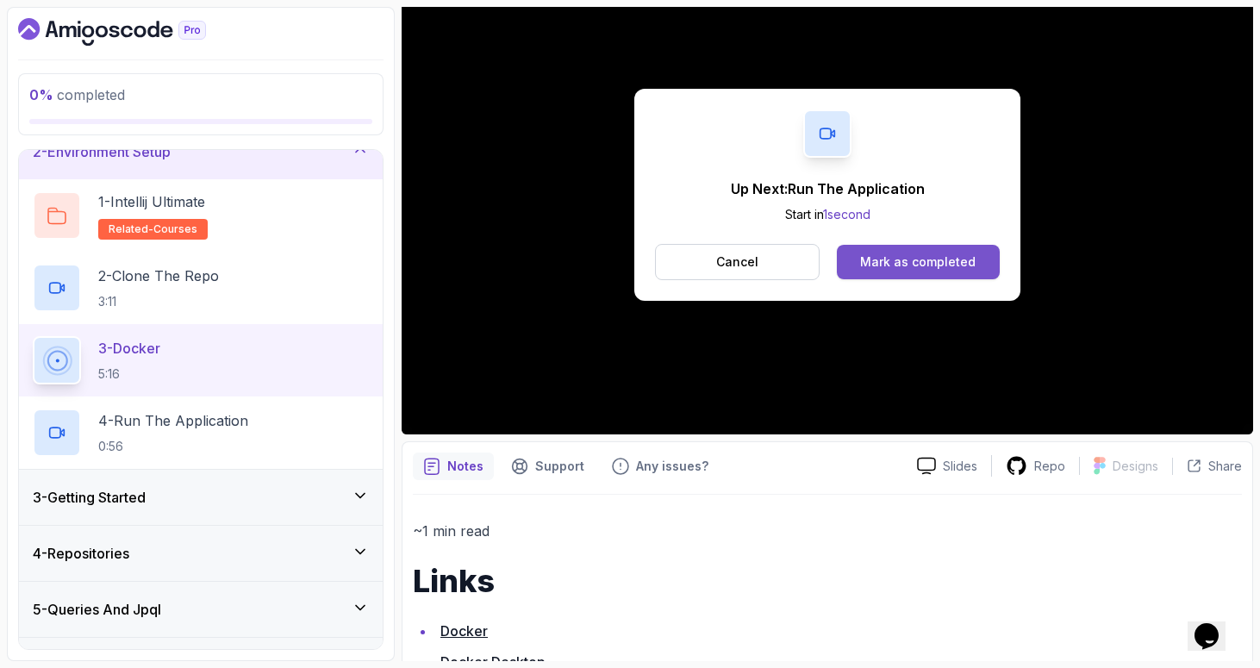
click at [922, 254] on div "Mark as completed" at bounding box center [917, 261] width 115 height 17
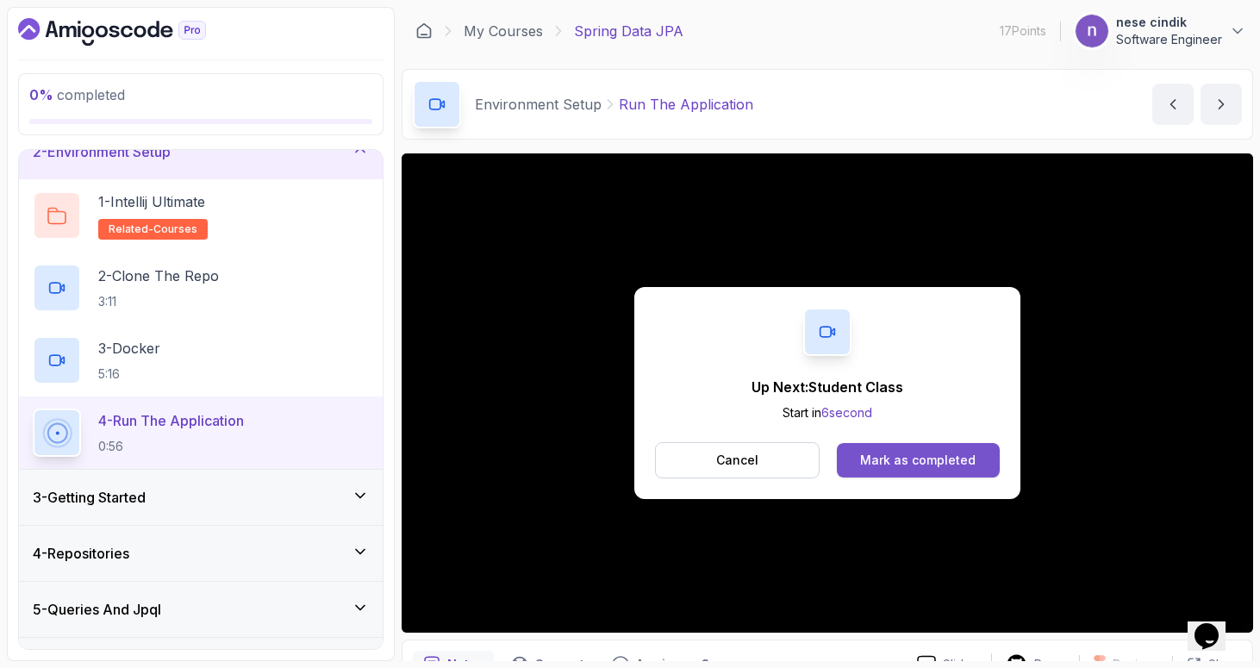
click at [907, 464] on div "Mark as completed" at bounding box center [917, 459] width 115 height 17
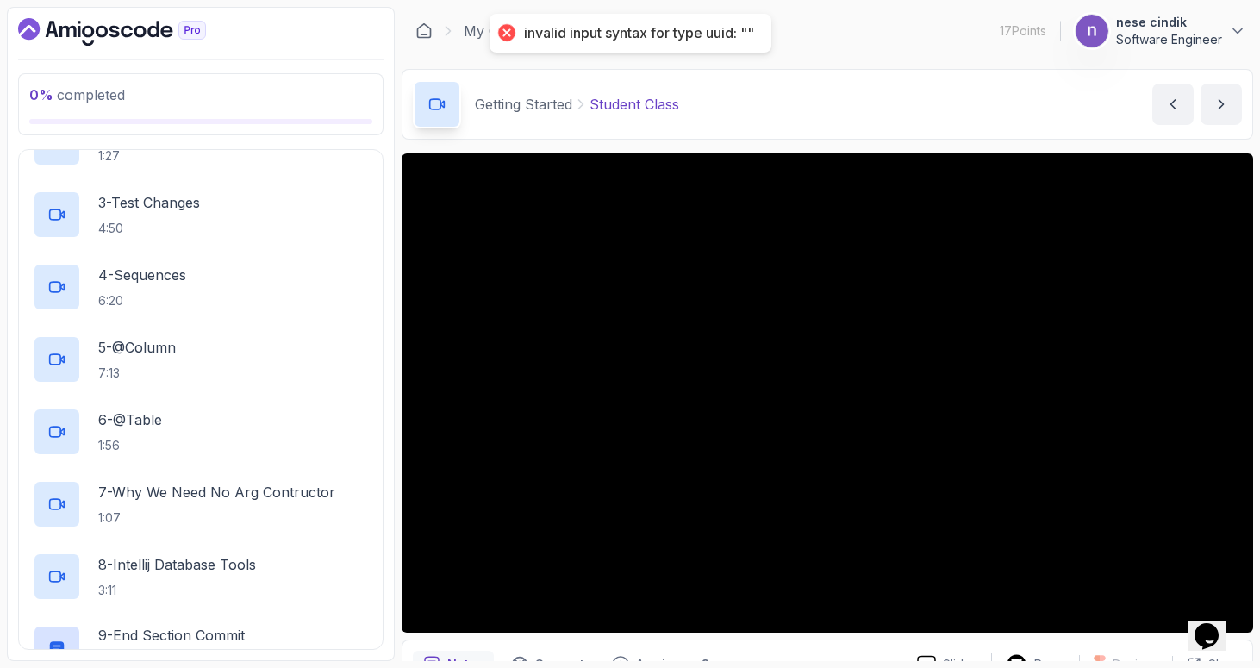
scroll to position [107, 0]
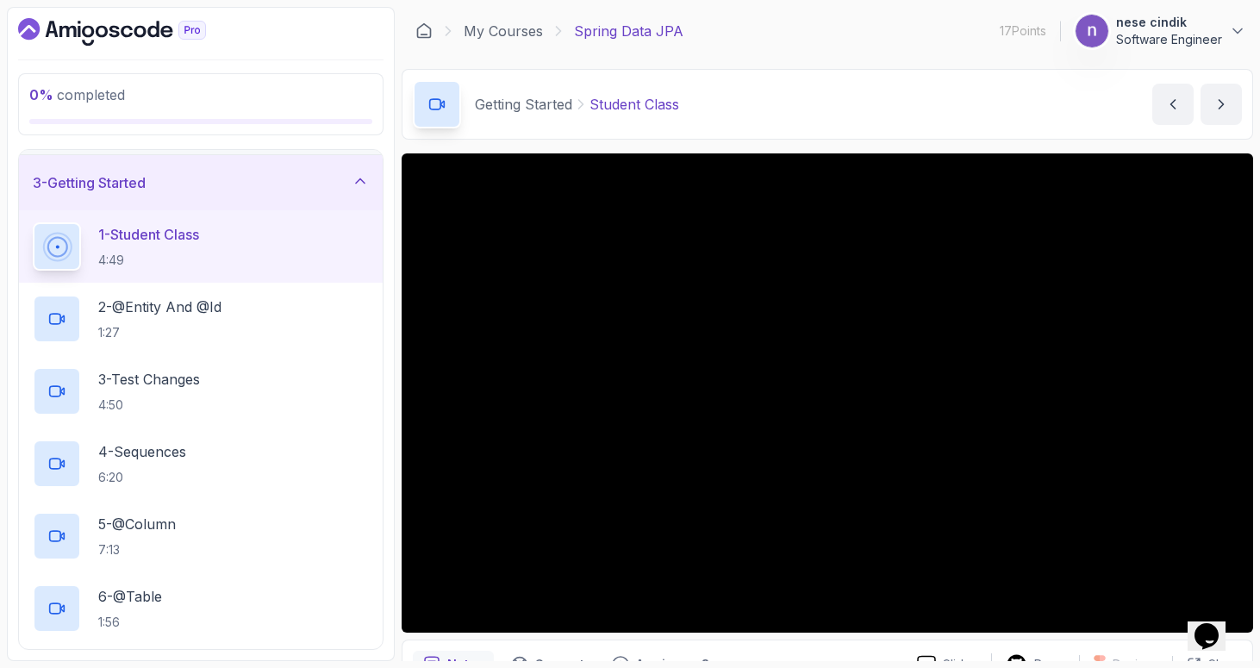
click at [1235, 606] on div "Opens Chat This icon Opens the chat window." at bounding box center [1214, 606] width 41 height 0
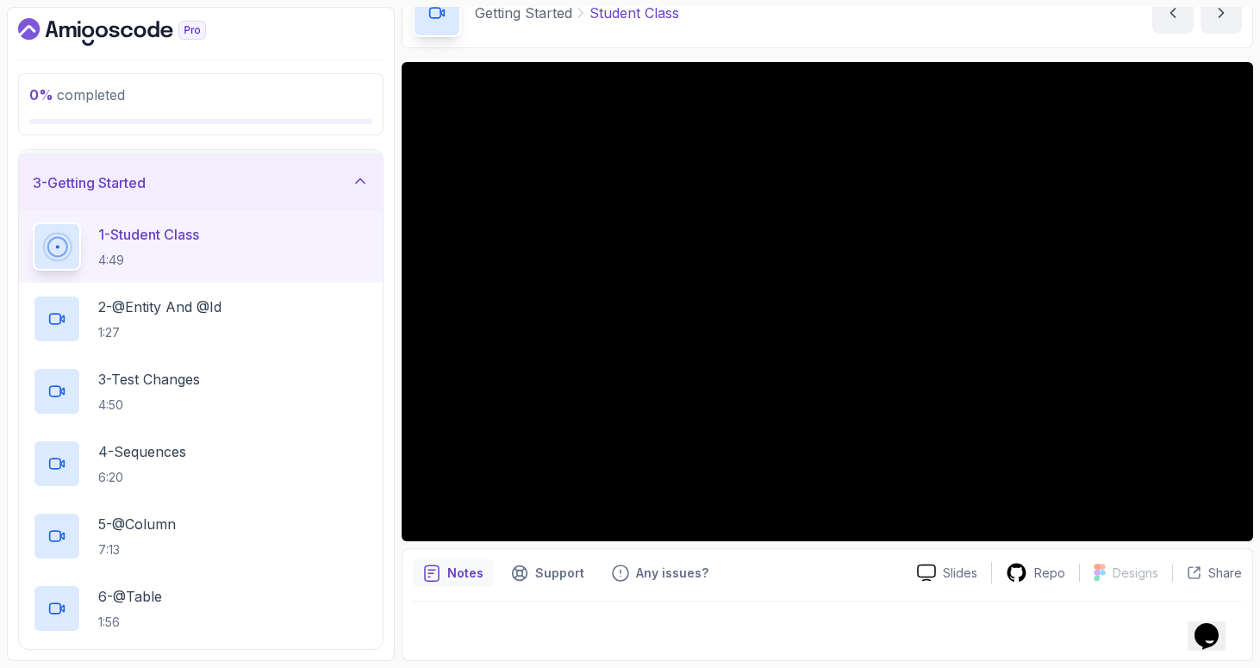
scroll to position [0, 0]
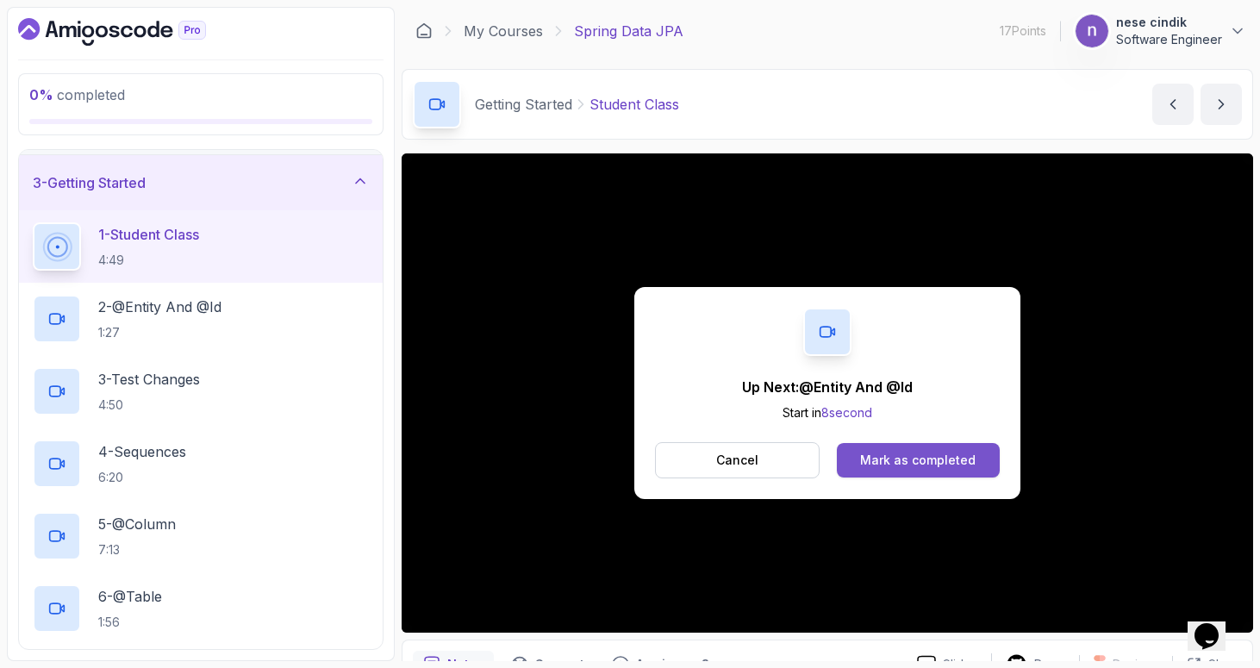
click at [975, 448] on button "Mark as completed" at bounding box center [918, 460] width 163 height 34
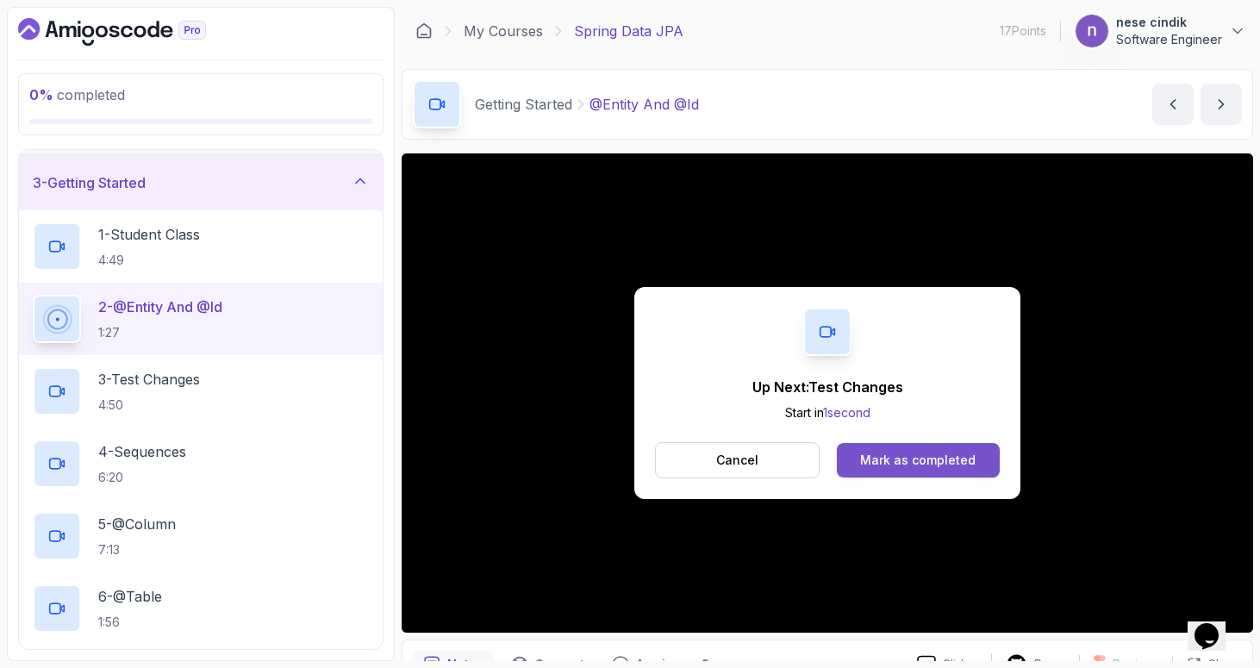
click at [955, 466] on div "Mark as completed" at bounding box center [917, 459] width 115 height 17
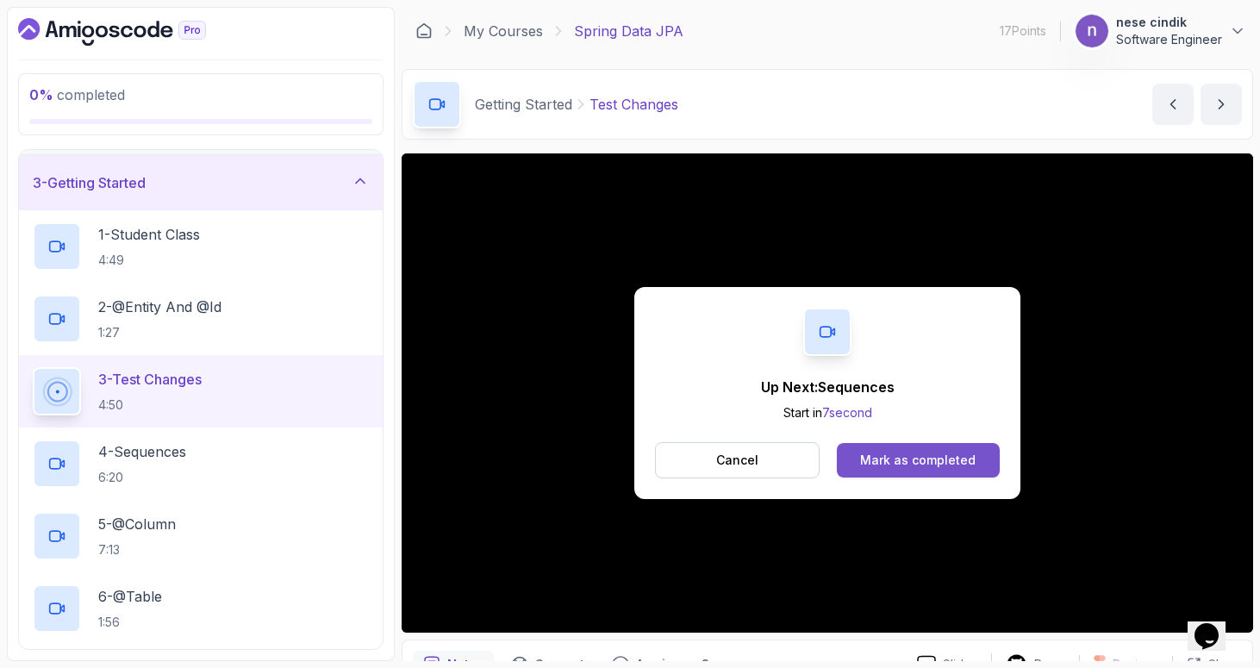
click at [915, 459] on div "Mark as completed" at bounding box center [917, 459] width 115 height 17
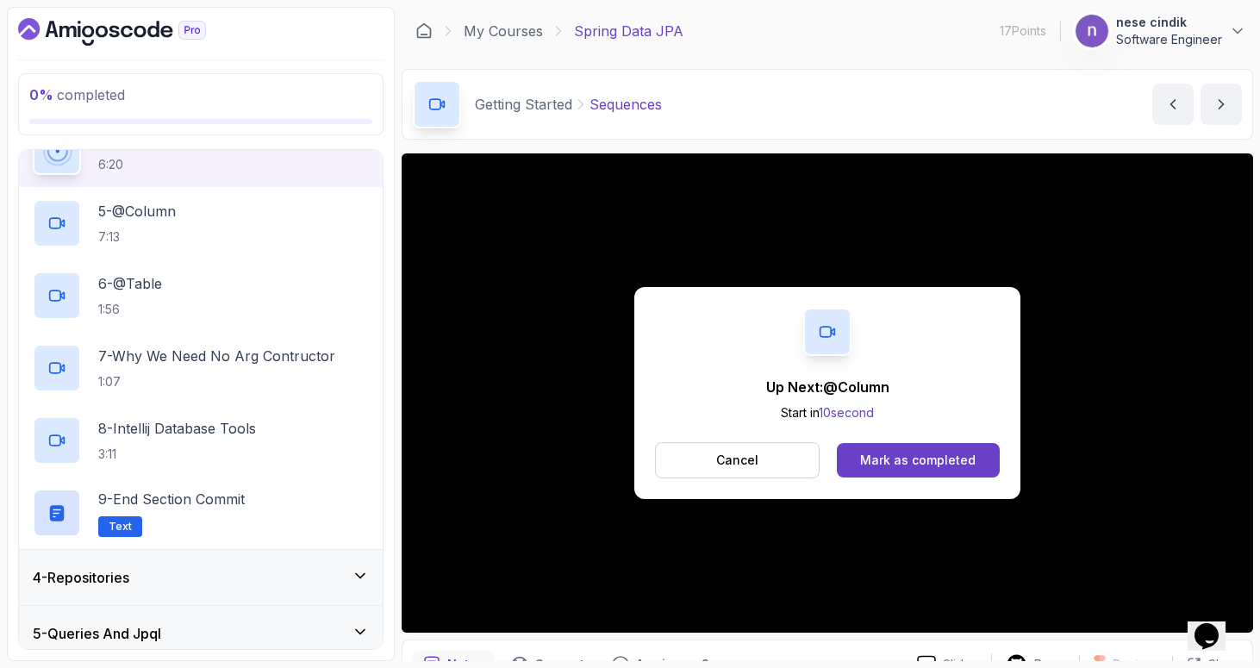
scroll to position [272, 0]
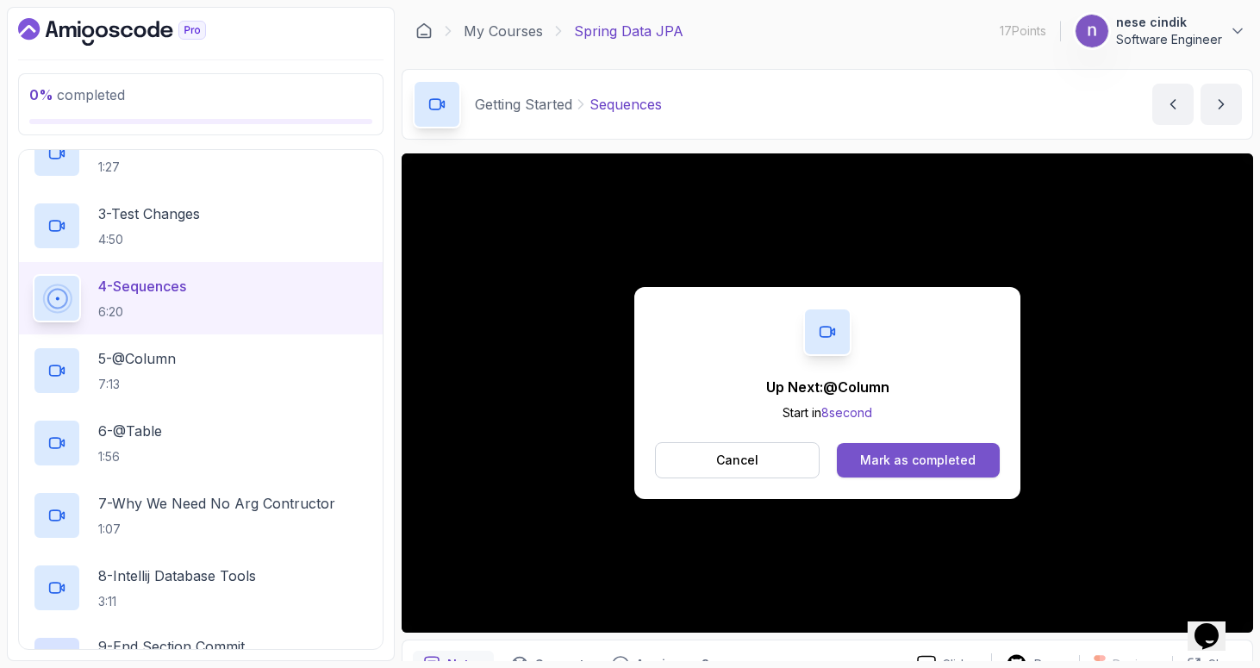
click at [961, 469] on button "Mark as completed" at bounding box center [918, 460] width 163 height 34
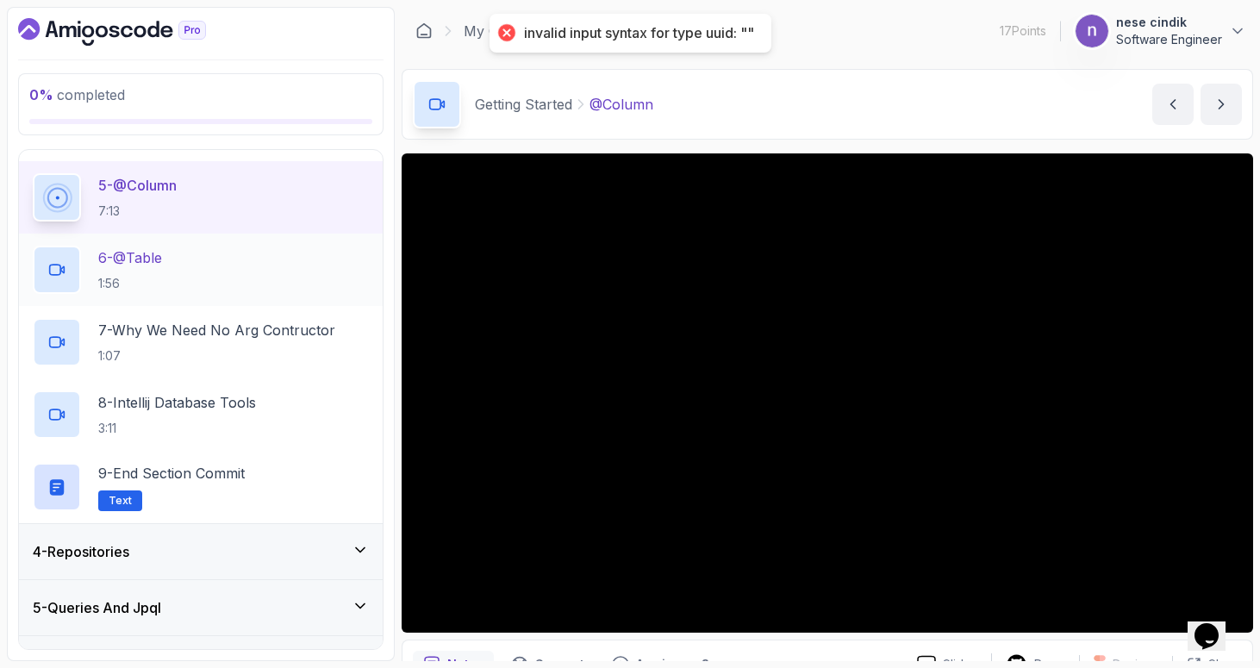
scroll to position [462, 0]
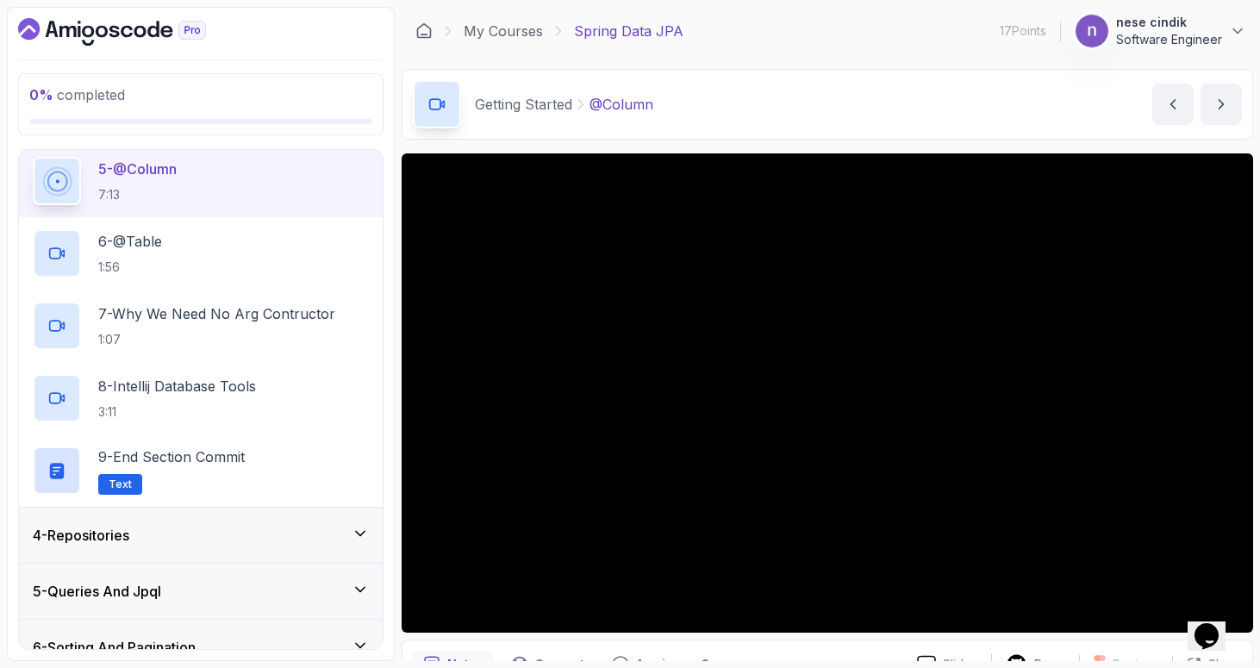
click at [264, 537] on div "4 - Repositories" at bounding box center [201, 535] width 336 height 21
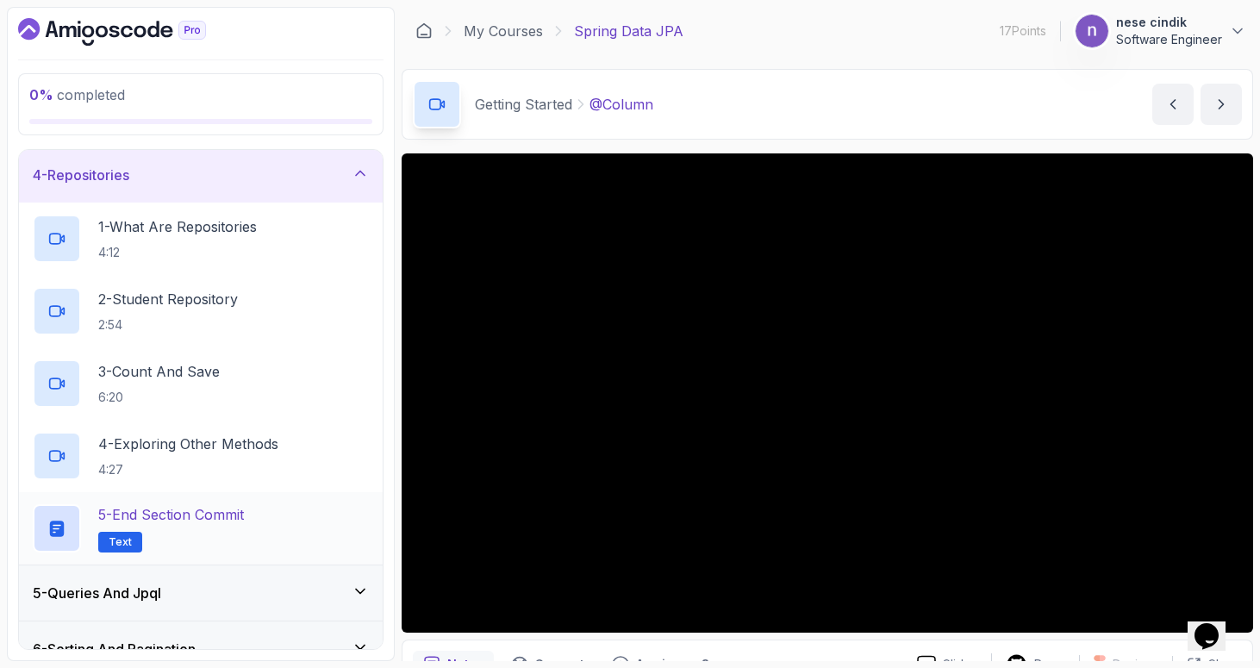
scroll to position [0, 0]
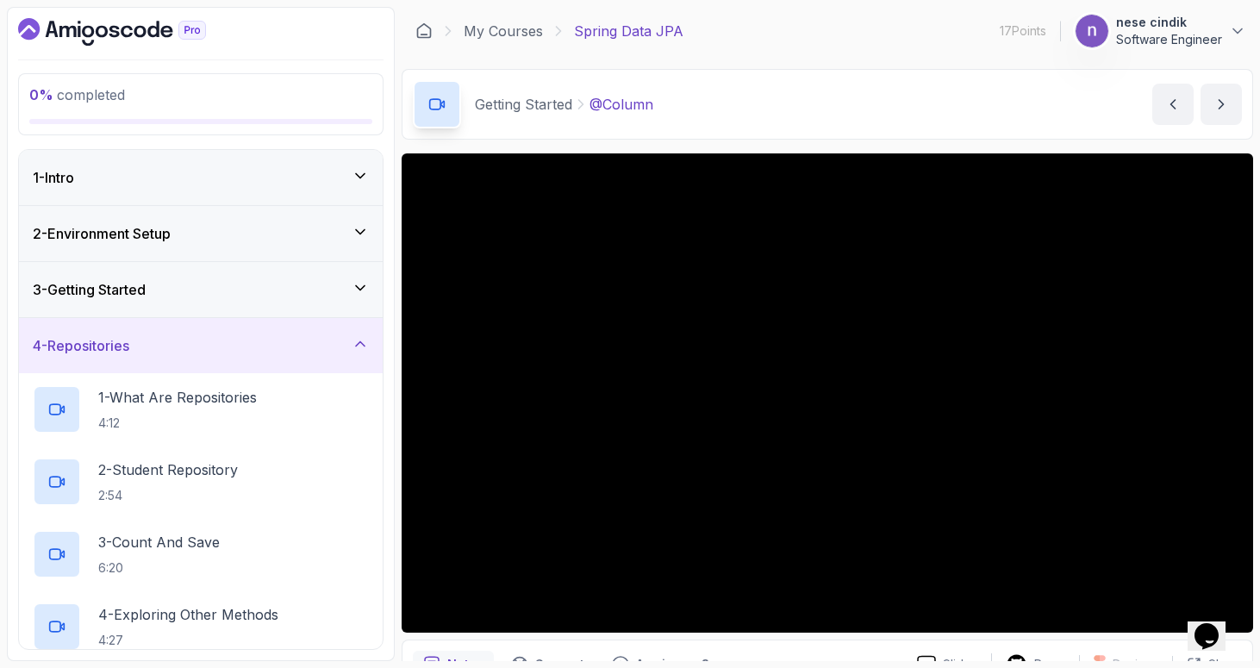
click at [336, 295] on div "3 - Getting Started" at bounding box center [201, 289] width 336 height 21
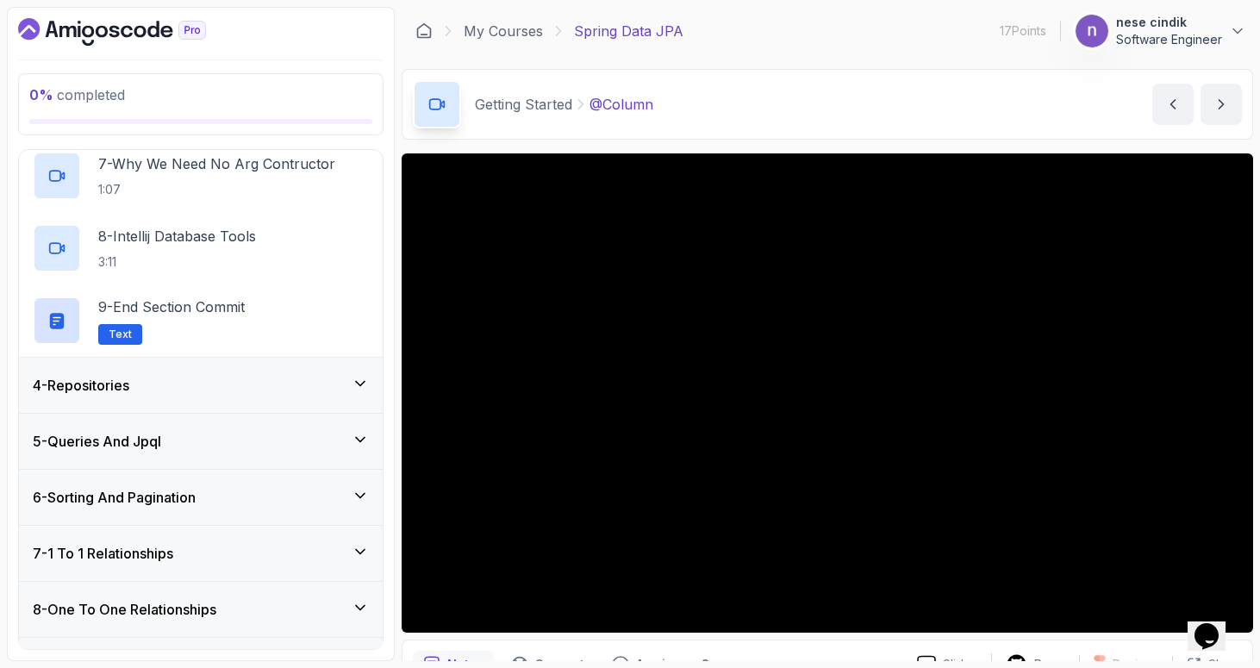
scroll to position [1224, 0]
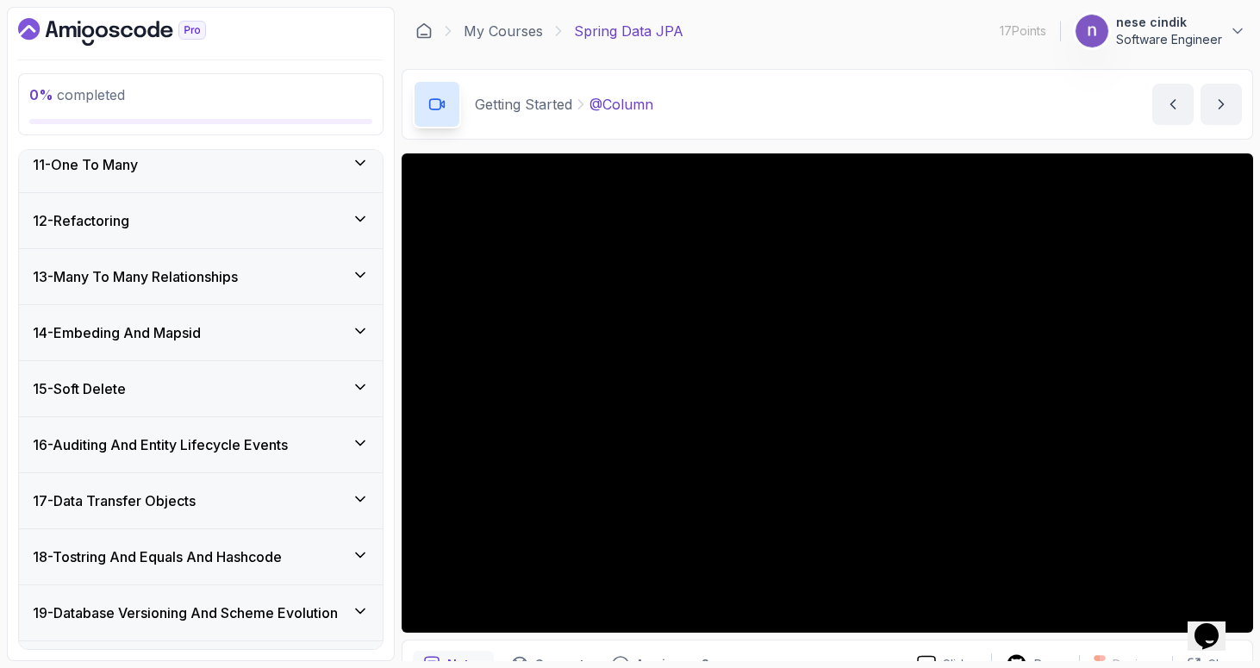
click at [295, 276] on div "13 - Many To Many Relationships" at bounding box center [201, 276] width 336 height 21
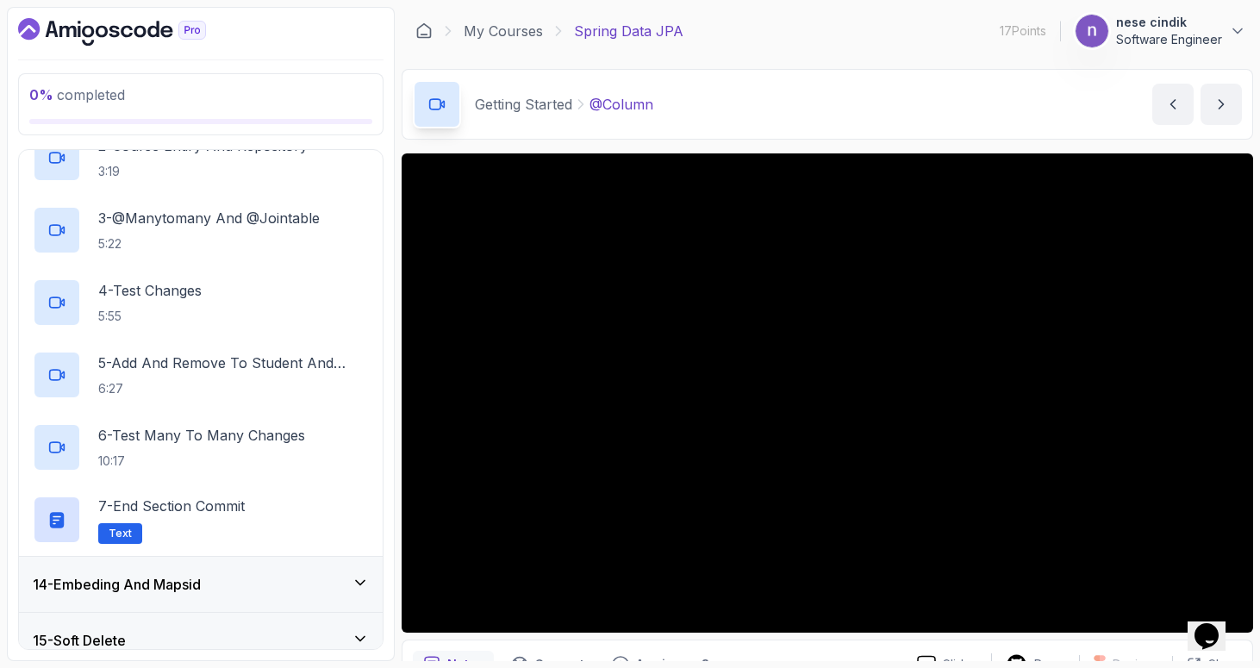
scroll to position [588, 0]
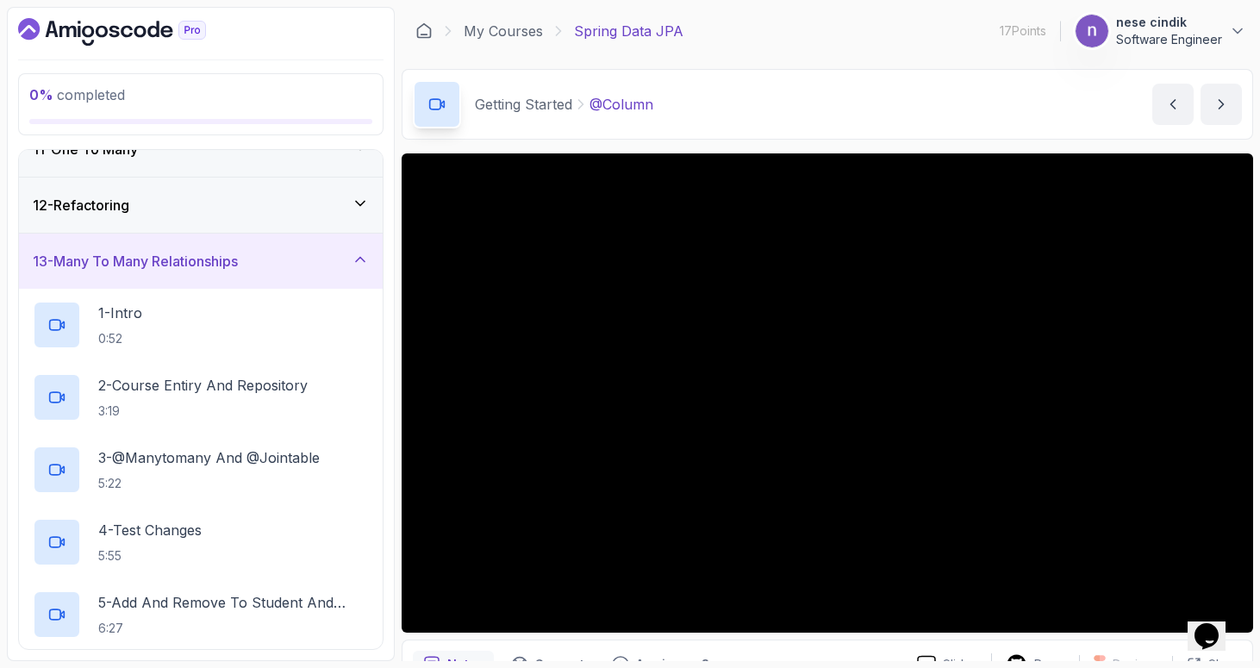
click at [314, 268] on div "13 - Many To Many Relationships" at bounding box center [201, 261] width 336 height 21
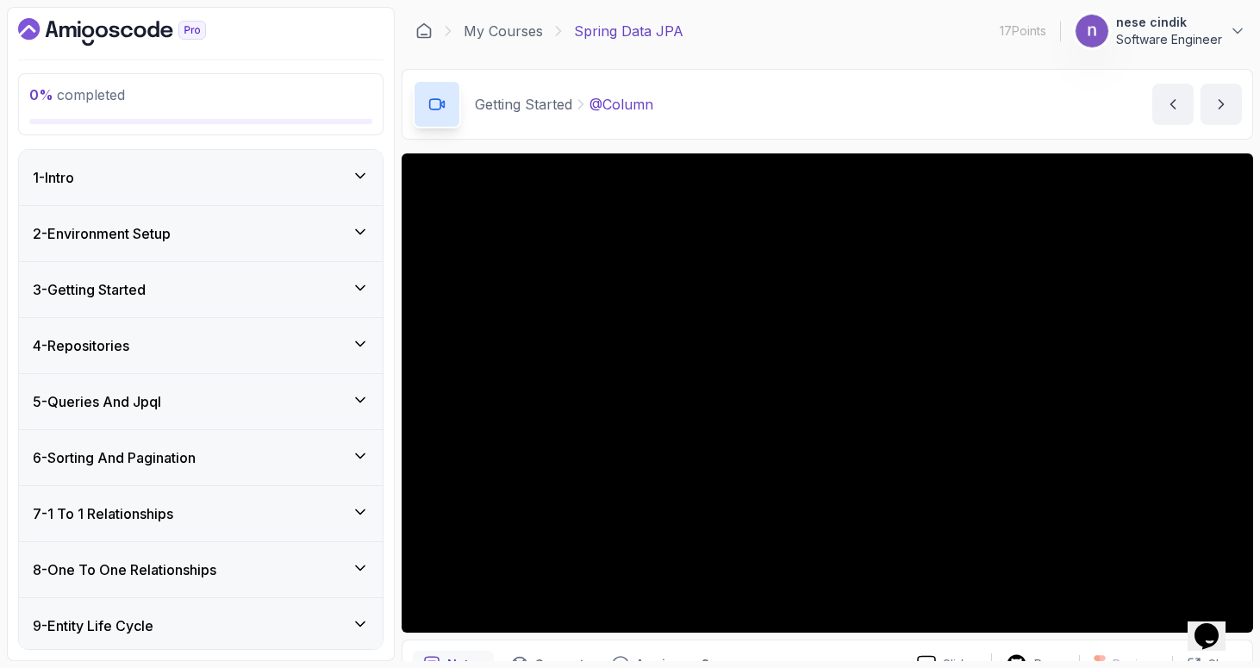
scroll to position [30, 0]
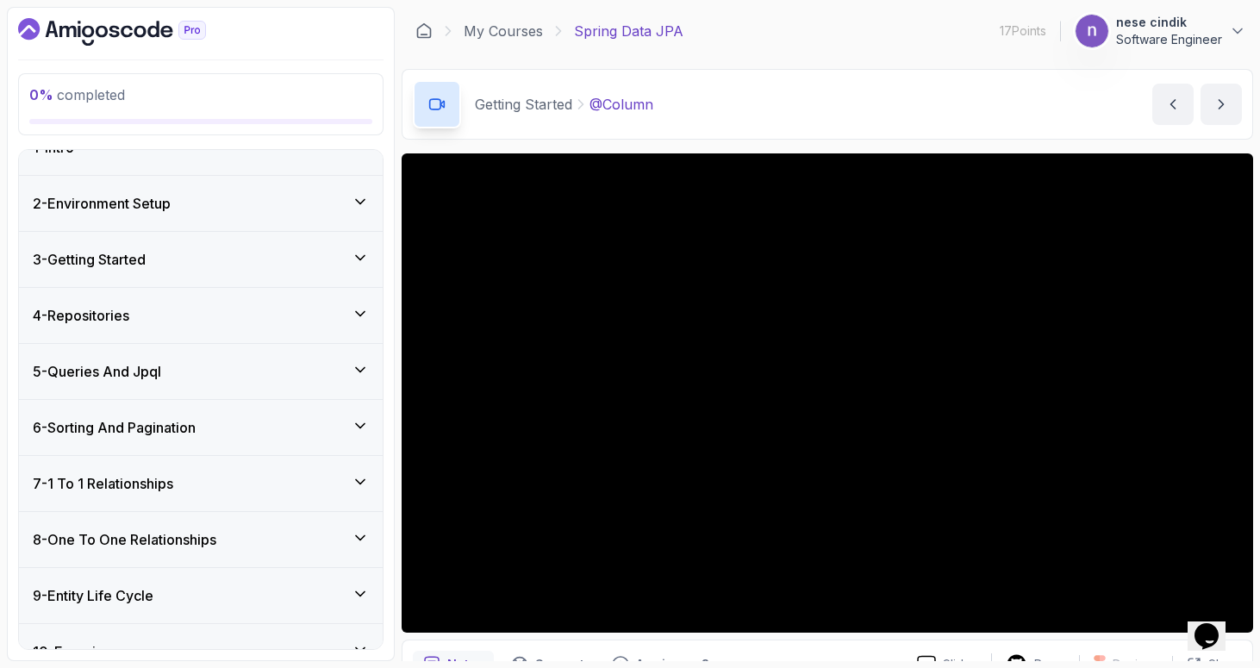
click at [289, 264] on div "3 - Getting Started" at bounding box center [201, 259] width 336 height 21
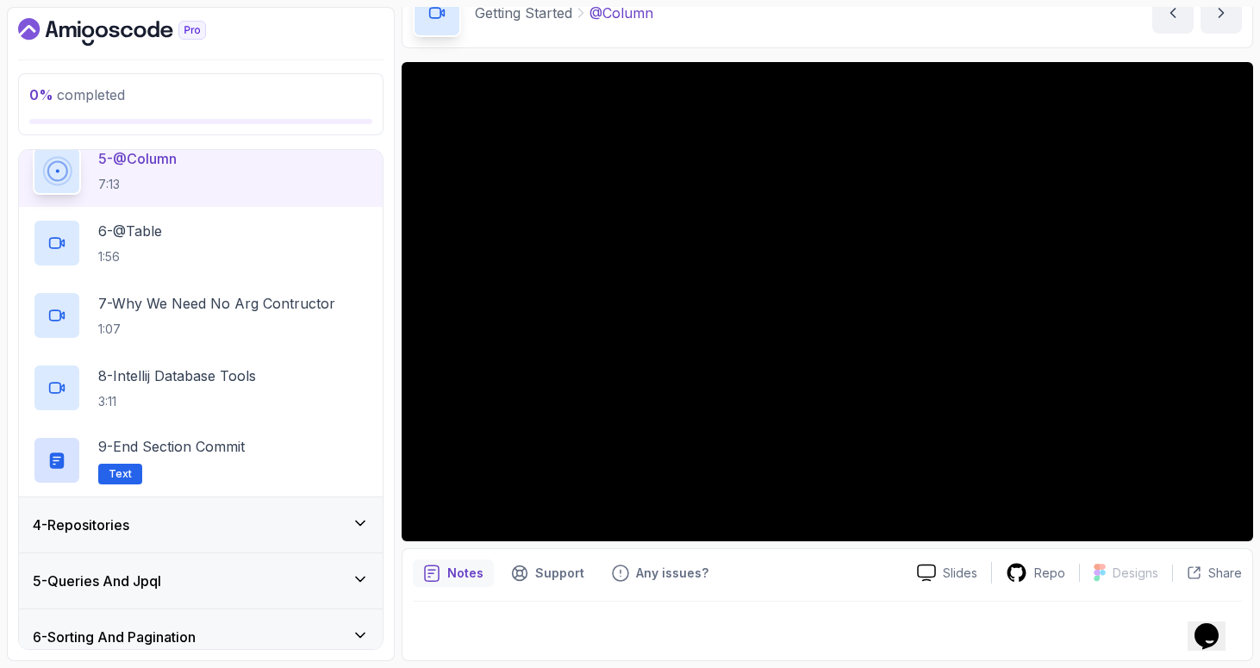
scroll to position [0, 0]
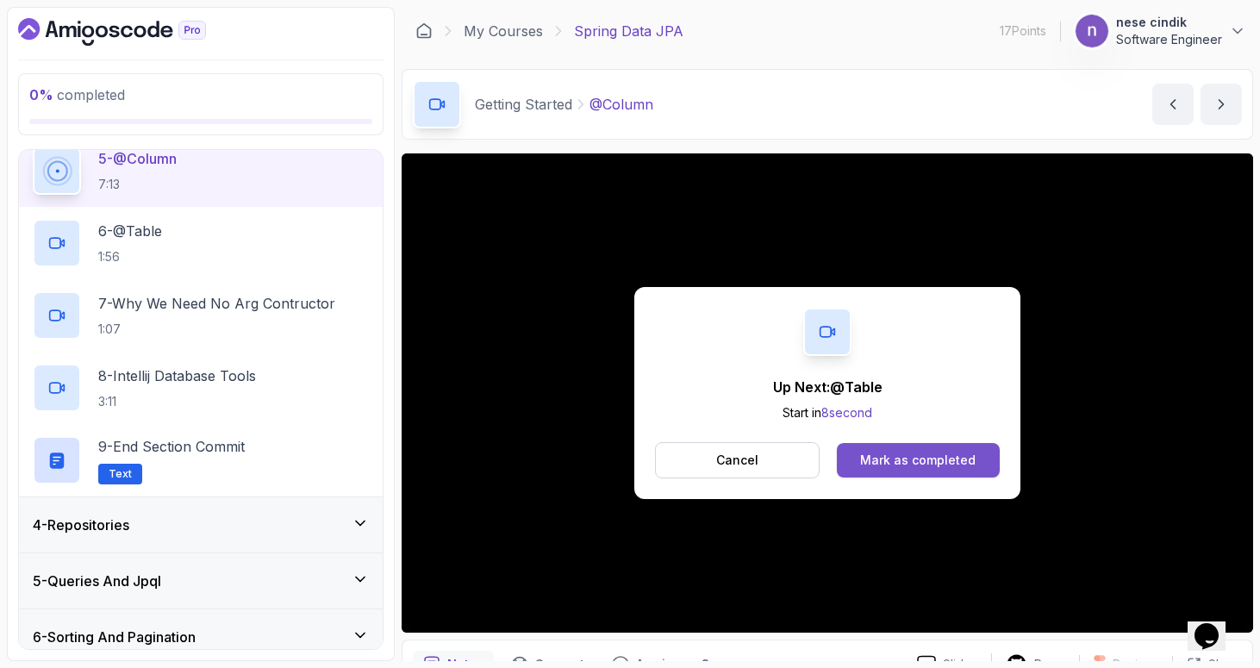
click at [899, 464] on div "Mark as completed" at bounding box center [917, 459] width 115 height 17
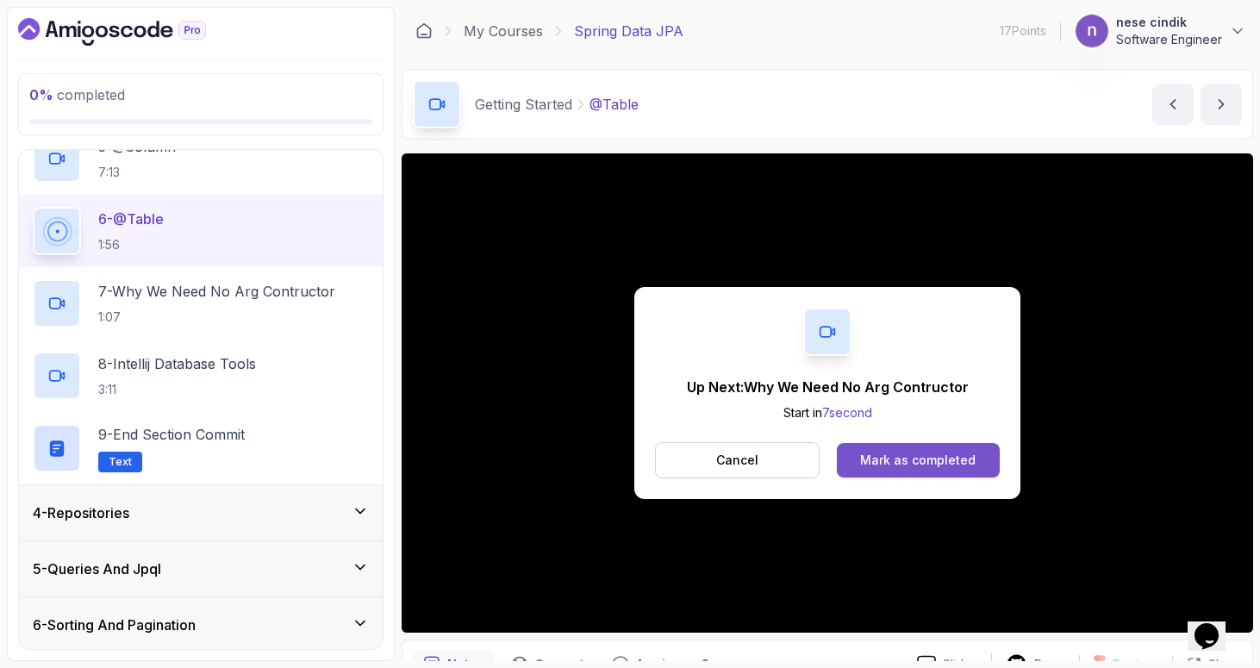
click at [911, 449] on button "Mark as completed" at bounding box center [918, 460] width 163 height 34
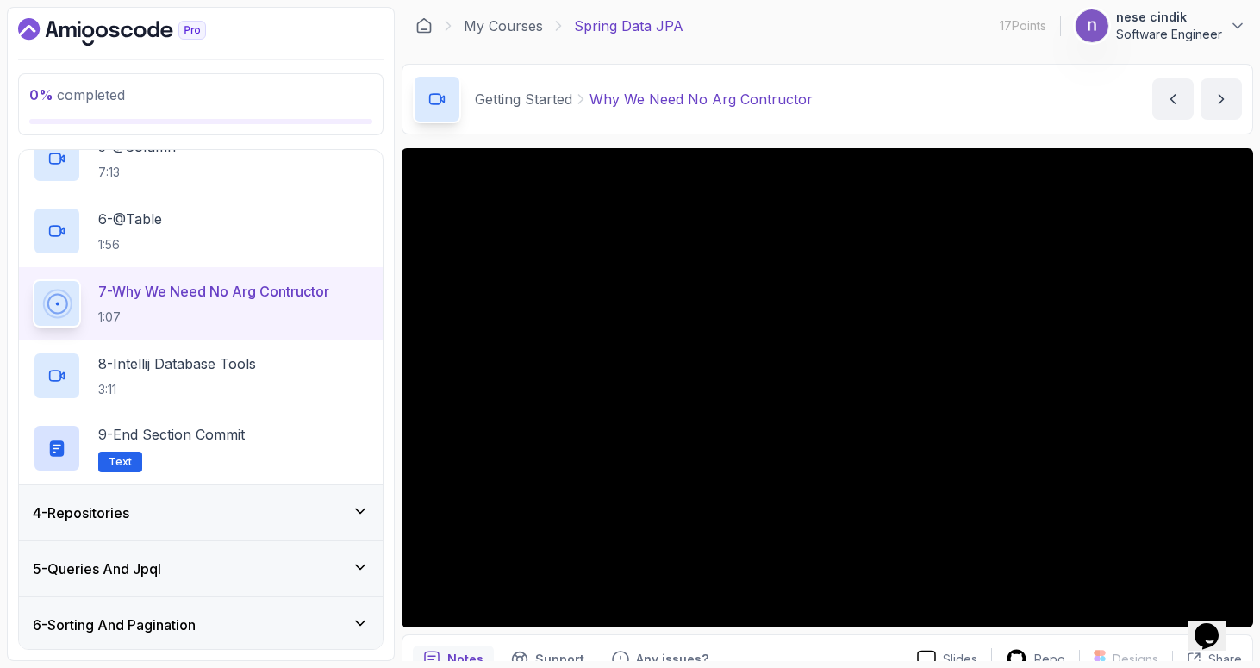
scroll to position [15, 0]
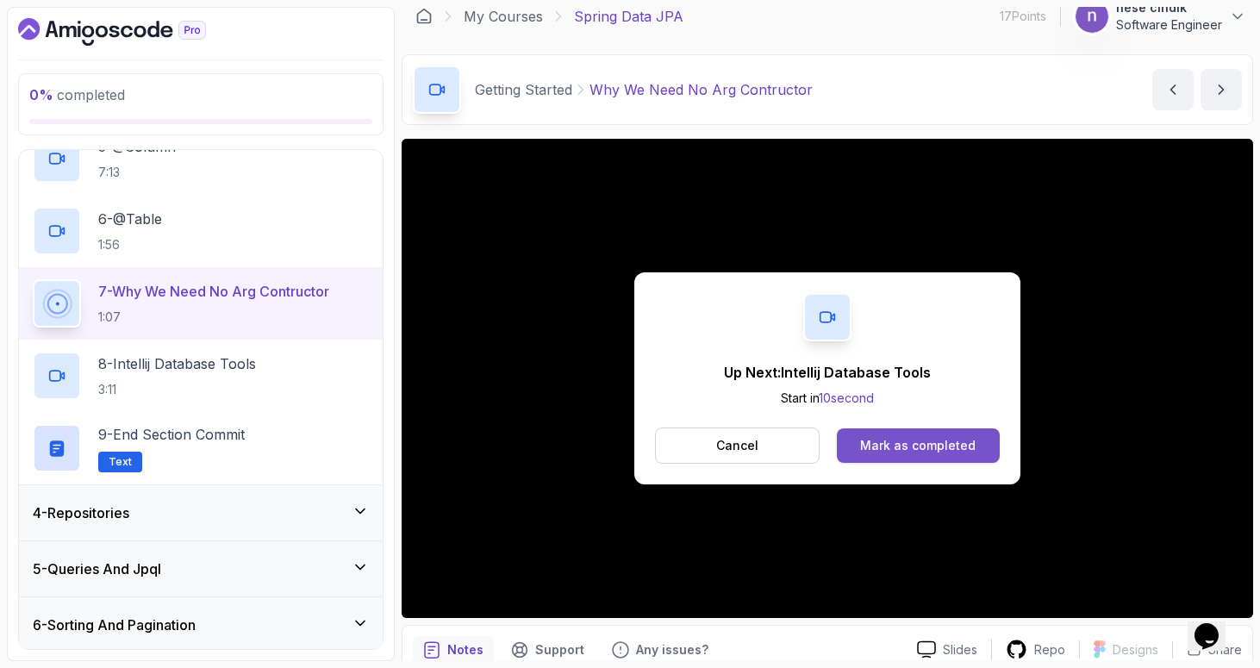
click at [936, 431] on button "Mark as completed" at bounding box center [918, 445] width 163 height 34
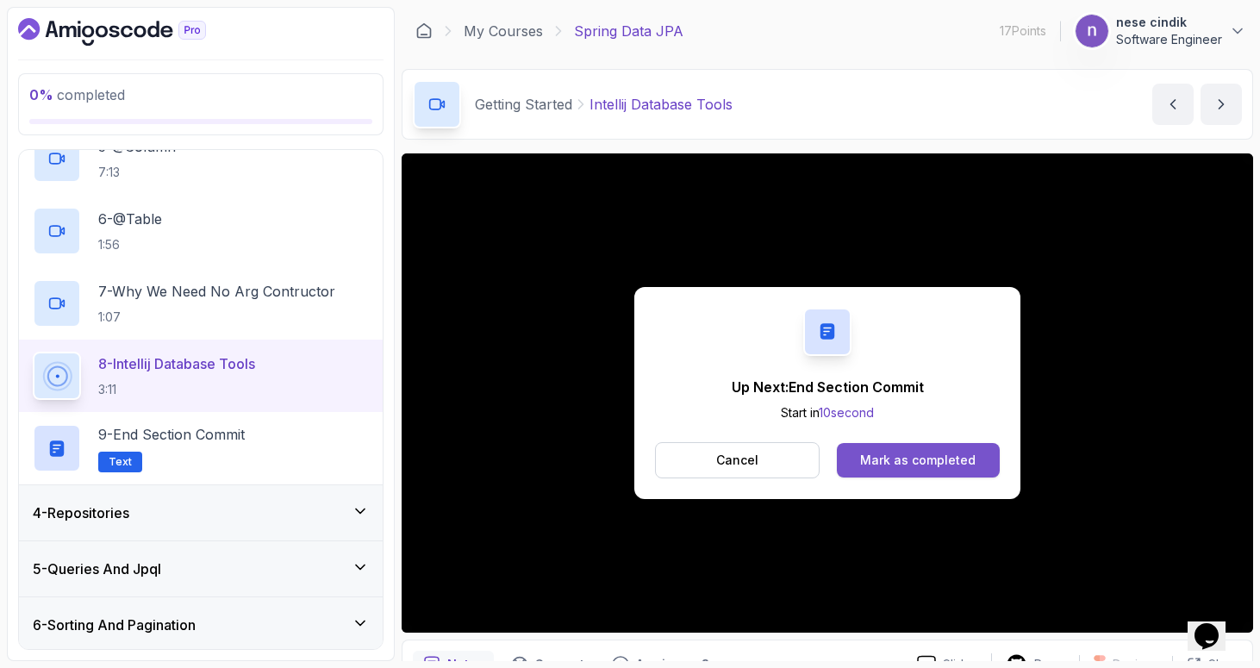
click at [917, 448] on button "Mark as completed" at bounding box center [918, 460] width 163 height 34
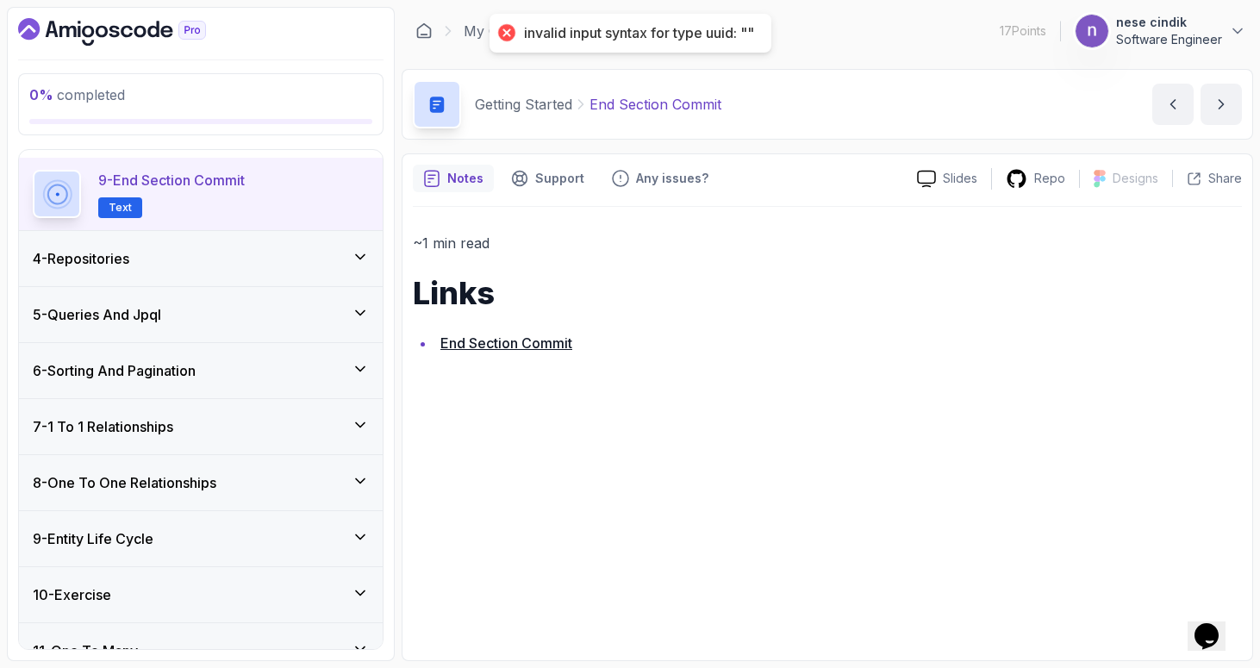
click at [246, 256] on div "4 - Repositories" at bounding box center [201, 258] width 336 height 21
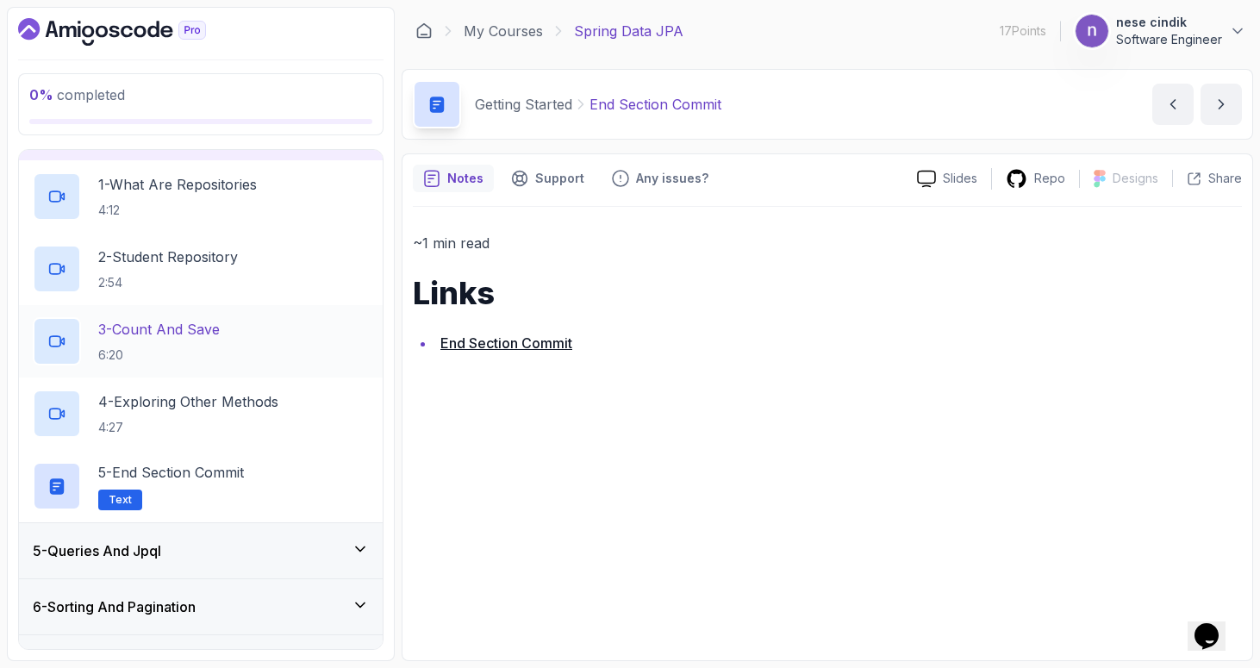
scroll to position [114, 0]
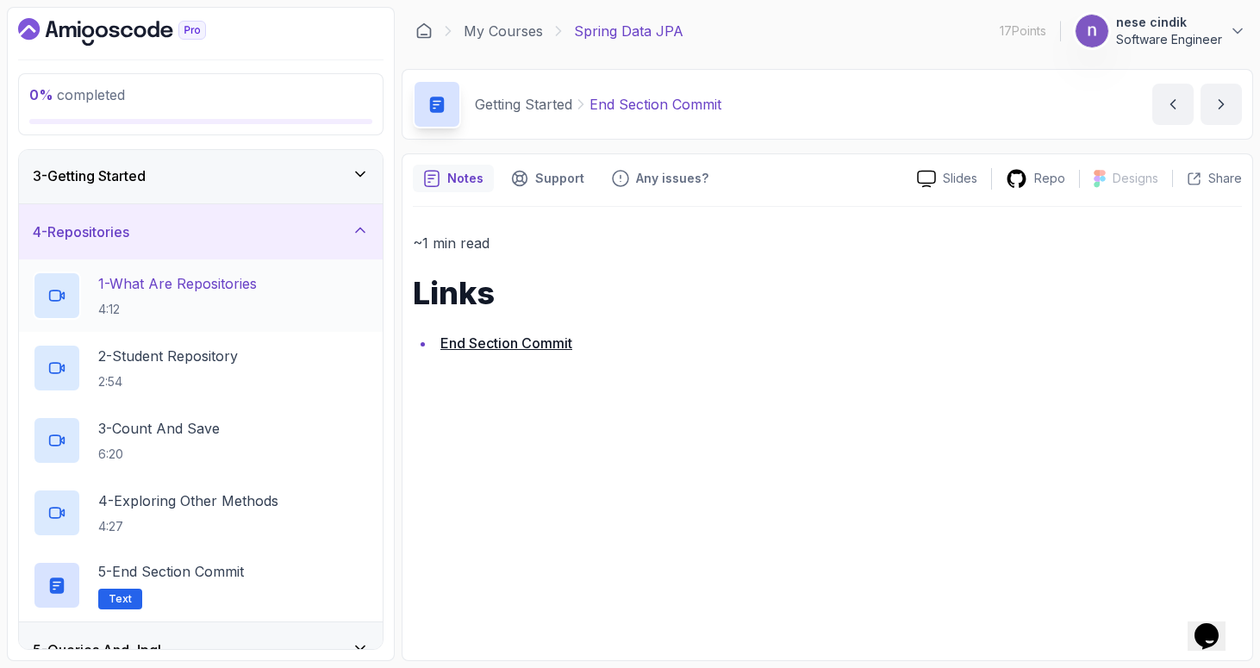
click at [221, 302] on p "4:12" at bounding box center [177, 309] width 159 height 17
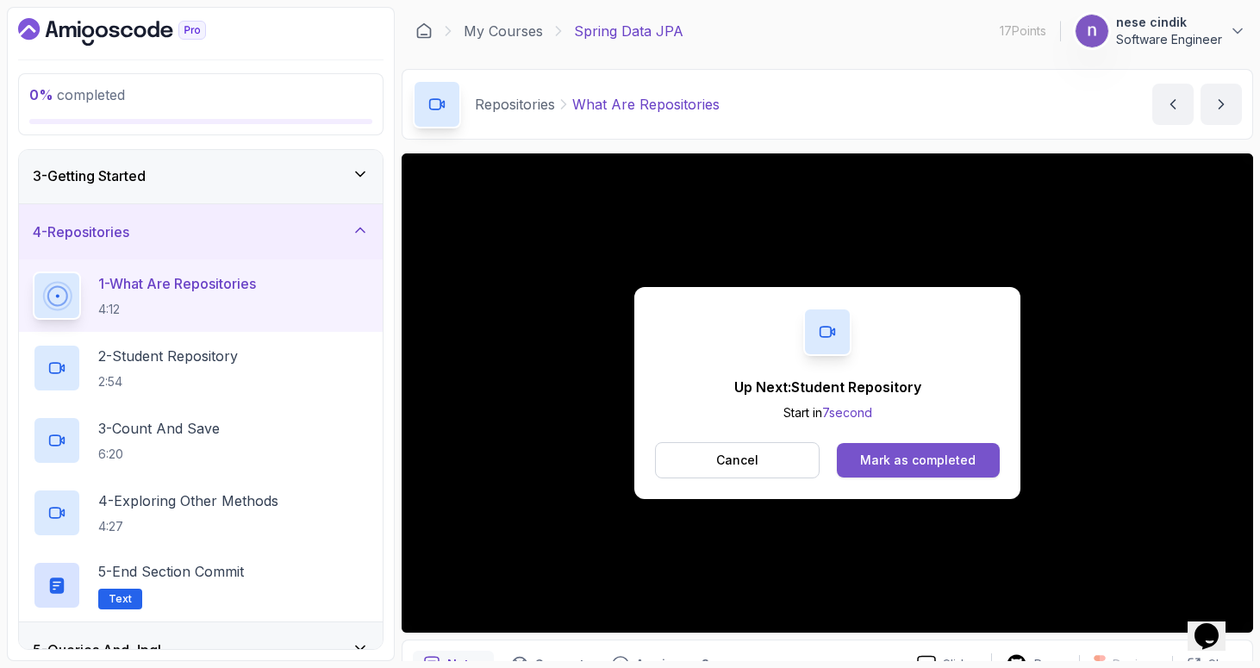
click at [981, 459] on button "Mark as completed" at bounding box center [918, 460] width 163 height 34
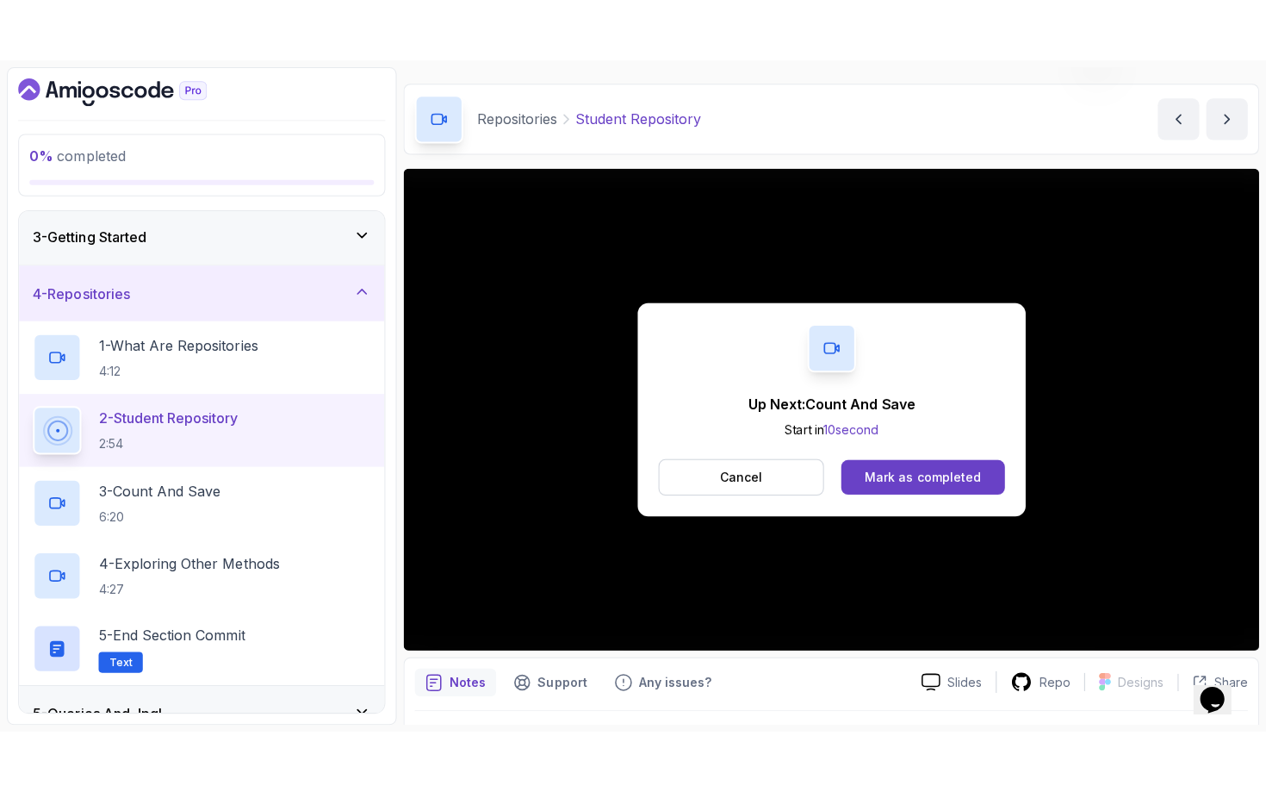
scroll to position [47, 0]
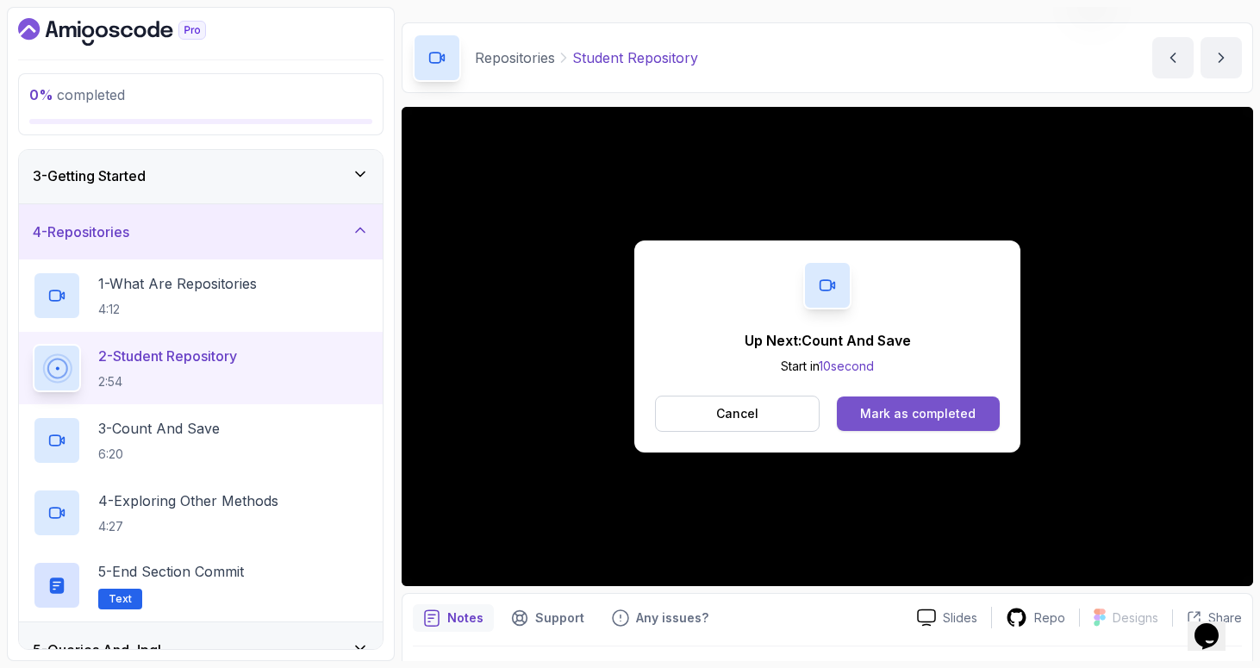
click at [947, 419] on div "Mark as completed" at bounding box center [917, 413] width 115 height 17
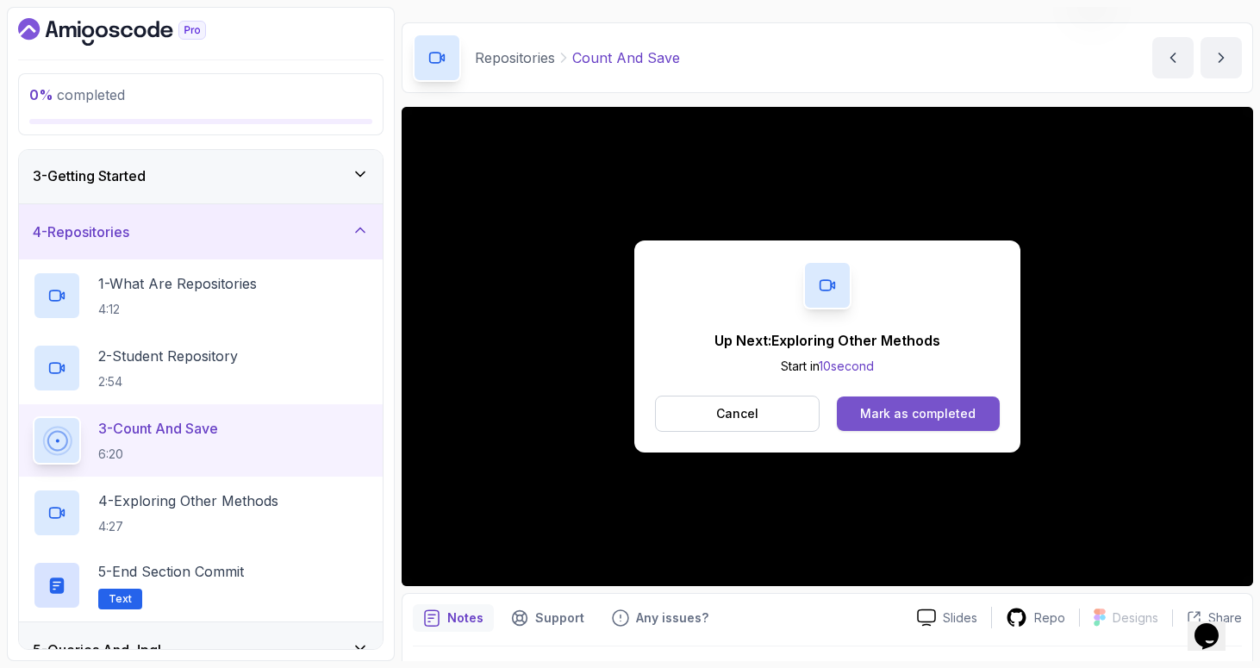
click at [897, 407] on div "Mark as completed" at bounding box center [917, 413] width 115 height 17
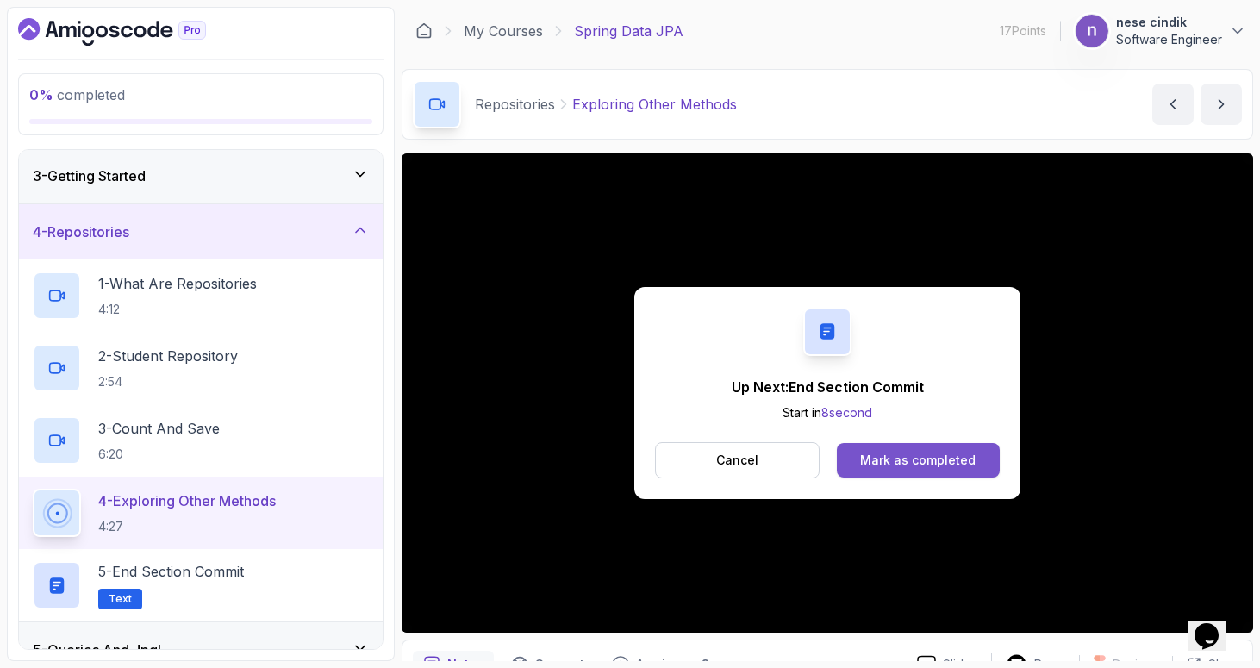
click at [931, 461] on div "Mark as completed" at bounding box center [917, 459] width 115 height 17
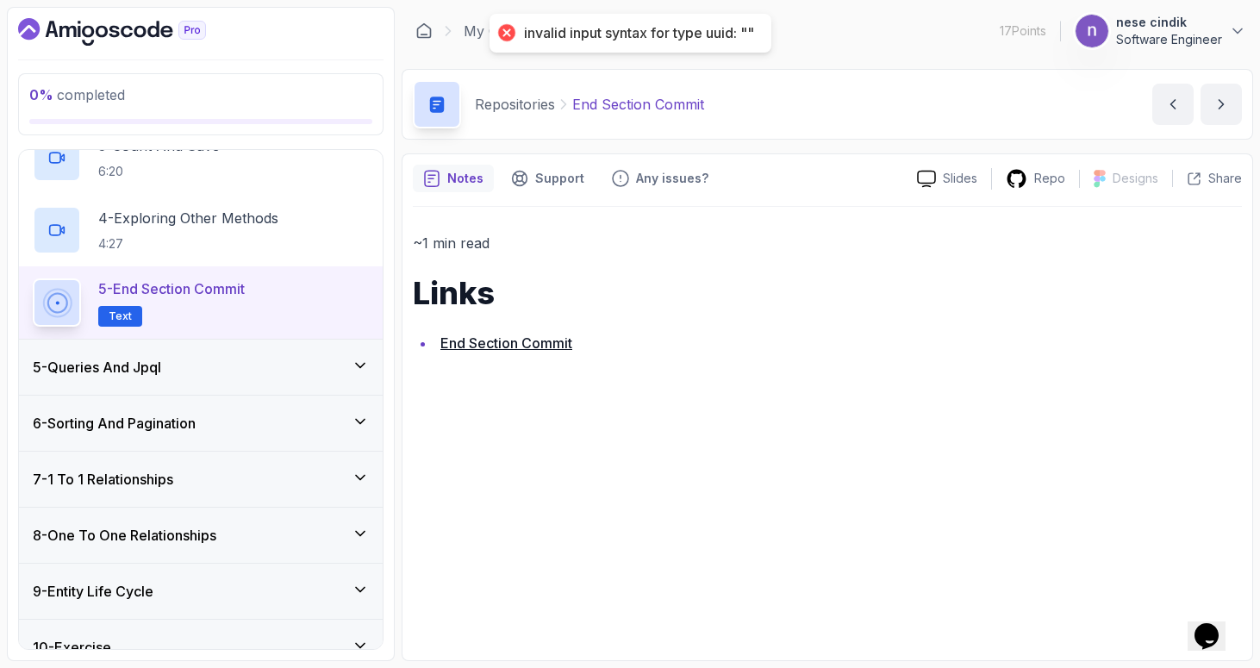
scroll to position [487, 0]
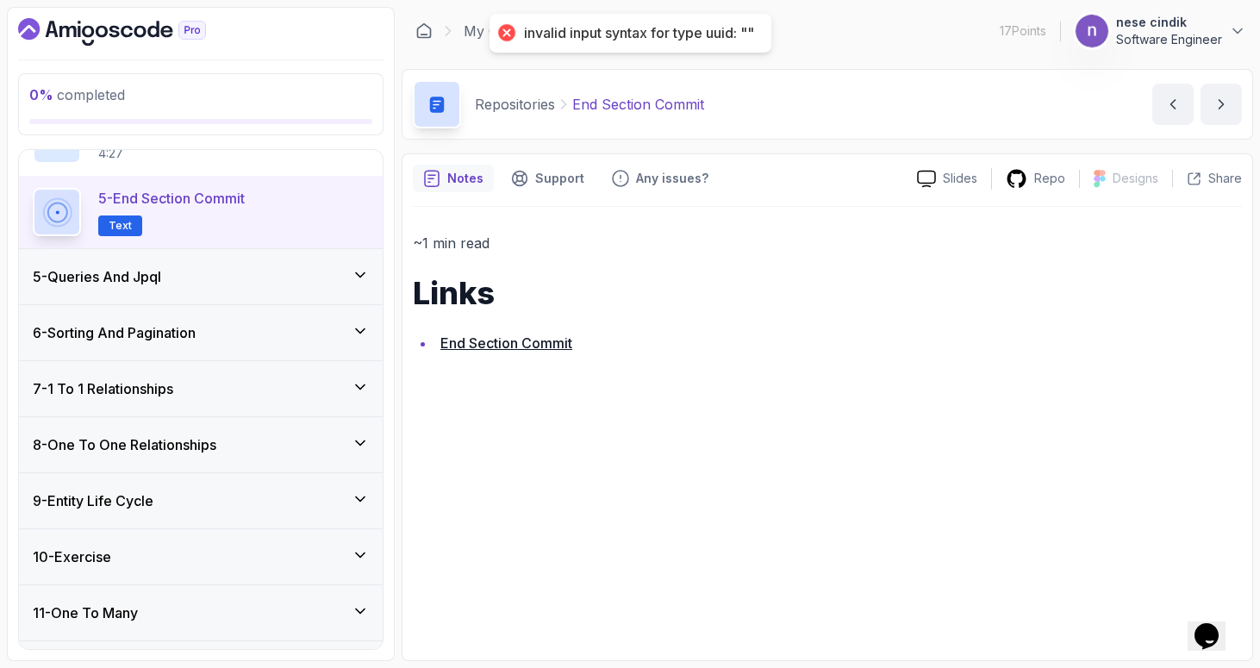
click at [186, 277] on div "5 - Queries And Jpql" at bounding box center [201, 276] width 336 height 21
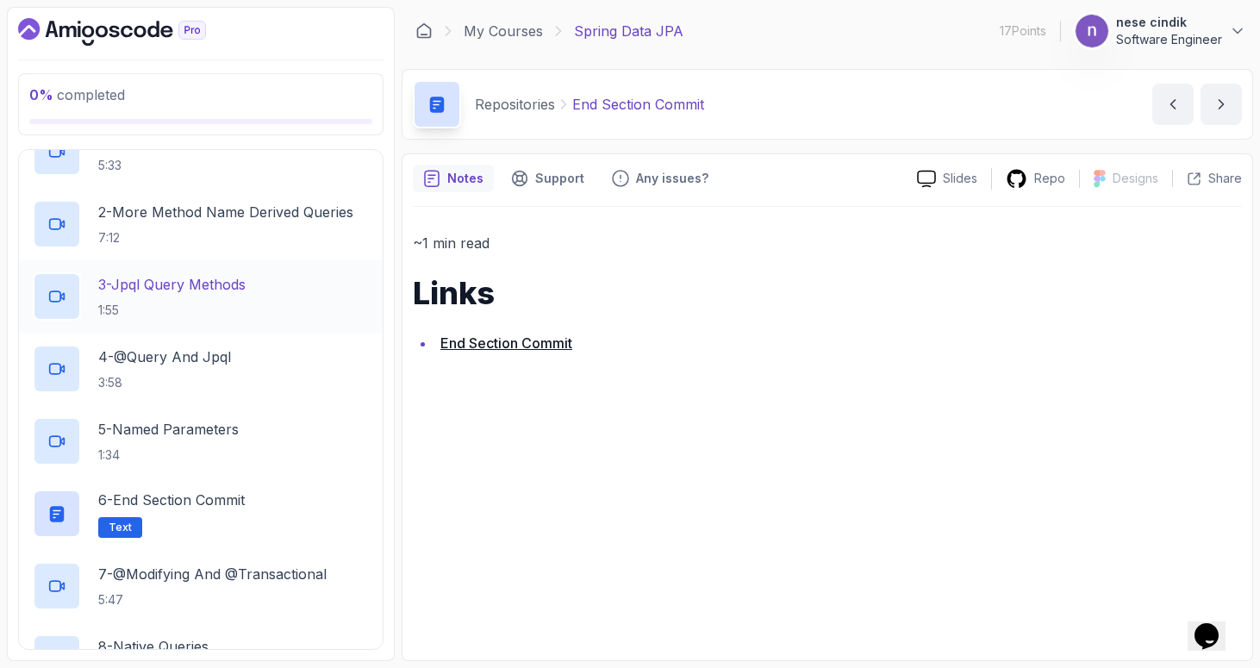
scroll to position [192, 0]
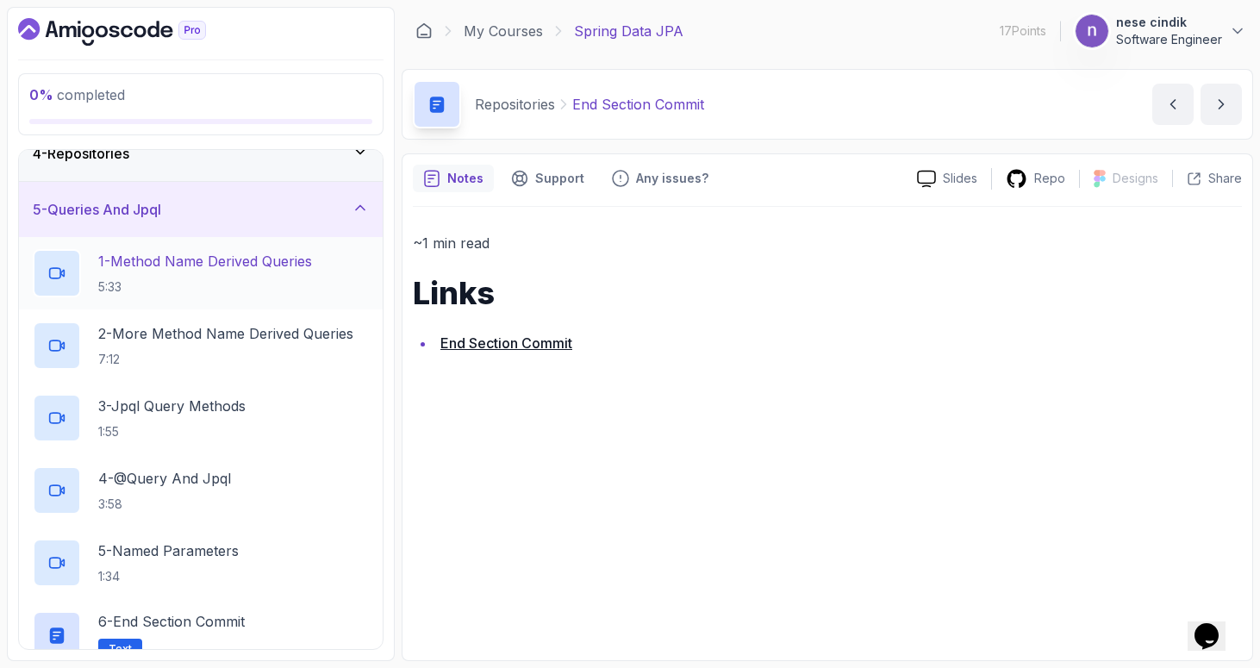
click at [207, 279] on p "5:33" at bounding box center [205, 286] width 214 height 17
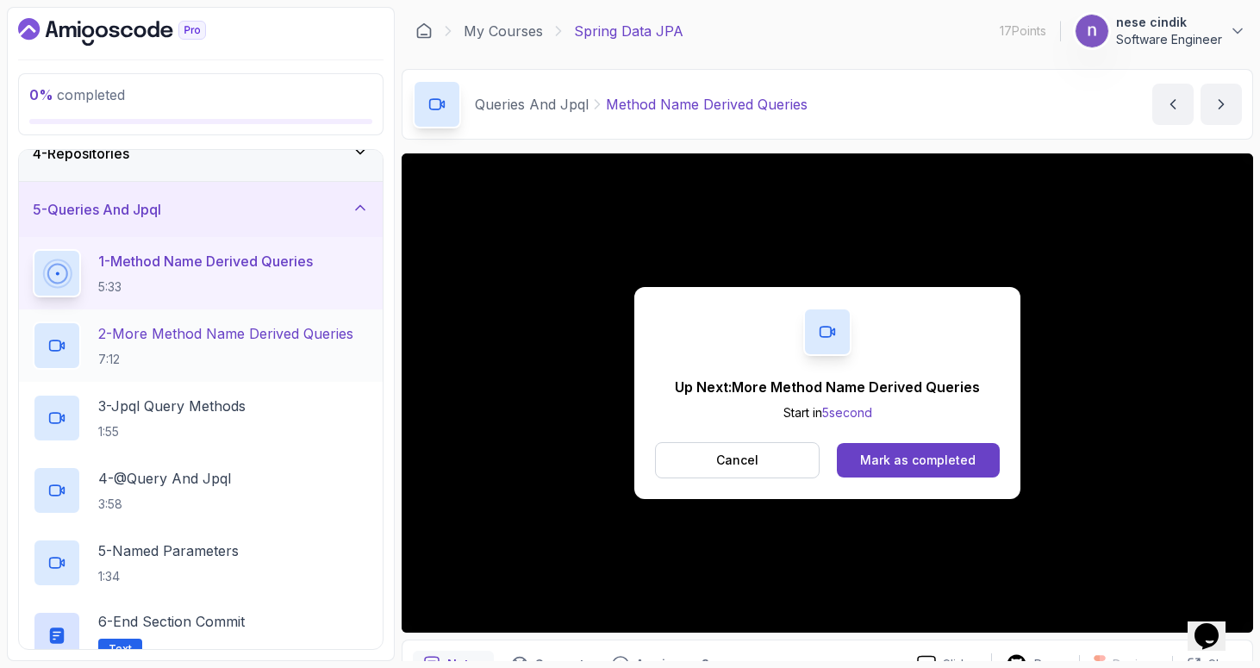
click at [260, 342] on p "2 - More Method Name Derived Queries" at bounding box center [225, 333] width 255 height 21
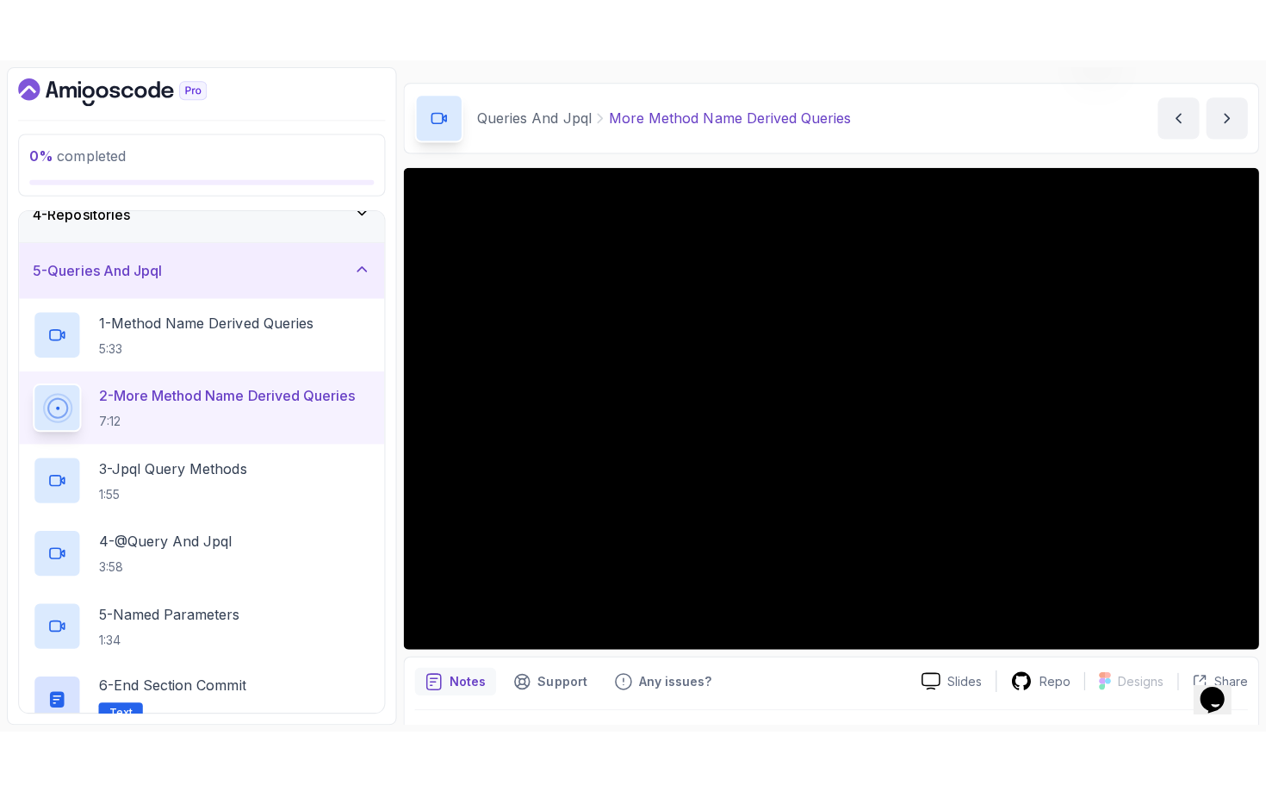
scroll to position [61, 0]
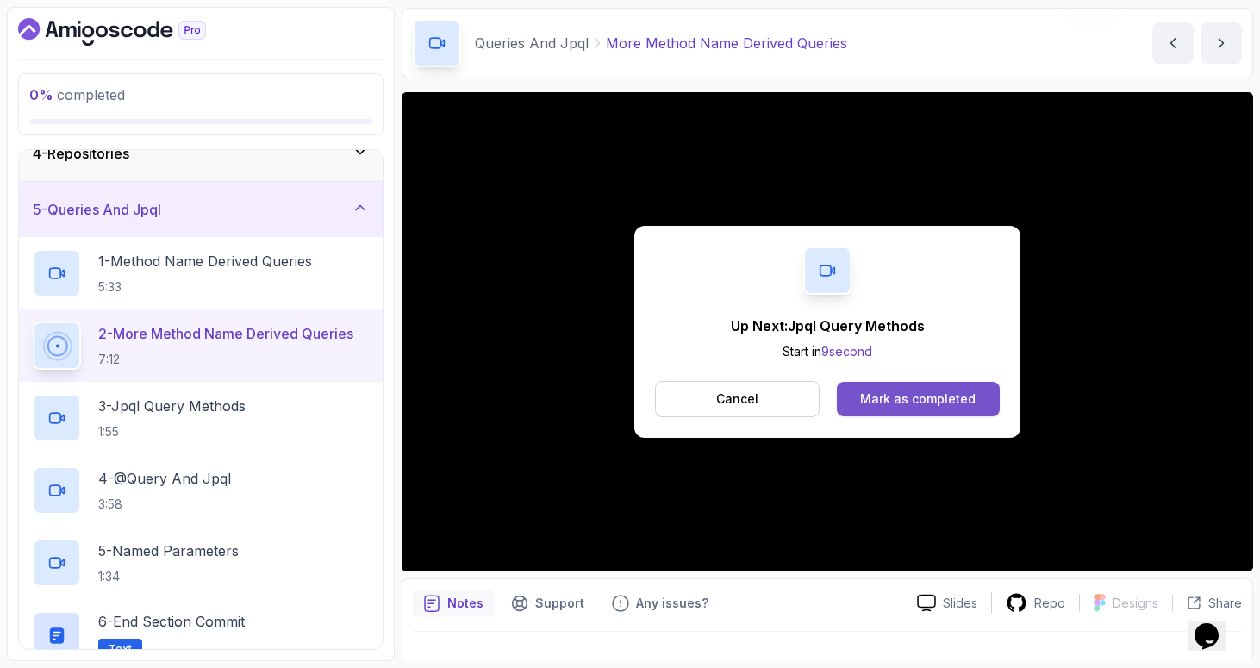
click at [906, 406] on div "Mark as completed" at bounding box center [917, 398] width 115 height 17
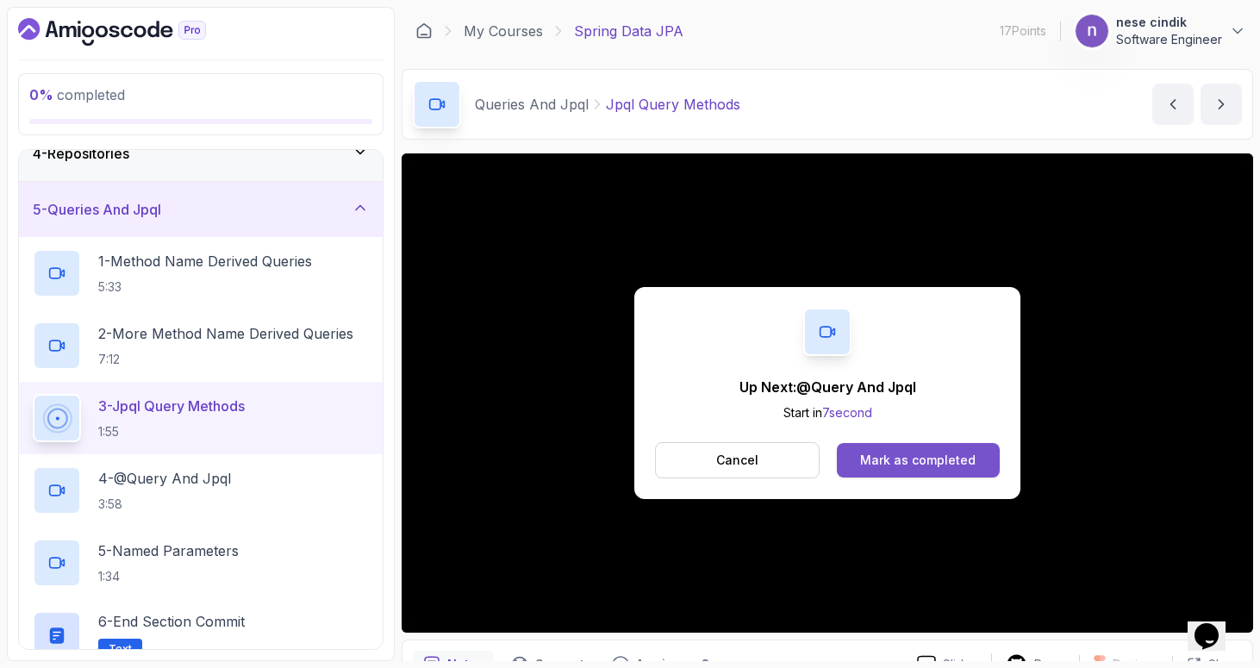
click at [978, 455] on button "Mark as completed" at bounding box center [918, 460] width 163 height 34
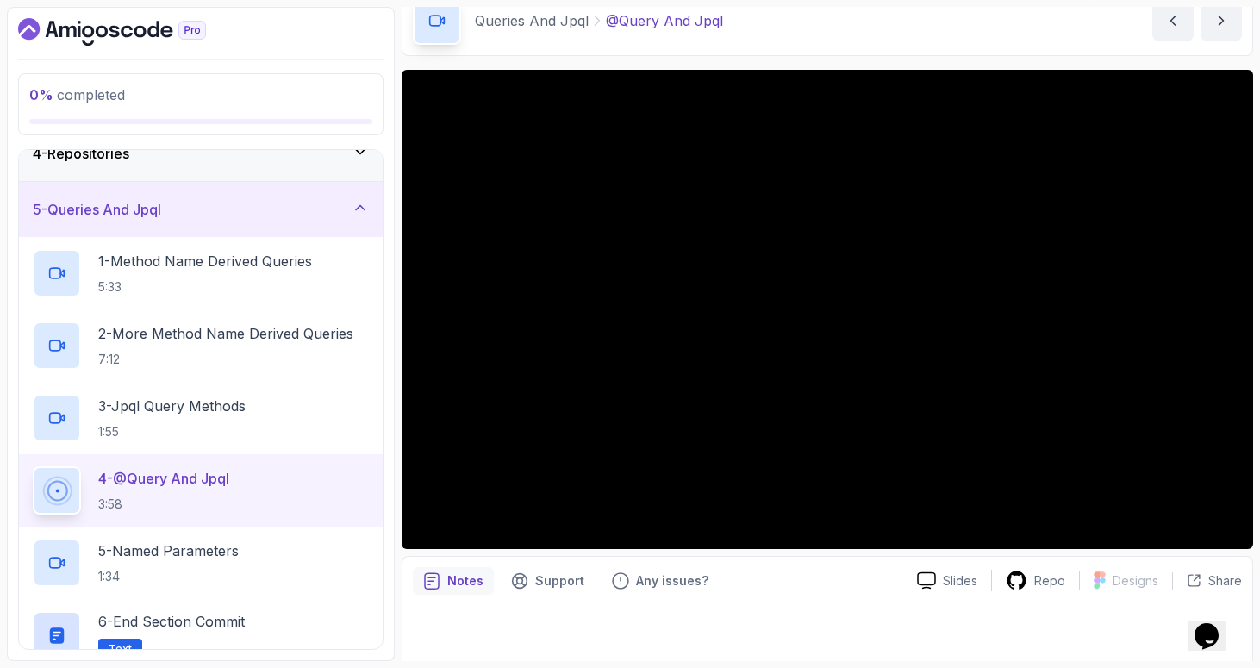
scroll to position [91, 0]
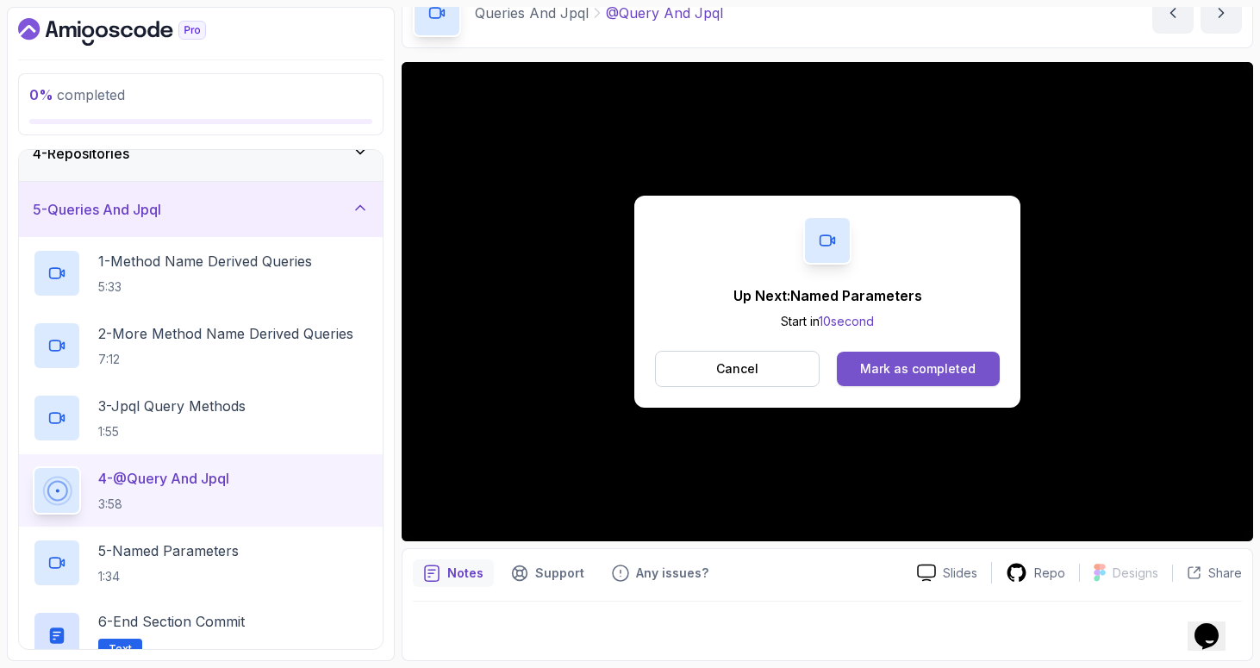
click at [907, 370] on div "Mark as completed" at bounding box center [917, 368] width 115 height 17
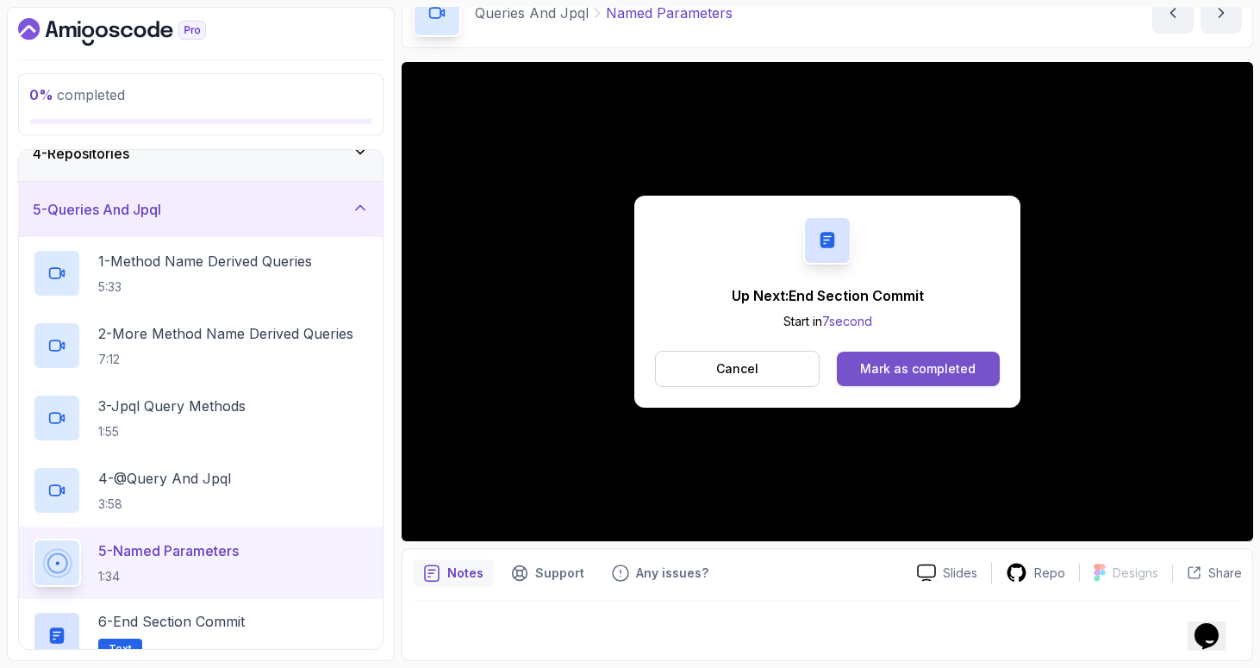
click at [902, 366] on div "Mark as completed" at bounding box center [917, 368] width 115 height 17
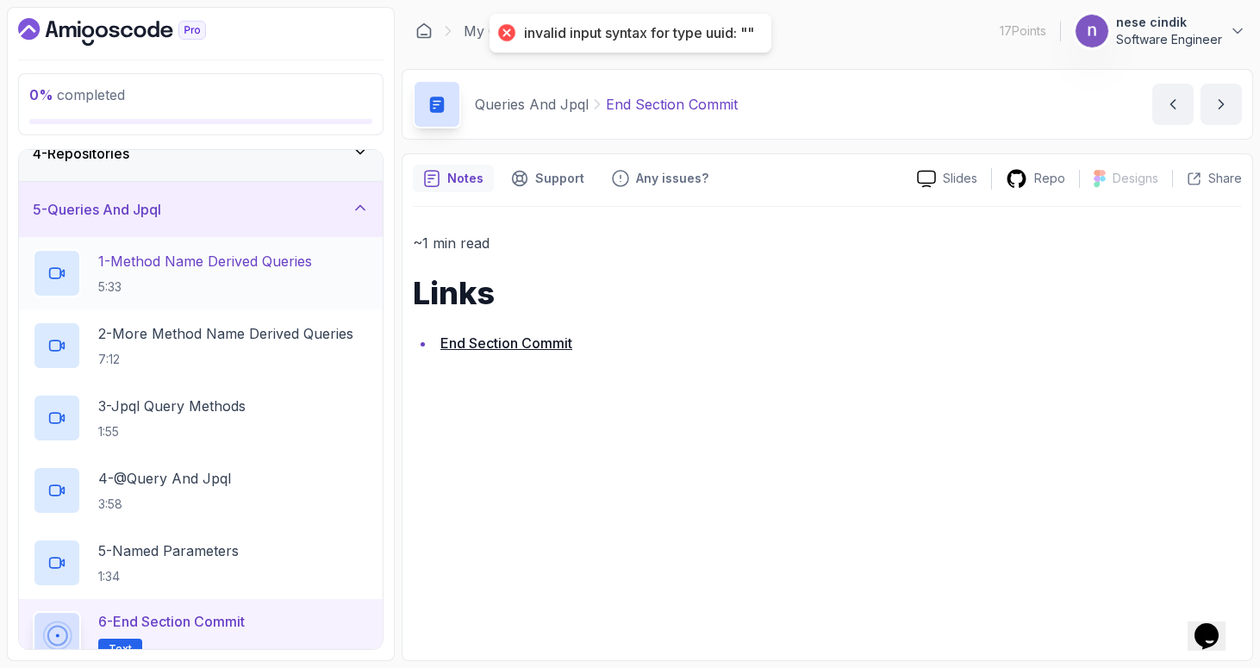
click at [171, 257] on p "1 - Method Name Derived Queries" at bounding box center [205, 261] width 214 height 21
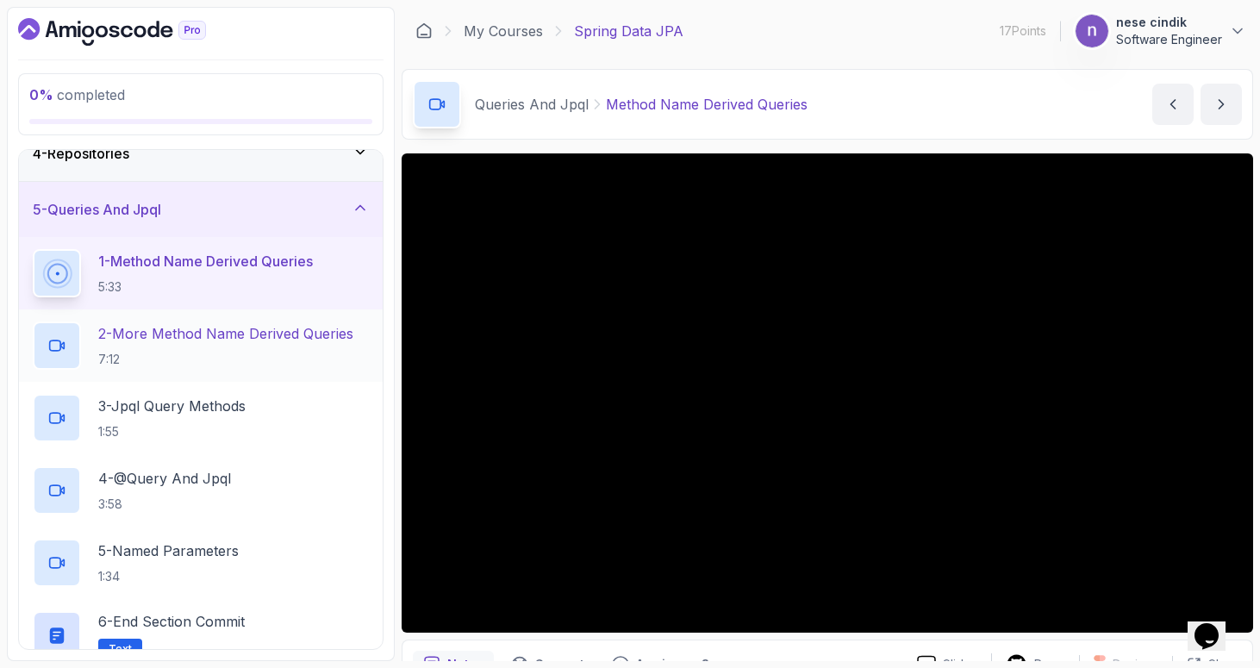
click at [221, 327] on p "2 - More Method Name Derived Queries" at bounding box center [225, 333] width 255 height 21
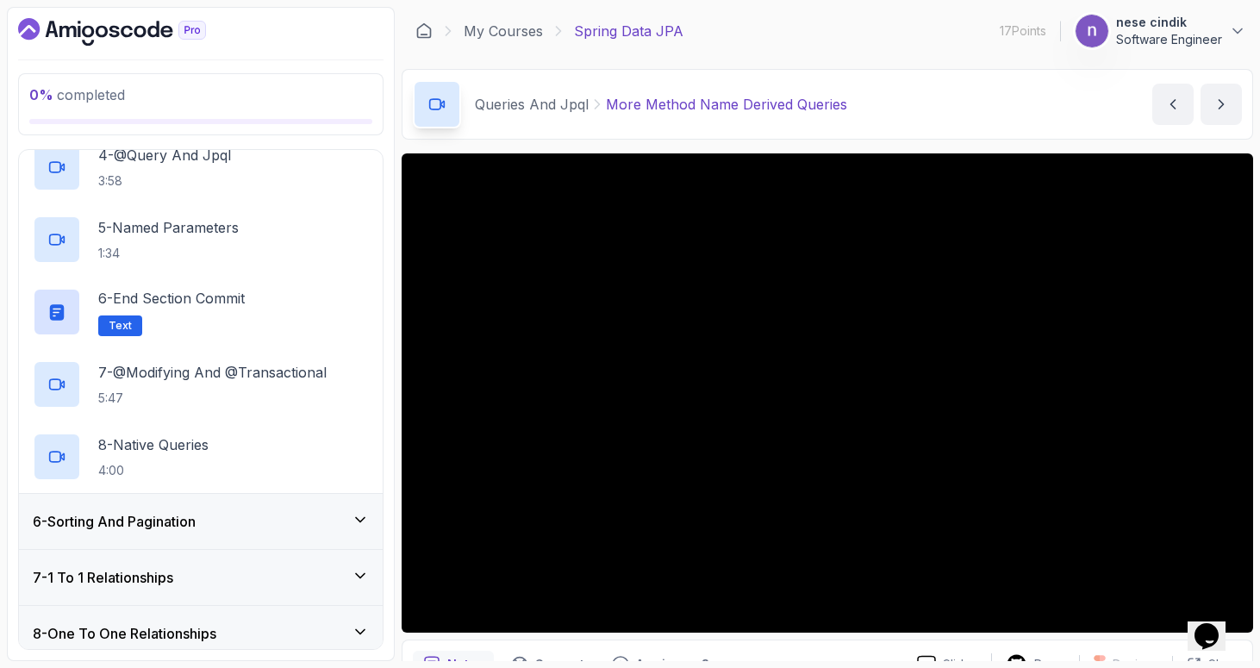
click at [159, 515] on h3 "6 - Sorting And Pagination" at bounding box center [114, 521] width 163 height 21
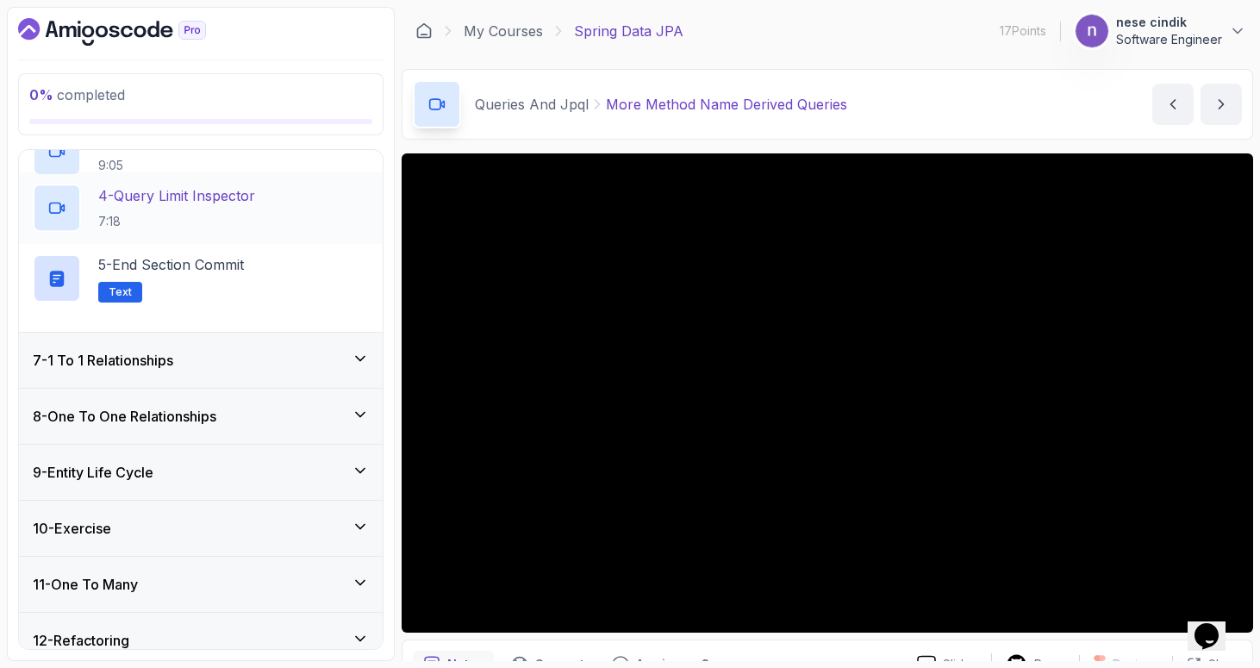
scroll to position [306, 0]
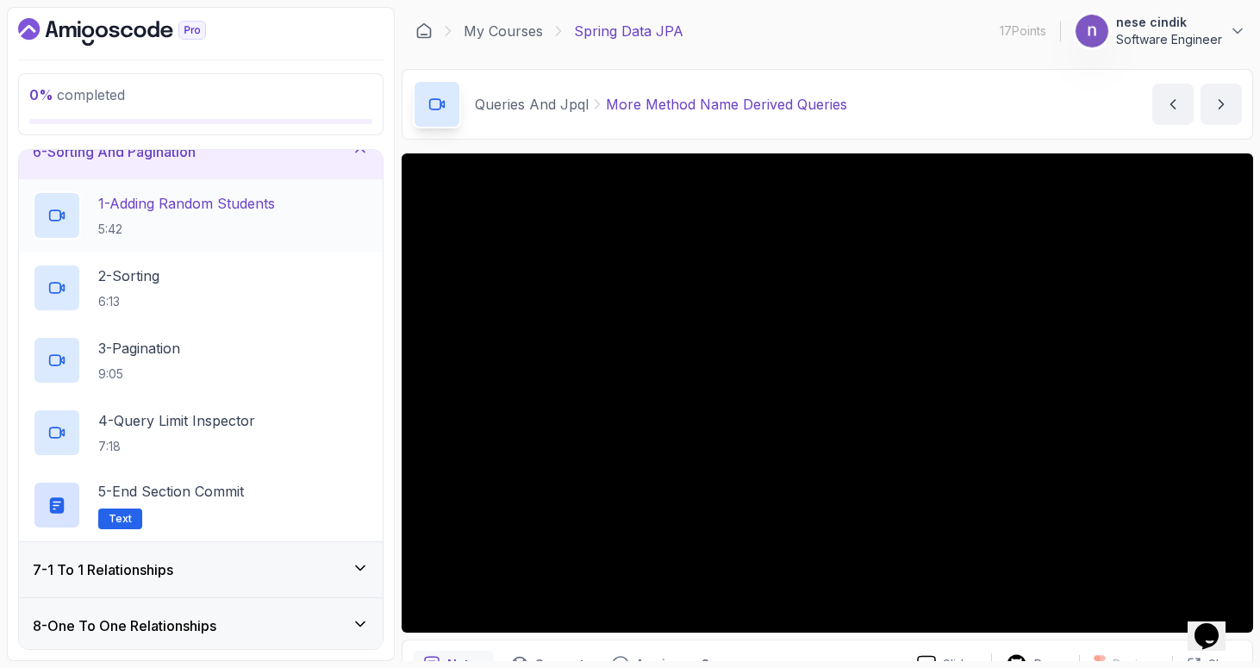
click at [128, 201] on p "1 - Adding Random Students" at bounding box center [186, 203] width 177 height 21
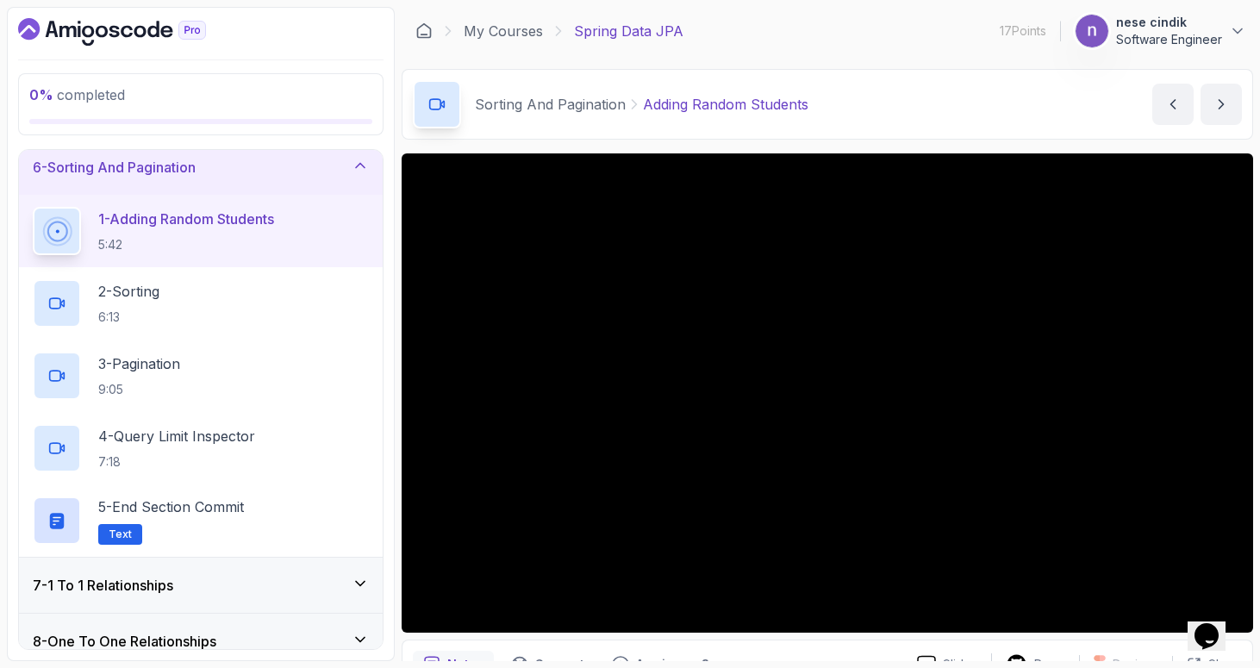
scroll to position [259, 0]
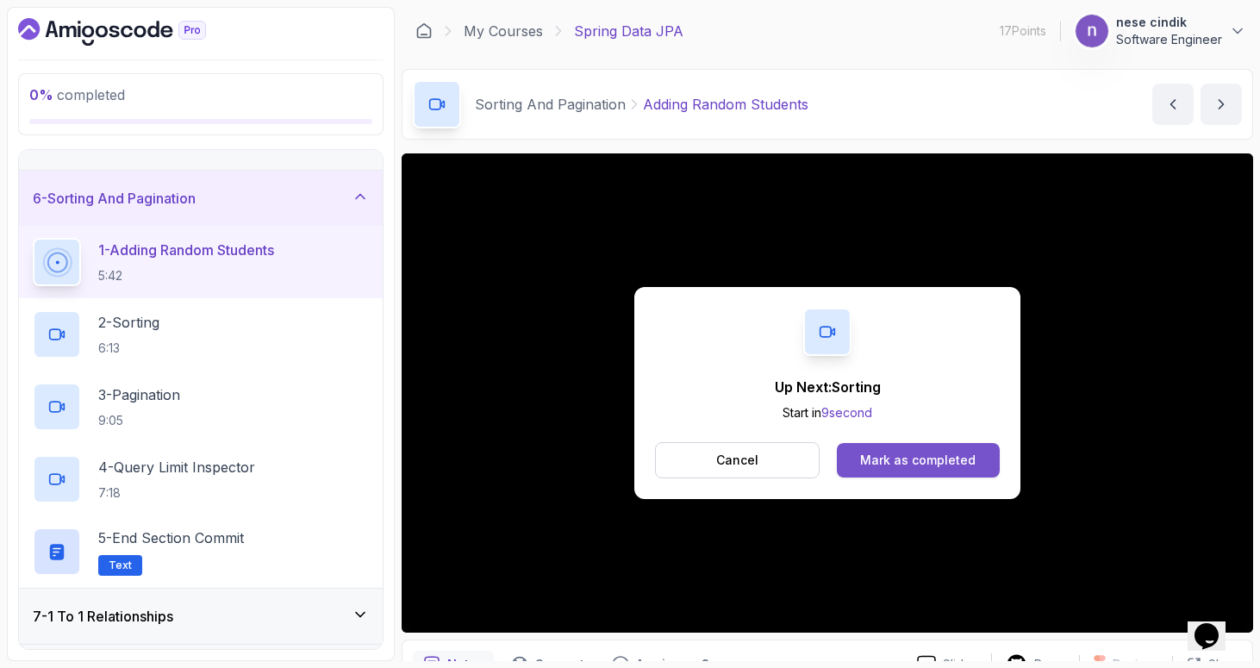
click at [886, 458] on div "Mark as completed" at bounding box center [917, 459] width 115 height 17
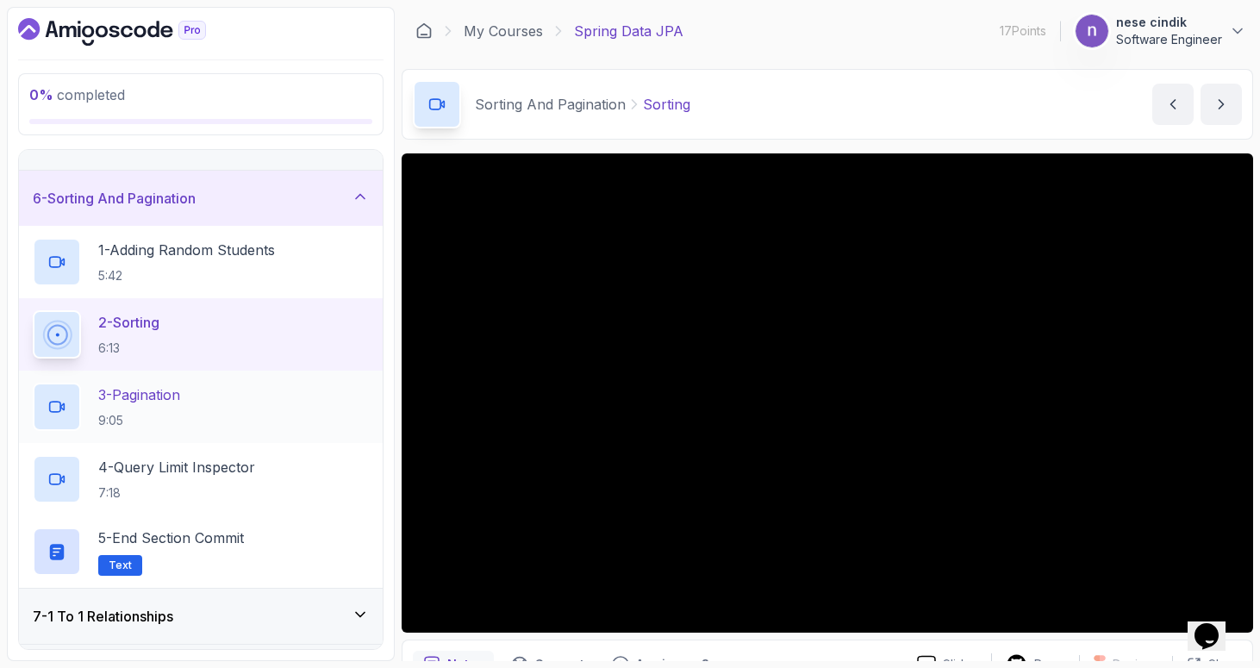
click at [214, 395] on div "3 - Pagination 9:05" at bounding box center [201, 407] width 336 height 48
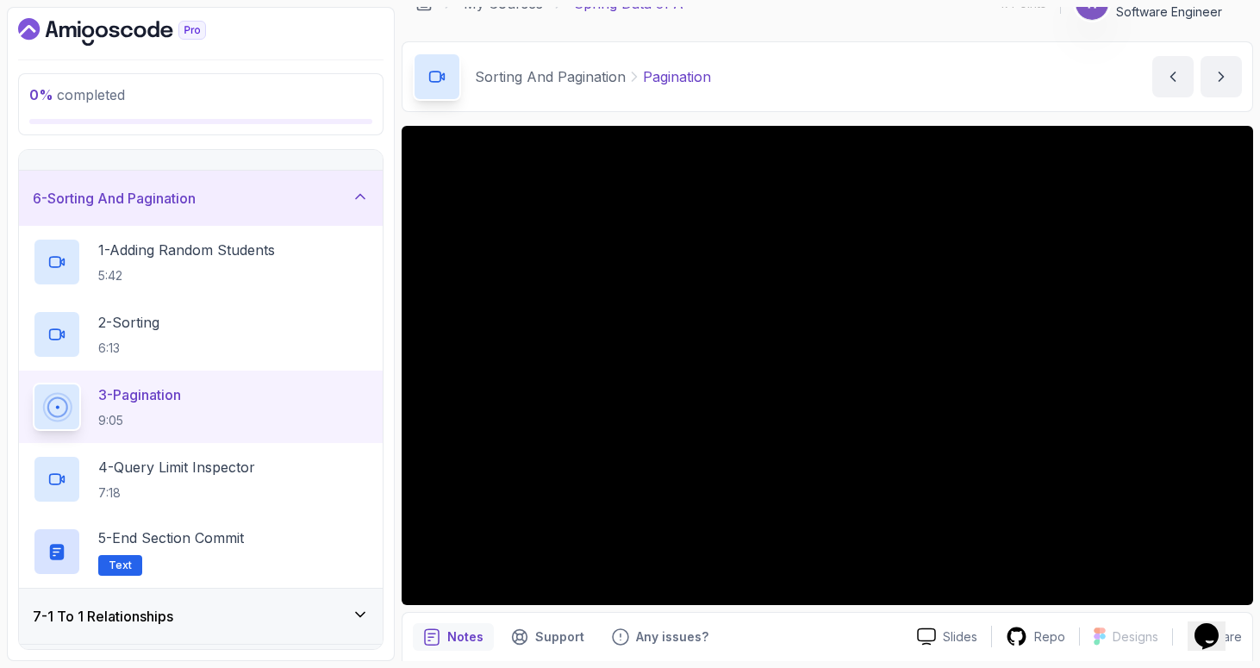
scroll to position [53, 0]
